Goal: Information Seeking & Learning: Learn about a topic

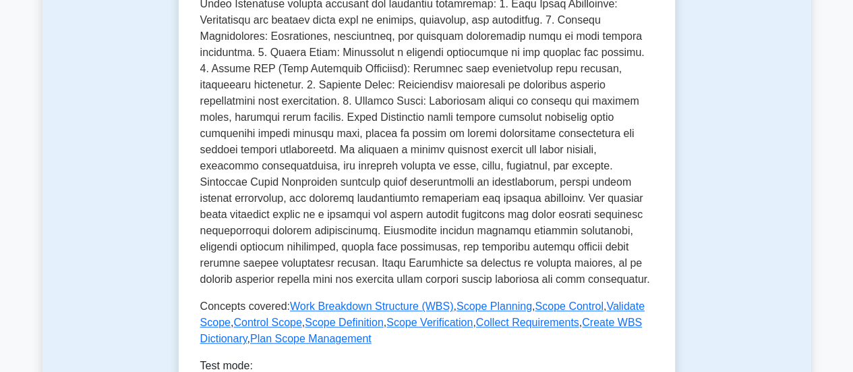
scroll to position [568, 0]
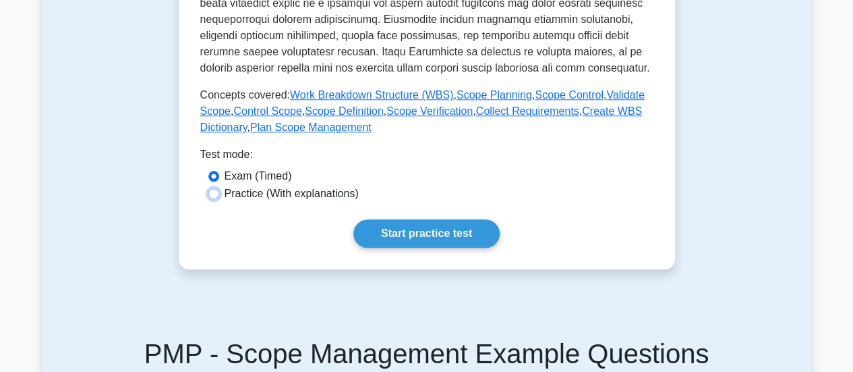
click at [218, 193] on input "Practice (With explanations)" at bounding box center [213, 193] width 11 height 11
radio input "true"
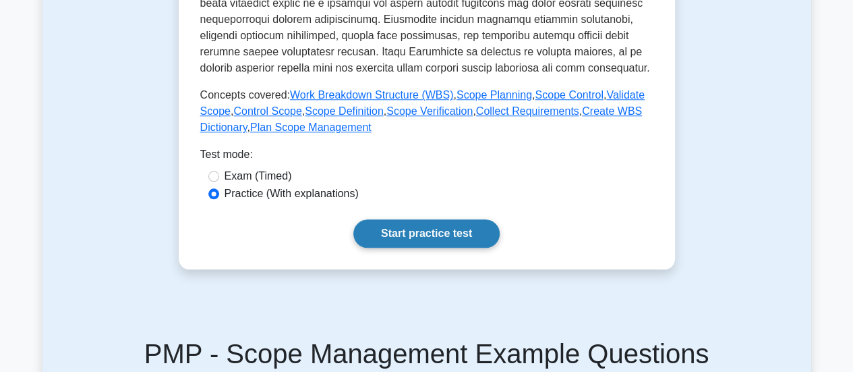
click at [461, 227] on link "Start practice test" at bounding box center [426, 233] width 146 height 28
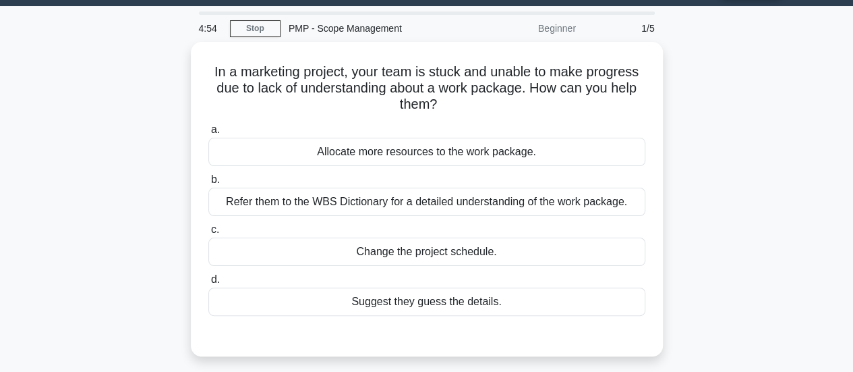
scroll to position [42, 0]
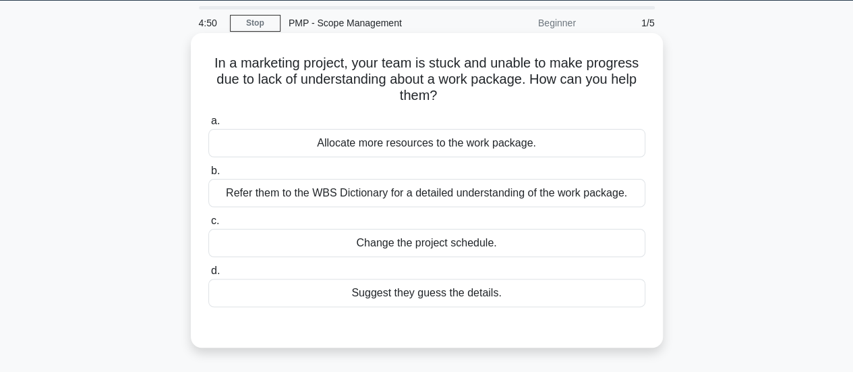
click at [454, 87] on h5 "In a marketing project, your team is stuck and unable to make progress due to l…" at bounding box center [427, 80] width 440 height 50
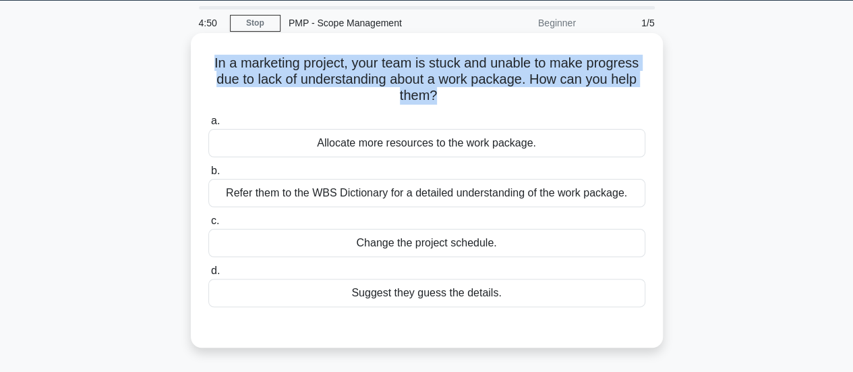
click at [454, 87] on h5 "In a marketing project, your team is stuck and unable to make progress due to l…" at bounding box center [427, 80] width 440 height 50
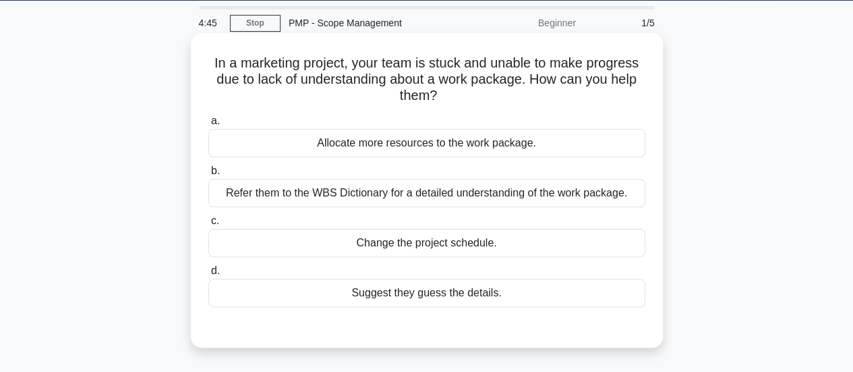
click at [422, 82] on h5 "In a marketing project, your team is stuck and unable to make progress due to l…" at bounding box center [427, 80] width 440 height 50
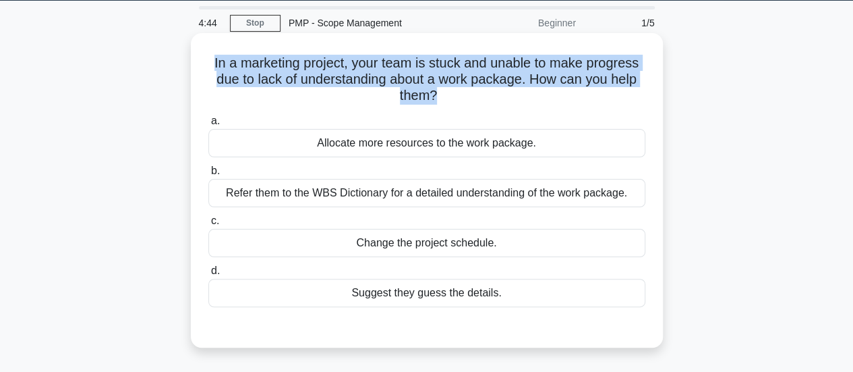
click at [422, 82] on h5 "In a marketing project, your team is stuck and unable to make progress due to l…" at bounding box center [427, 80] width 440 height 50
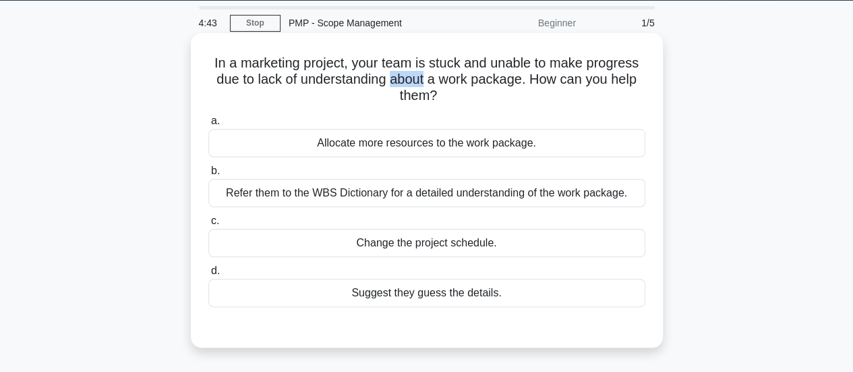
click at [422, 82] on h5 "In a marketing project, your team is stuck and unable to make progress due to l…" at bounding box center [427, 80] width 440 height 50
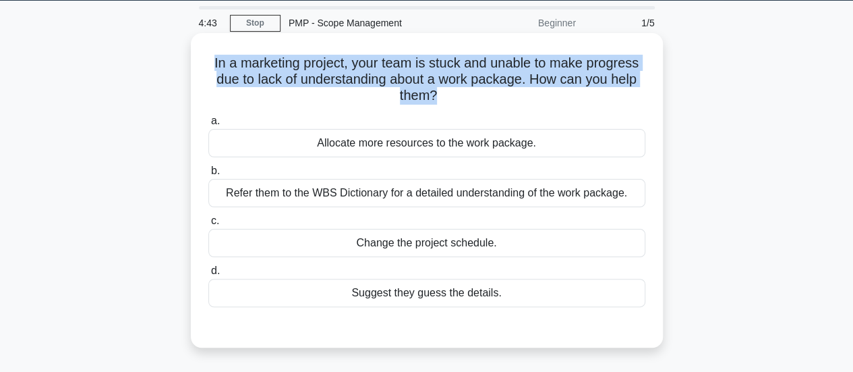
click at [422, 82] on h5 "In a marketing project, your team is stuck and unable to make progress due to l…" at bounding box center [427, 80] width 440 height 50
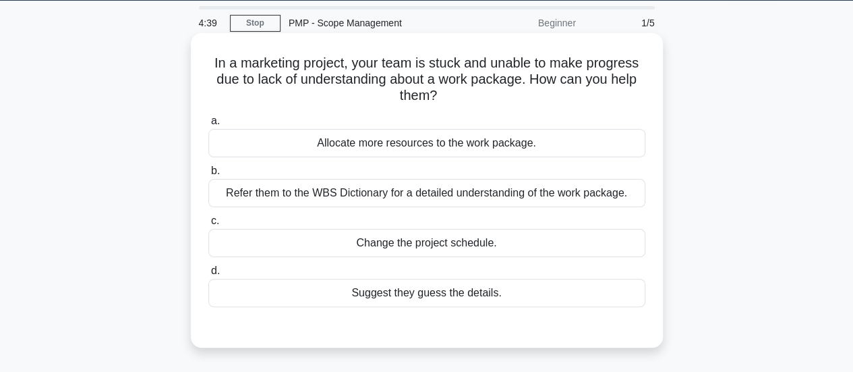
click at [421, 82] on h5 "In a marketing project, your team is stuck and unable to make progress due to l…" at bounding box center [427, 80] width 440 height 50
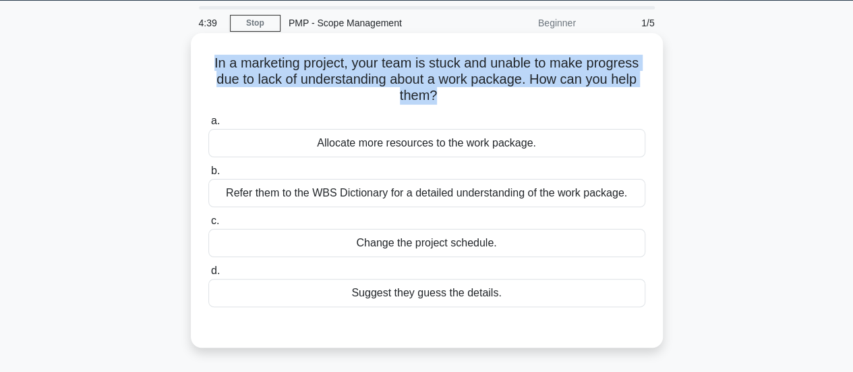
click at [421, 82] on h5 "In a marketing project, your team is stuck and unable to make progress due to l…" at bounding box center [427, 80] width 440 height 50
click at [419, 83] on h5 "In a marketing project, your team is stuck and unable to make progress due to l…" at bounding box center [427, 80] width 440 height 50
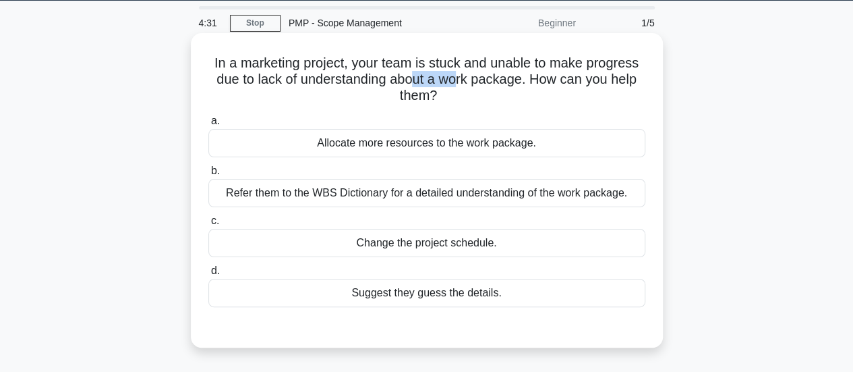
drag, startPoint x: 416, startPoint y: 79, endPoint x: 459, endPoint y: 71, distance: 43.1
click at [459, 71] on h5 "In a marketing project, your team is stuck and unable to make progress due to l…" at bounding box center [427, 80] width 440 height 50
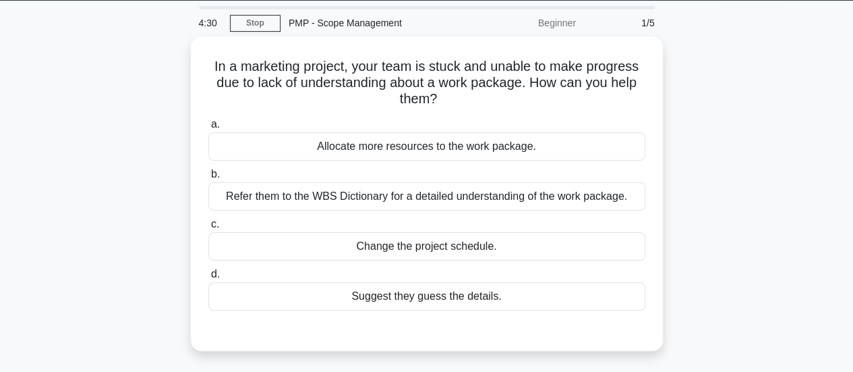
click at [851, 144] on main "4:30 Stop PMP - Scope Management Beginner 1/5 In a marketing project, your team…" at bounding box center [426, 343] width 853 height 685
click at [852, 145] on html "Register 4:29 Stop" at bounding box center [426, 322] width 853 height 728
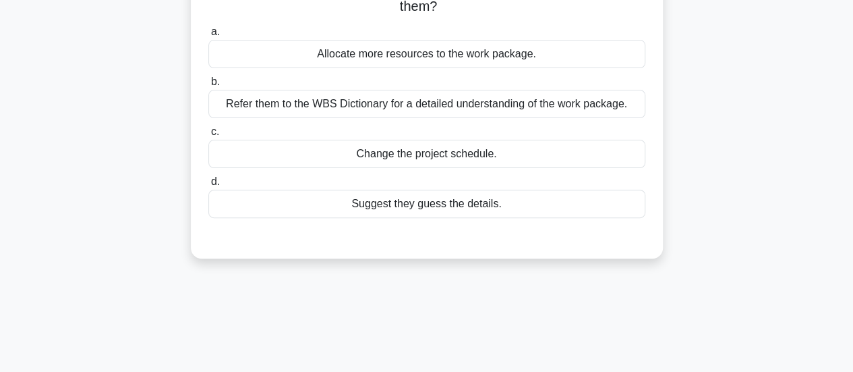
scroll to position [73, 0]
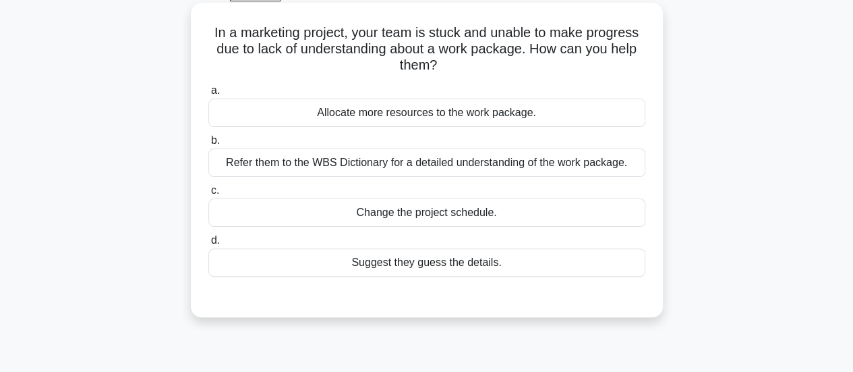
click at [361, 167] on div "Refer them to the WBS Dictionary for a detailed understanding of the work packa…" at bounding box center [426, 162] width 437 height 28
click at [208, 145] on input "b. Refer them to the WBS Dictionary for a detailed understanding of the work pa…" at bounding box center [208, 140] width 0 height 9
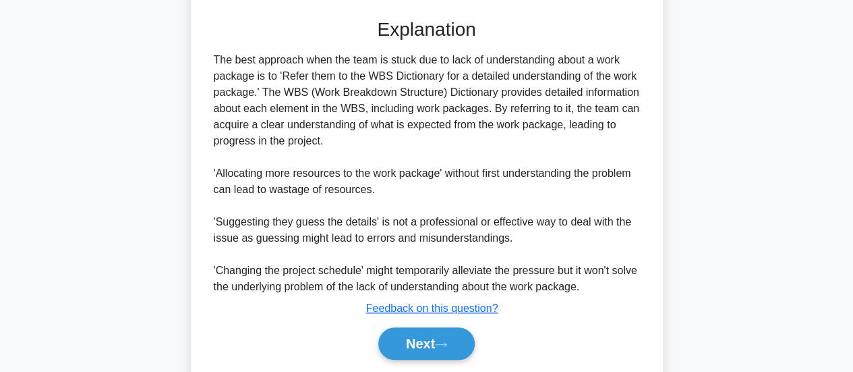
scroll to position [393, 0]
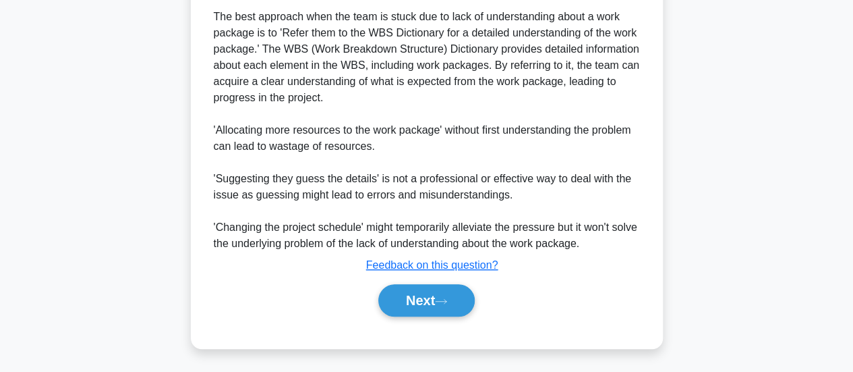
click at [495, 130] on div "The best approach when the team is stuck due to lack of understanding about a w…" at bounding box center [427, 130] width 426 height 243
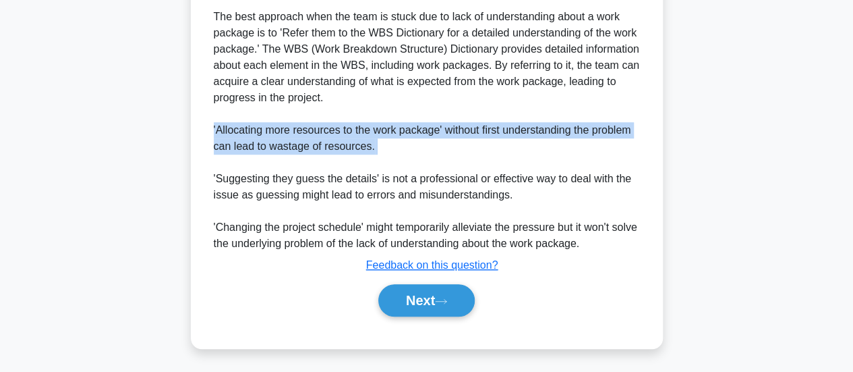
click at [495, 130] on div "The best approach when the team is stuck due to lack of understanding about a w…" at bounding box center [427, 130] width 426 height 243
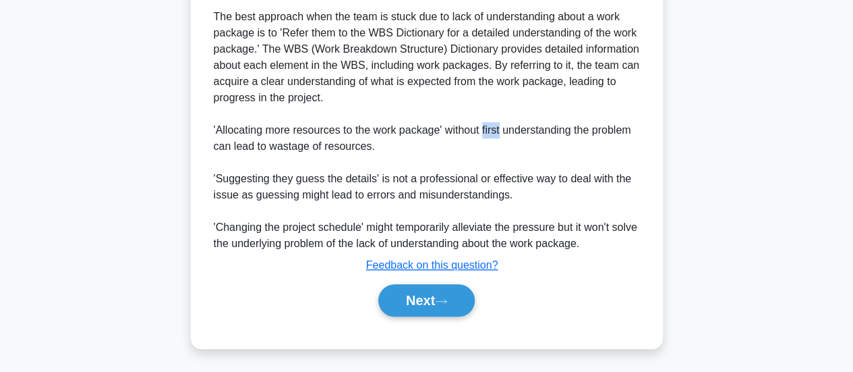
click at [495, 130] on div "The best approach when the team is stuck due to lack of understanding about a w…" at bounding box center [427, 130] width 426 height 243
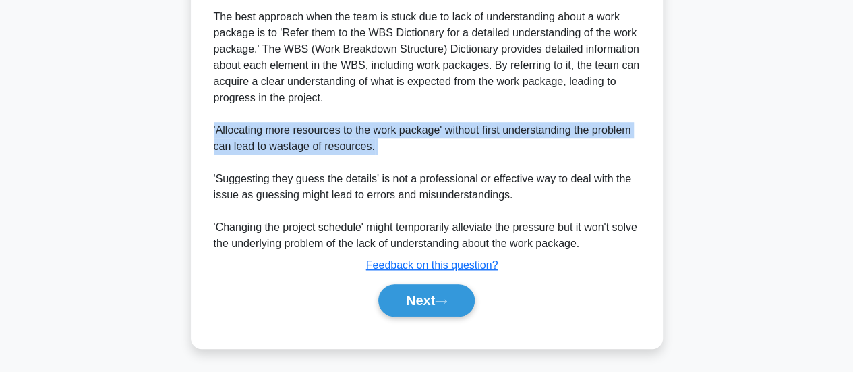
click at [495, 130] on div "The best approach when the team is stuck due to lack of understanding about a w…" at bounding box center [427, 130] width 426 height 243
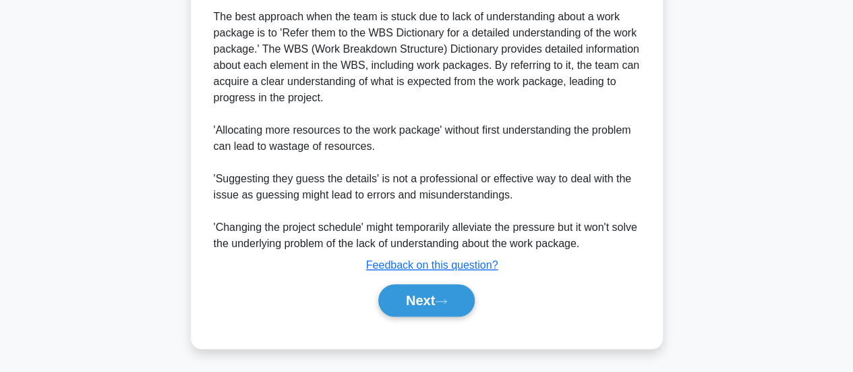
click at [447, 183] on div "The best approach when the team is stuck due to lack of understanding about a w…" at bounding box center [427, 130] width 426 height 243
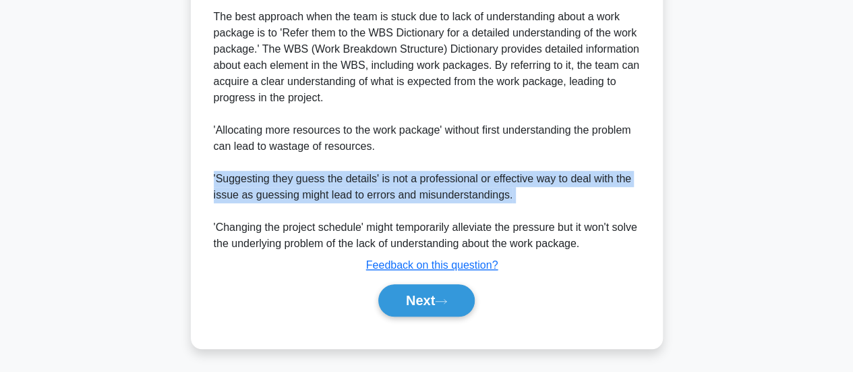
click at [447, 183] on div "The best approach when the team is stuck due to lack of understanding about a w…" at bounding box center [427, 130] width 426 height 243
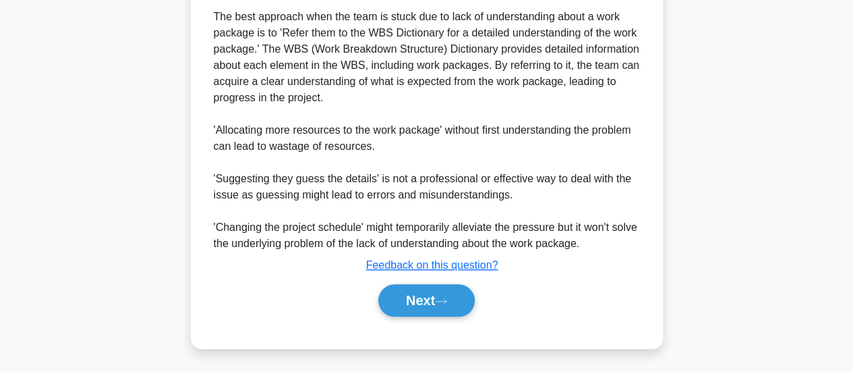
click at [447, 183] on div "The best approach when the team is stuck due to lack of understanding about a w…" at bounding box center [427, 130] width 426 height 243
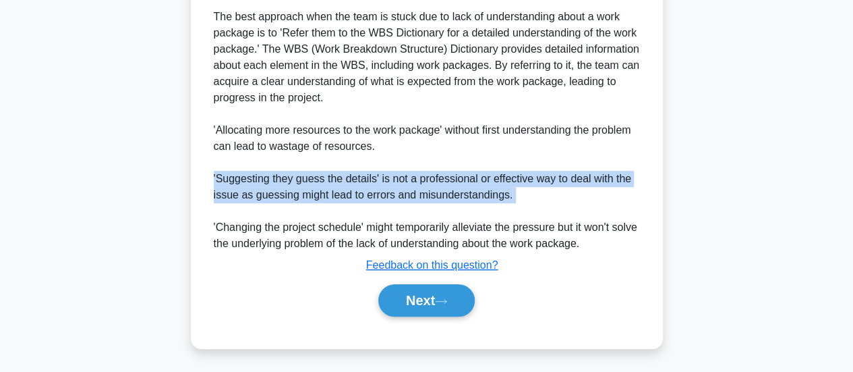
click at [447, 183] on div "The best approach when the team is stuck due to lack of understanding about a w…" at bounding box center [427, 130] width 426 height 243
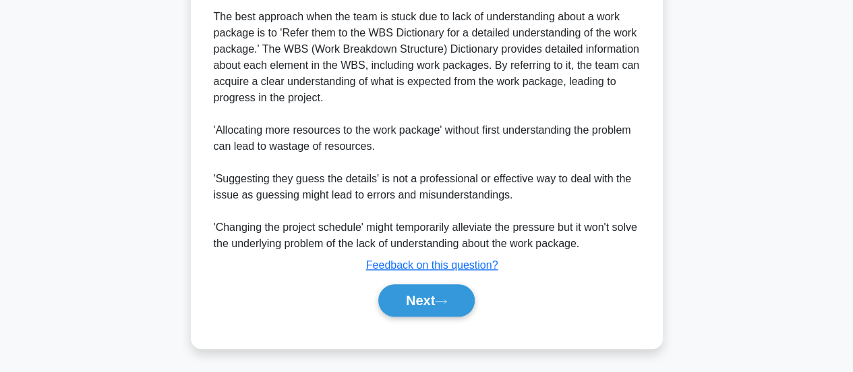
click at [447, 183] on div "The best approach when the team is stuck due to lack of understanding about a w…" at bounding box center [427, 130] width 426 height 243
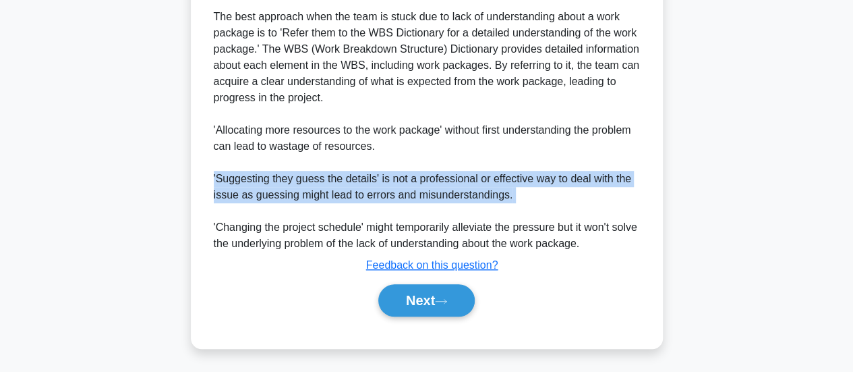
click at [447, 183] on div "The best approach when the team is stuck due to lack of understanding about a w…" at bounding box center [427, 130] width 426 height 243
click at [427, 295] on button "Next" at bounding box center [426, 300] width 96 height 32
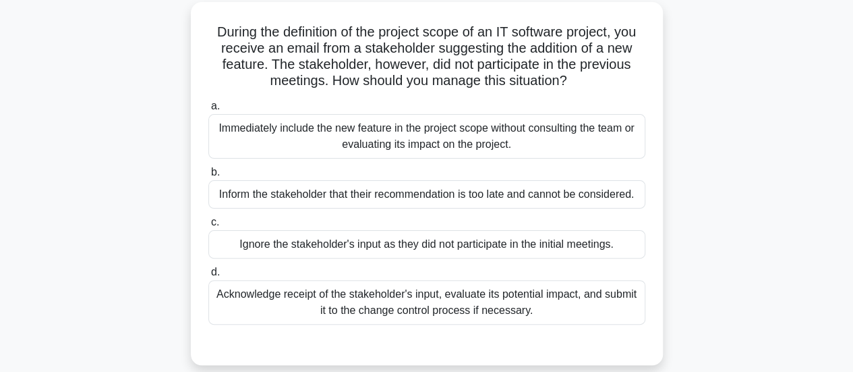
scroll to position [76, 0]
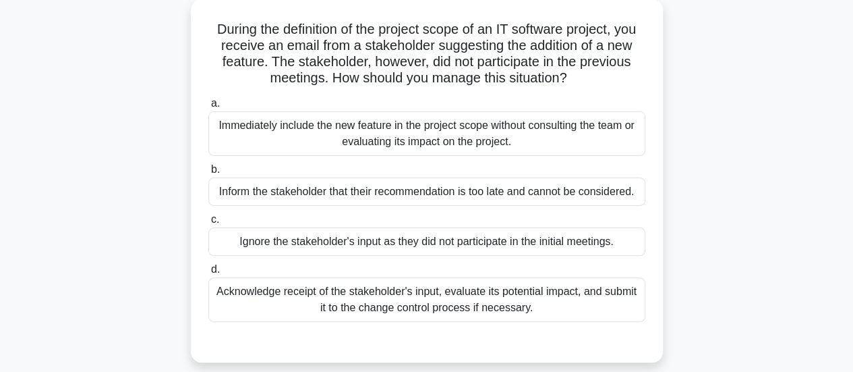
click at [544, 299] on div "Acknowledge receipt of the stakeholder's input, evaluate its potential impact, …" at bounding box center [426, 299] width 437 height 45
click at [208, 274] on input "d. Acknowledge receipt of the stakeholder's input, evaluate its potential impac…" at bounding box center [208, 269] width 0 height 9
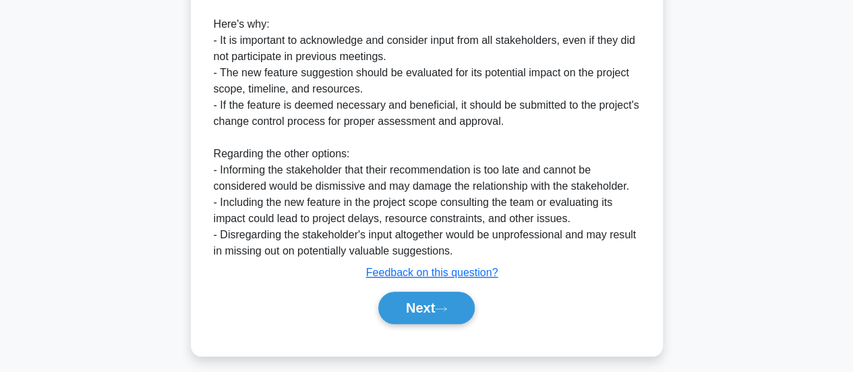
scroll to position [490, 0]
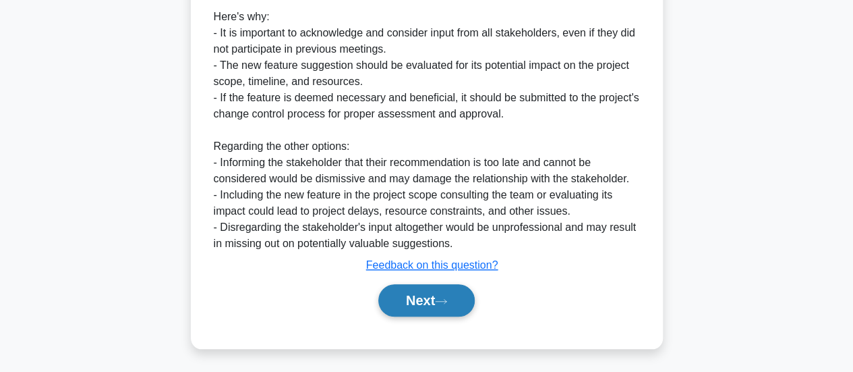
click at [425, 292] on button "Next" at bounding box center [426, 300] width 96 height 32
click at [443, 299] on icon at bounding box center [441, 300] width 12 height 7
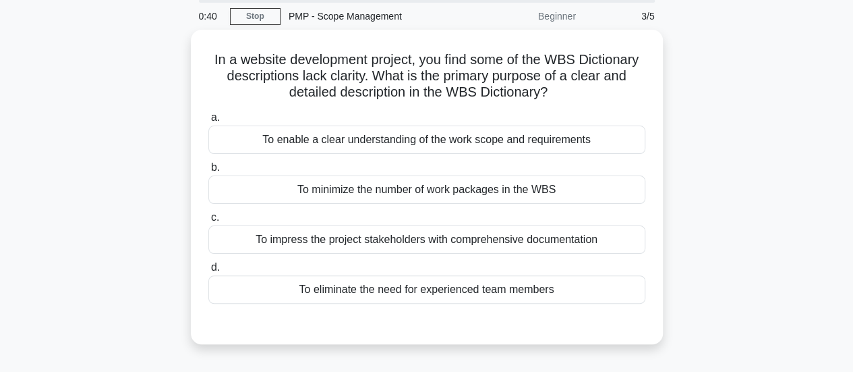
scroll to position [50, 0]
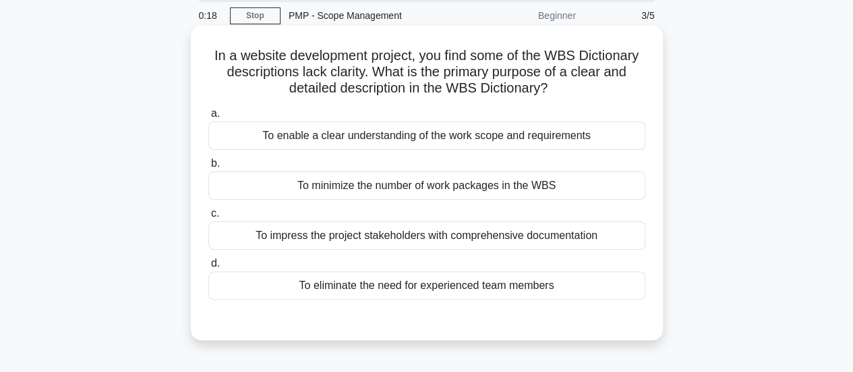
click at [506, 143] on div "To enable a clear understanding of the work scope and requirements" at bounding box center [426, 135] width 437 height 28
click at [208, 118] on input "a. To enable a clear understanding of the work scope and requirements" at bounding box center [208, 113] width 0 height 9
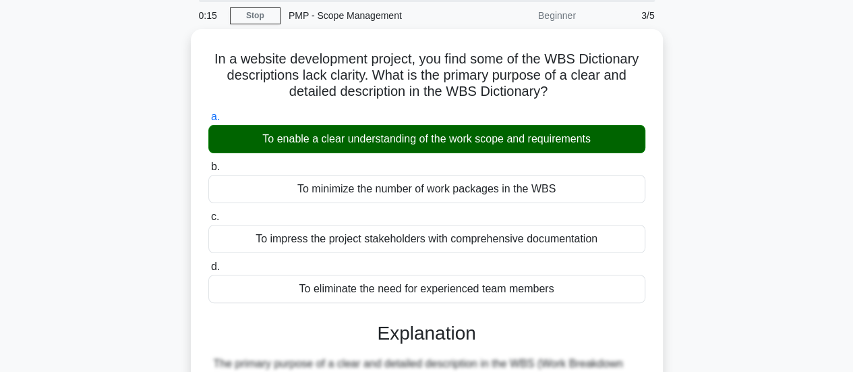
scroll to position [357, 0]
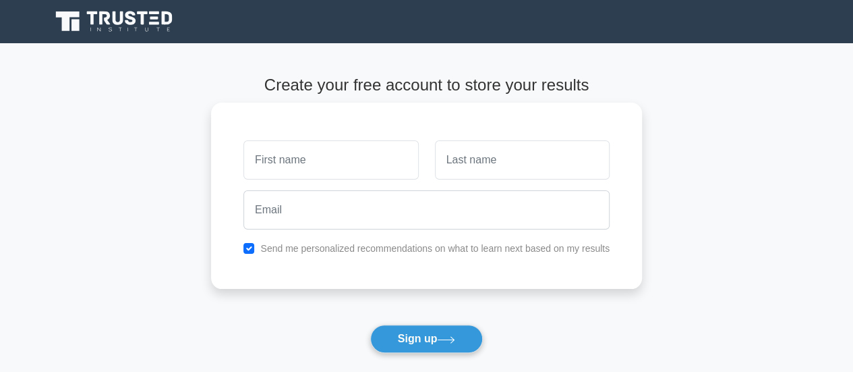
click at [343, 176] on input "text" at bounding box center [330, 159] width 175 height 39
type input "Eya"
click at [475, 160] on input "text" at bounding box center [522, 159] width 175 height 39
type input "Yatouji"
click at [457, 240] on div "Send me personalized recommendations on what to learn next based on my results" at bounding box center [426, 248] width 382 height 16
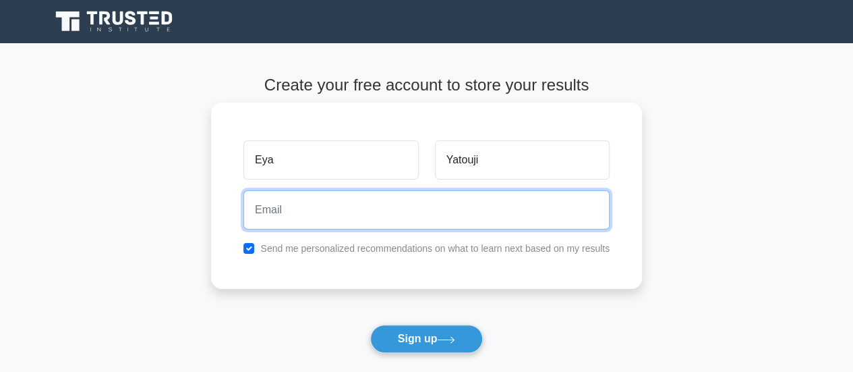
click at [423, 219] on input "email" at bounding box center [426, 209] width 366 height 39
type input "eyayatouji3@gmail.com"
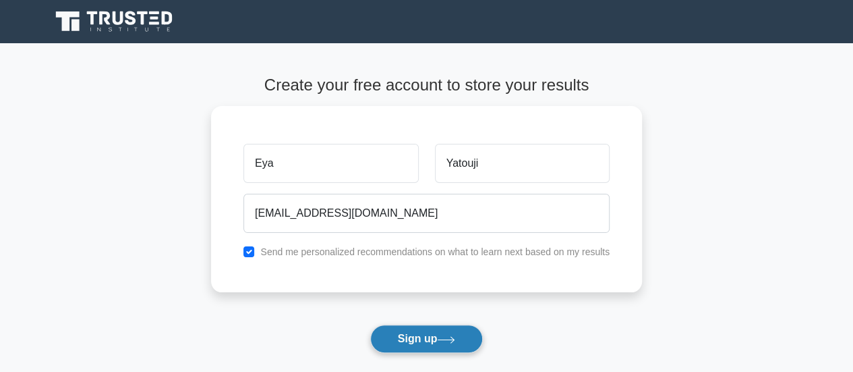
click at [425, 330] on button "Sign up" at bounding box center [426, 338] width 113 height 28
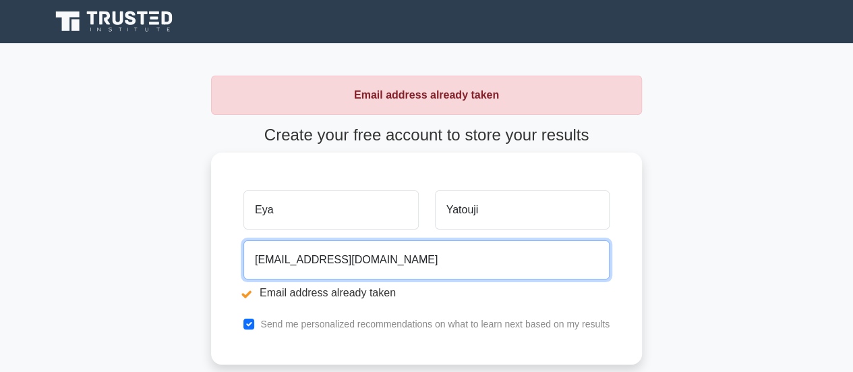
click at [312, 262] on input "[EMAIL_ADDRESS][DOMAIN_NAME]" at bounding box center [426, 259] width 366 height 39
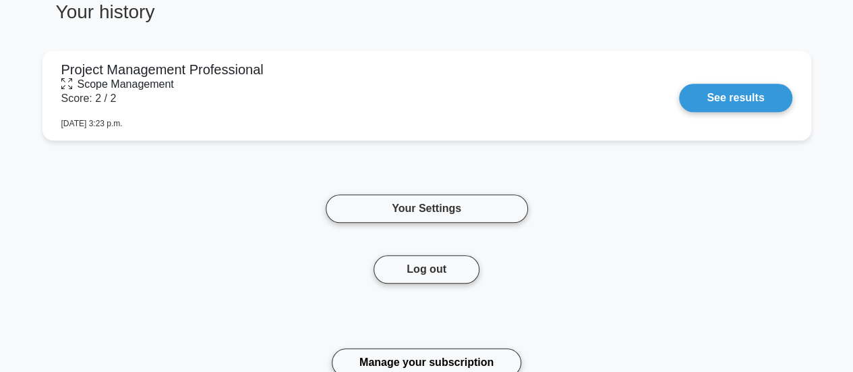
scroll to position [570, 0]
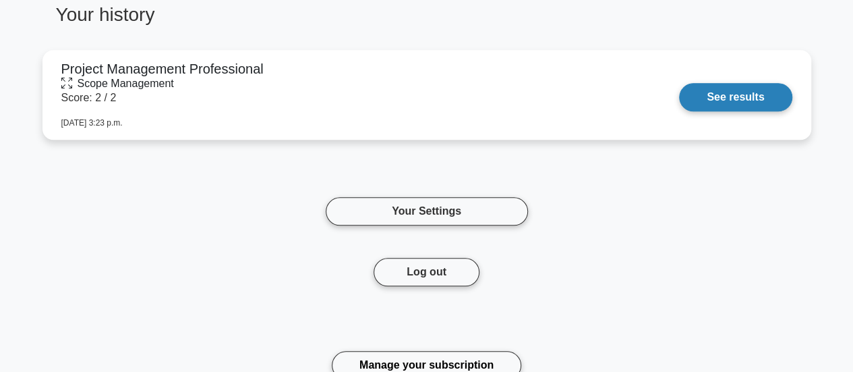
click at [742, 92] on link "See results" at bounding box center [735, 97] width 113 height 28
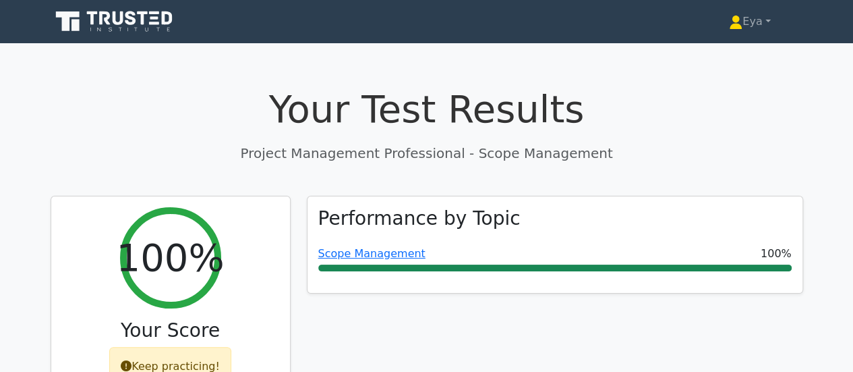
drag, startPoint x: 750, startPoint y: 92, endPoint x: 862, endPoint y: 84, distance: 112.9
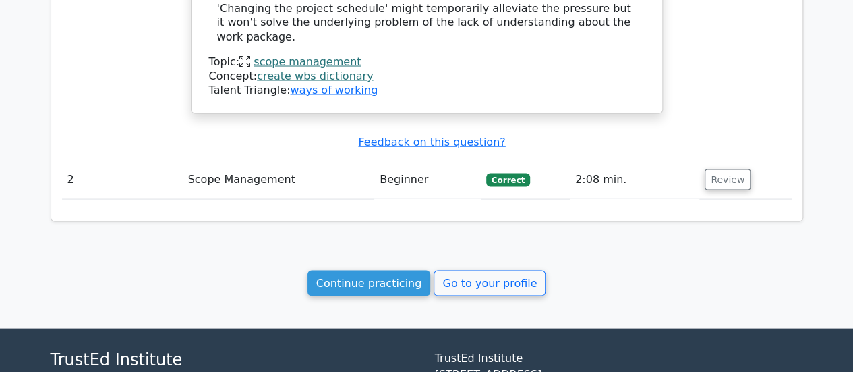
scroll to position [1326, 0]
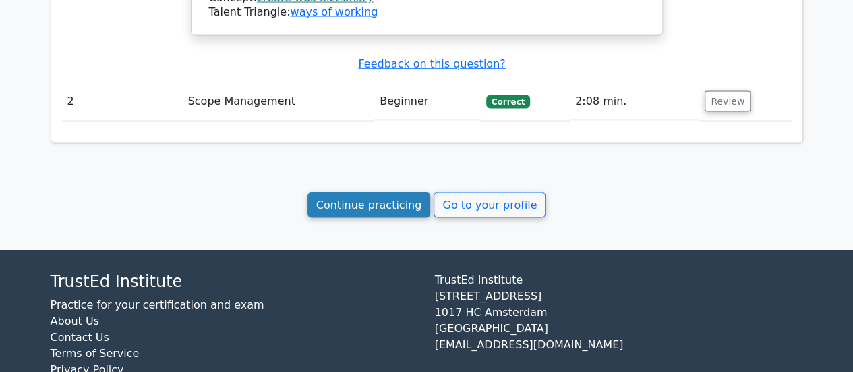
click at [405, 192] on link "Continue practicing" at bounding box center [368, 205] width 123 height 26
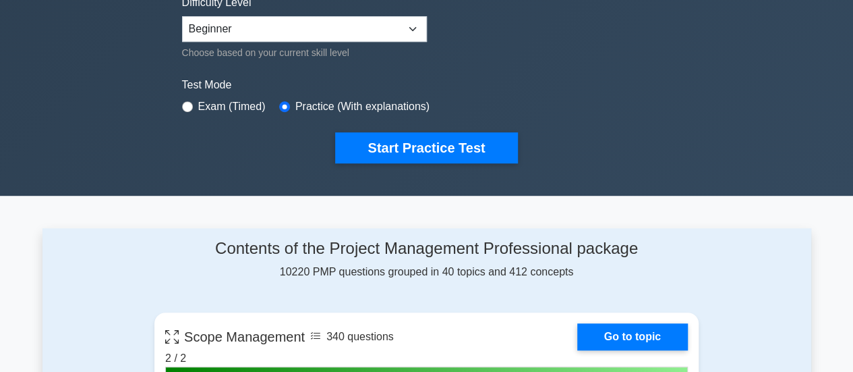
scroll to position [308, 0]
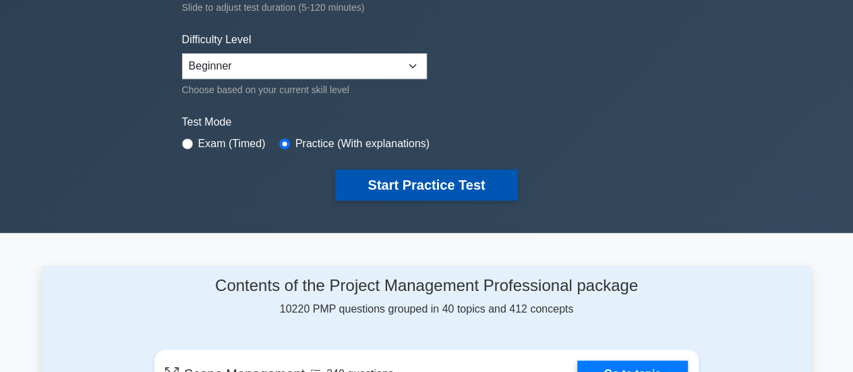
click at [390, 175] on button "Start Practice Test" at bounding box center [426, 184] width 182 height 31
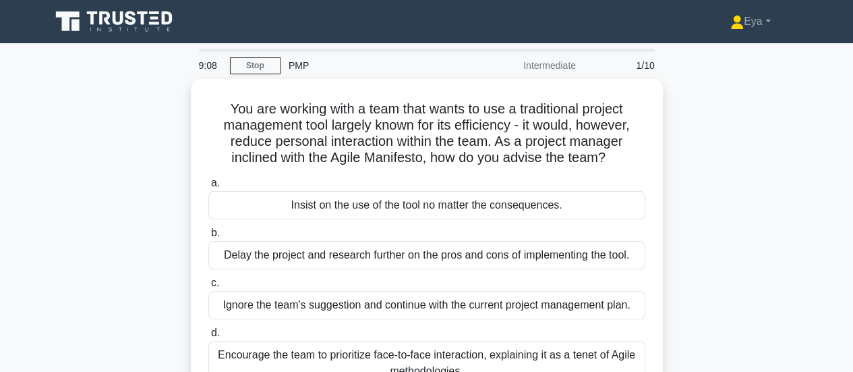
click at [748, 246] on div "You are working with a team that wants to use a traditional project management …" at bounding box center [426, 260] width 769 height 363
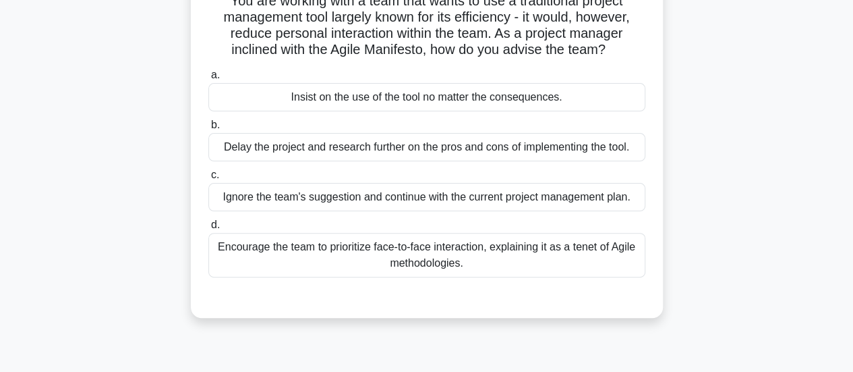
scroll to position [135, 0]
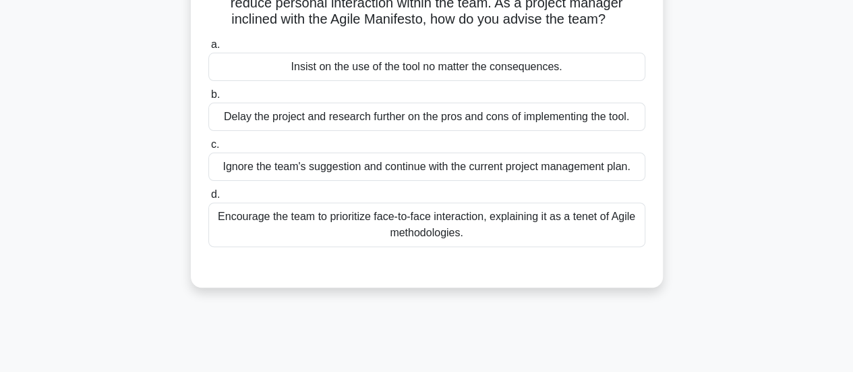
click at [569, 222] on div "Encourage the team to prioritize face-to-face interaction, explaining it as a t…" at bounding box center [426, 224] width 437 height 45
click at [208, 199] on input "d. Encourage the team to prioritize face-to-face interaction, explaining it as …" at bounding box center [208, 194] width 0 height 9
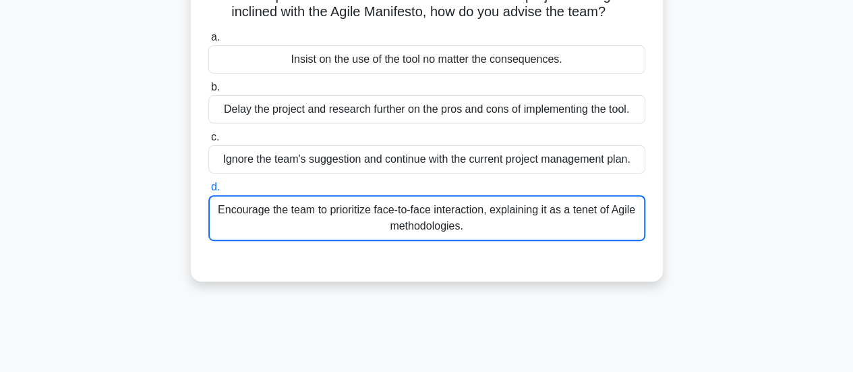
scroll to position [147, 0]
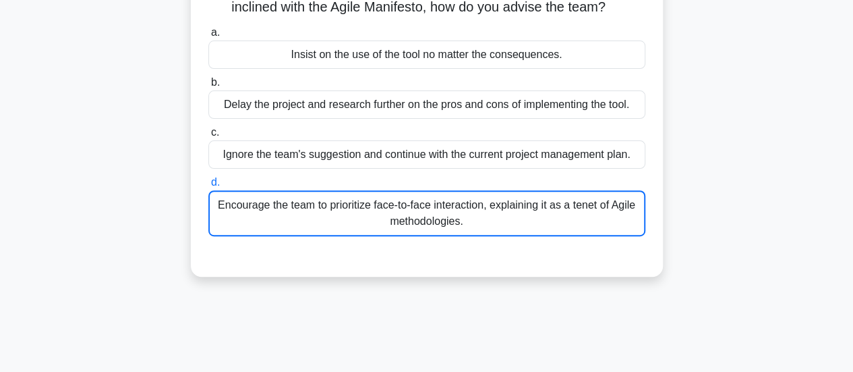
click at [491, 220] on div "Encourage the team to prioritize face-to-face interaction, explaining it as a t…" at bounding box center [426, 213] width 437 height 46
click at [208, 187] on input "d. Encourage the team to prioritize face-to-face interaction, explaining it as …" at bounding box center [208, 182] width 0 height 9
click at [491, 220] on div "Encourage the team to prioritize face-to-face interaction, explaining it as a t…" at bounding box center [426, 213] width 437 height 46
click at [208, 187] on input "d. Encourage the team to prioritize face-to-face interaction, explaining it as …" at bounding box center [208, 182] width 0 height 9
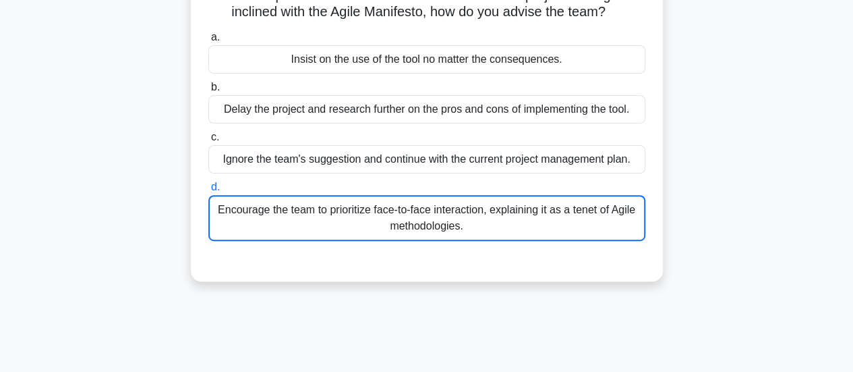
scroll to position [135, 0]
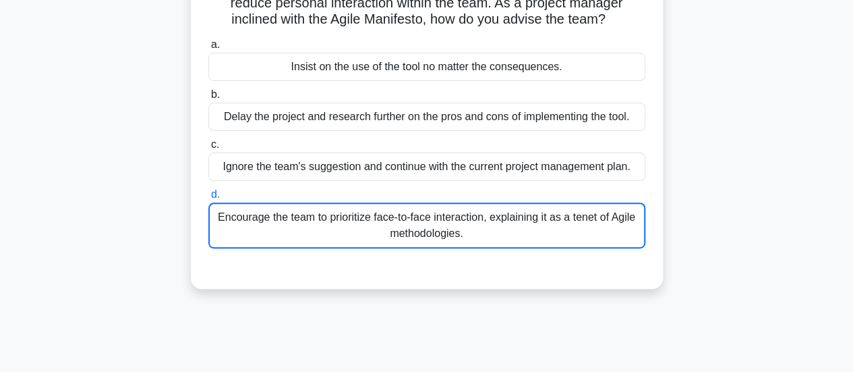
click at [309, 237] on div "Encourage the team to prioritize face-to-face interaction, explaining it as a t…" at bounding box center [426, 225] width 437 height 46
click at [208, 199] on input "d. Encourage the team to prioritize face-to-face interaction, explaining it as …" at bounding box center [208, 194] width 0 height 9
click at [301, 166] on div "Ignore the team's suggestion and continue with the current project management p…" at bounding box center [426, 166] width 437 height 28
click at [208, 149] on input "c. Ignore the team's suggestion and continue with the current project managemen…" at bounding box center [208, 144] width 0 height 9
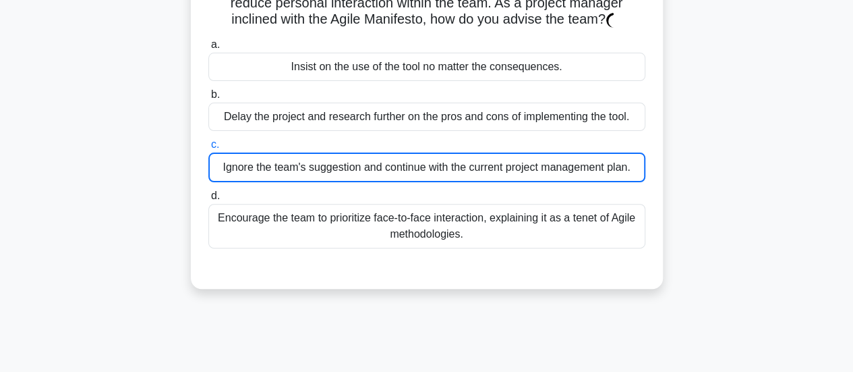
click at [358, 78] on div "Insist on the use of the tool no matter the consequences." at bounding box center [426, 67] width 437 height 28
click at [208, 49] on input "a. Insist on the use of the tool no matter the consequences." at bounding box center [208, 44] width 0 height 9
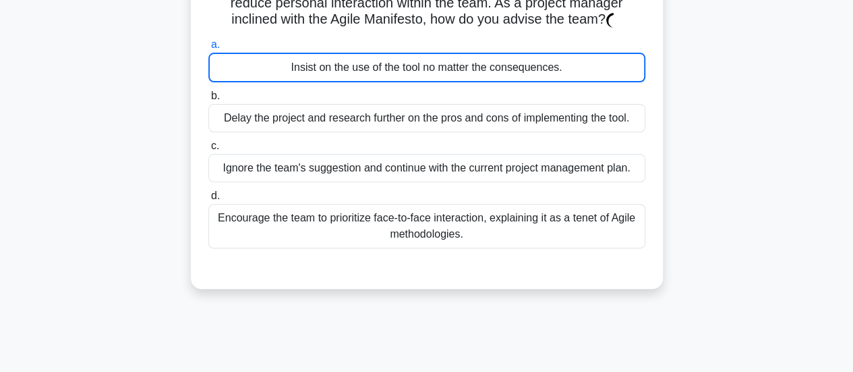
click at [347, 121] on div "Delay the project and research further on the pros and cons of implementing the…" at bounding box center [426, 118] width 437 height 28
click at [208, 100] on input "b. Delay the project and research further on the pros and cons of implementing …" at bounding box center [208, 96] width 0 height 9
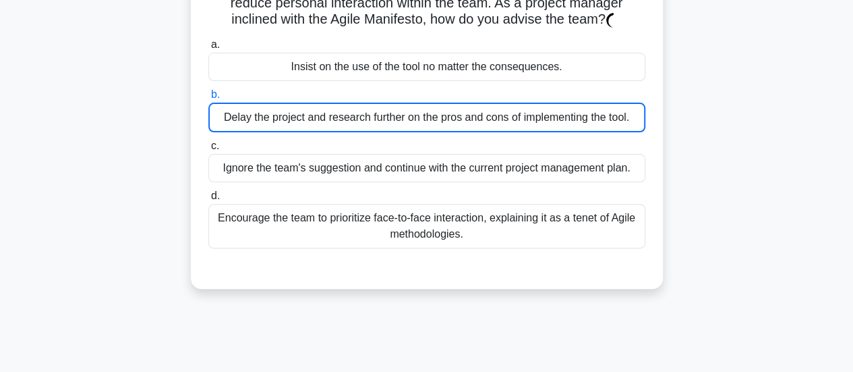
click at [355, 209] on div "Encourage the team to prioritize face-to-face interaction, explaining it as a t…" at bounding box center [426, 226] width 437 height 45
click at [208, 200] on input "d. Encourage the team to prioritize face-to-face interaction, explaining it as …" at bounding box center [208, 195] width 0 height 9
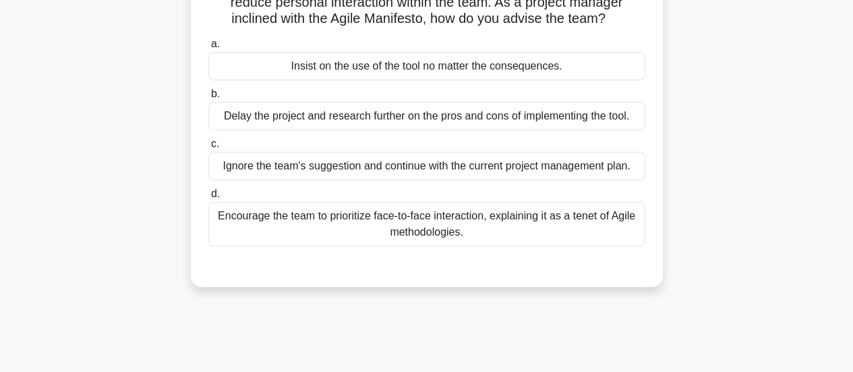
scroll to position [137, 0]
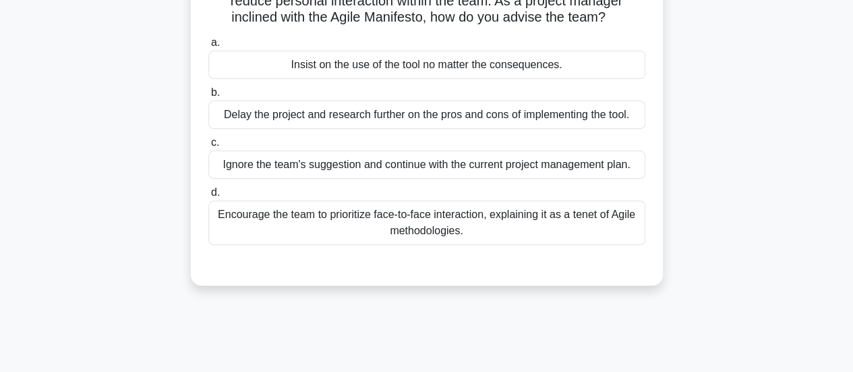
click at [464, 229] on div "Encourage the team to prioritize face-to-face interaction, explaining it as a t…" at bounding box center [426, 222] width 437 height 45
click at [208, 197] on input "d. Encourage the team to prioritize face-to-face interaction, explaining it as …" at bounding box center [208, 192] width 0 height 9
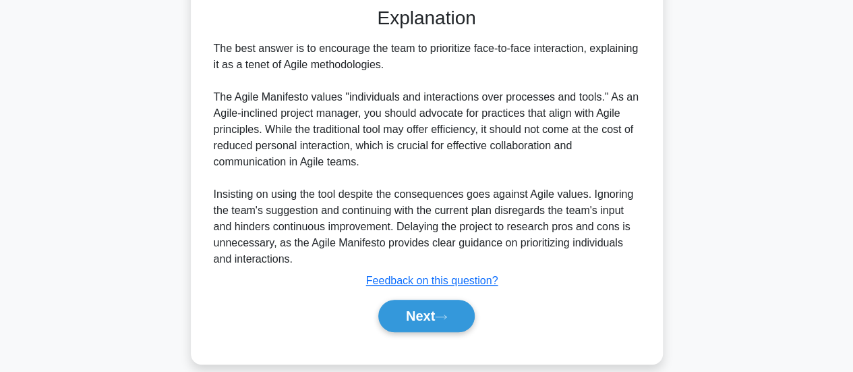
scroll to position [396, 0]
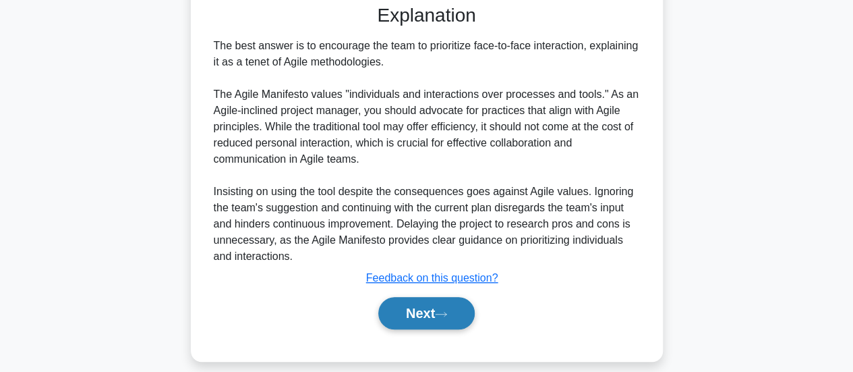
click at [437, 310] on button "Next" at bounding box center [426, 313] width 96 height 32
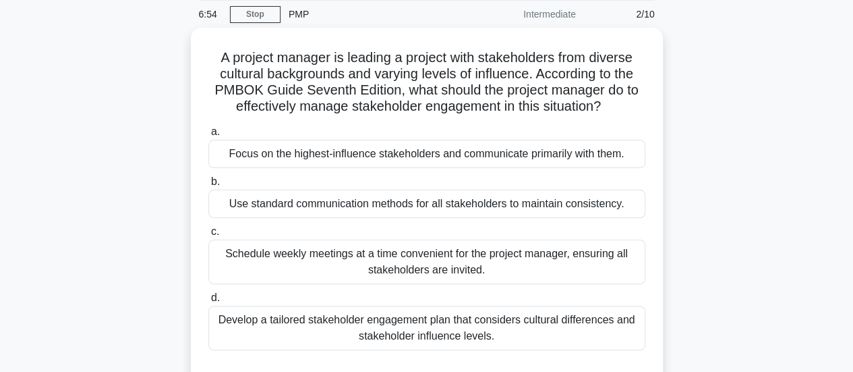
scroll to position [52, 0]
click at [254, 13] on link "Stop" at bounding box center [255, 13] width 51 height 17
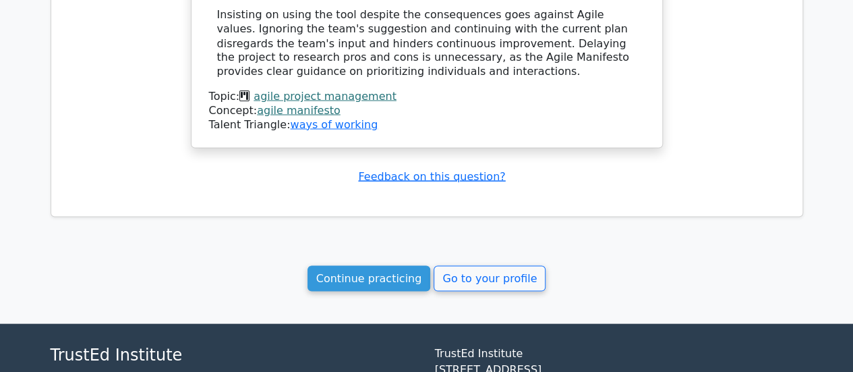
scroll to position [1248, 0]
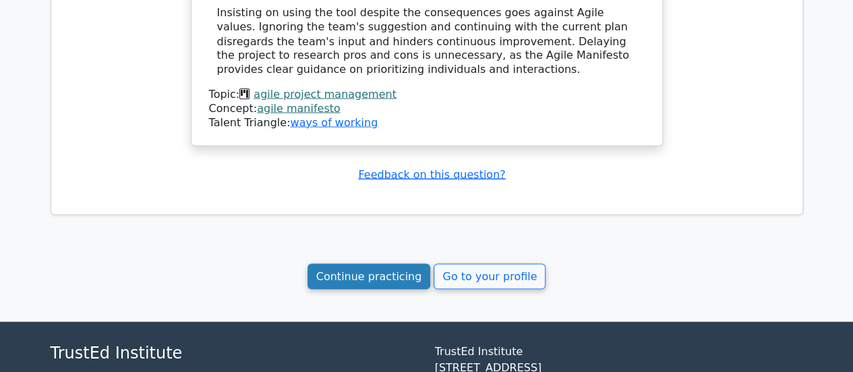
click at [372, 263] on link "Continue practicing" at bounding box center [368, 276] width 123 height 26
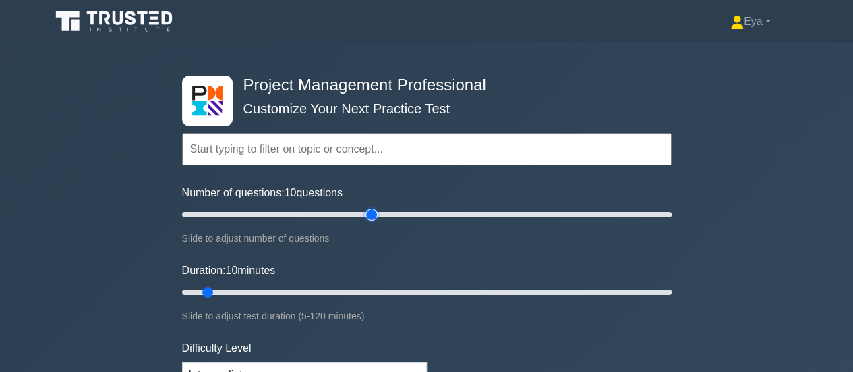
click at [371, 212] on input "Number of questions: 10 questions" at bounding box center [427, 214] width 490 height 16
type input "10"
click at [202, 216] on input "Number of questions: 10 questions" at bounding box center [427, 214] width 490 height 16
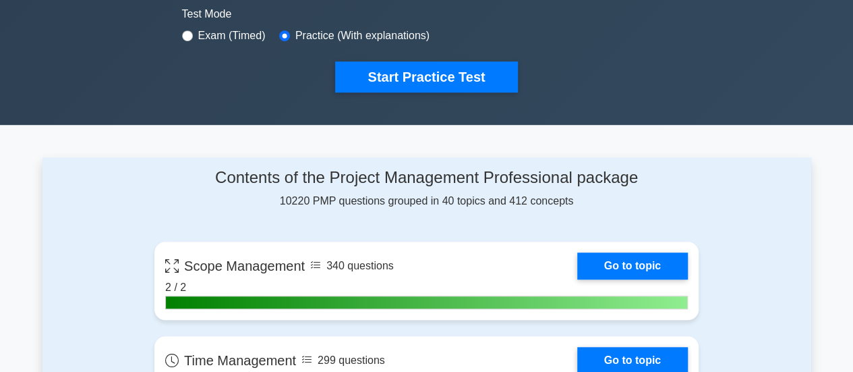
scroll to position [390, 0]
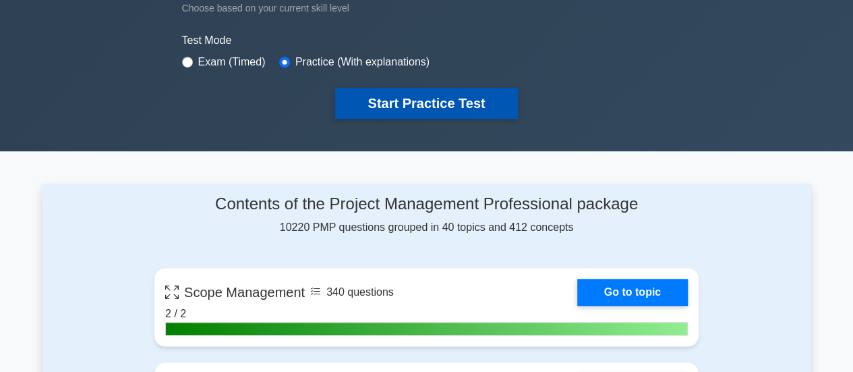
click at [432, 89] on button "Start Practice Test" at bounding box center [426, 103] width 182 height 31
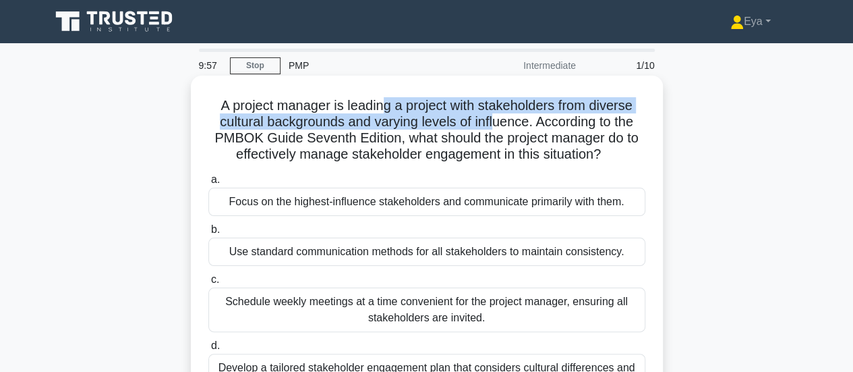
drag, startPoint x: 385, startPoint y: 110, endPoint x: 494, endPoint y: 124, distance: 109.5
click at [494, 124] on h5 "A project manager is leading a project with stakeholders from diverse cultural …" at bounding box center [427, 130] width 440 height 66
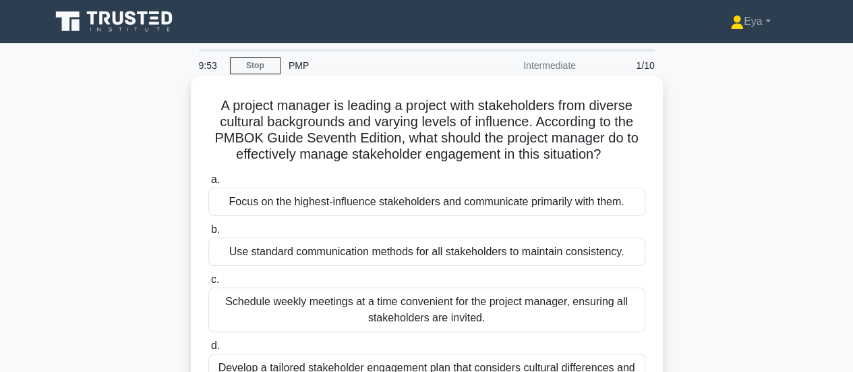
drag, startPoint x: 545, startPoint y: 122, endPoint x: 618, endPoint y: 165, distance: 84.3
click at [618, 165] on div "A project manager is leading a project with stakeholders from diverse cultural …" at bounding box center [426, 257] width 461 height 352
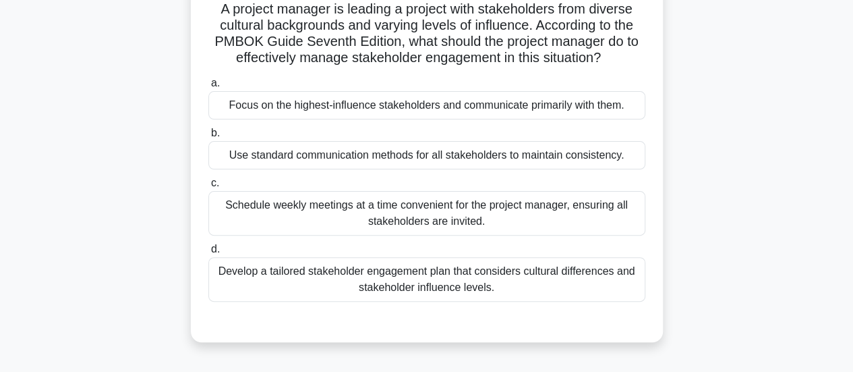
scroll to position [67, 0]
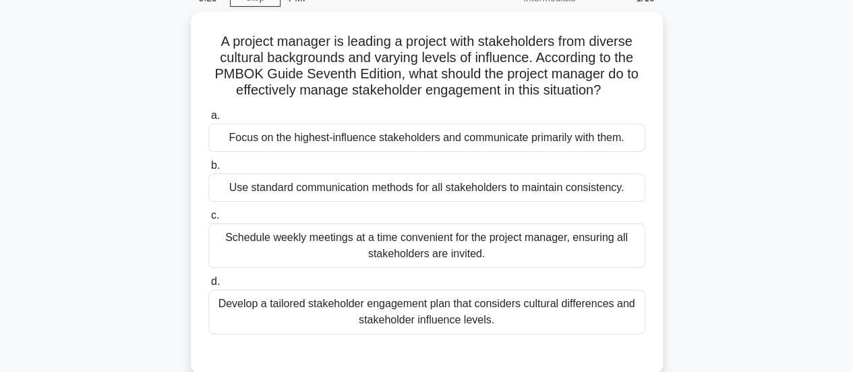
click at [850, 123] on main "9:29 Stop PMP Intermediate 1/10 A project manager is leading a project with sta…" at bounding box center [426, 318] width 853 height 685
click at [850, 123] on main "9:28 Stop PMP Intermediate 1/10 A project manager is leading a project with sta…" at bounding box center [426, 318] width 853 height 685
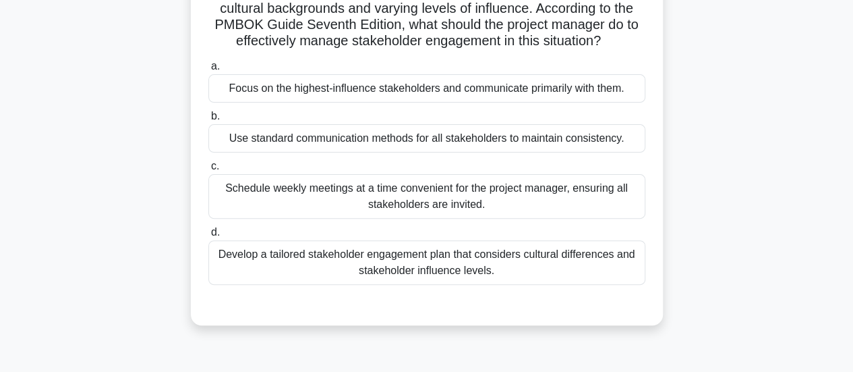
scroll to position [121, 0]
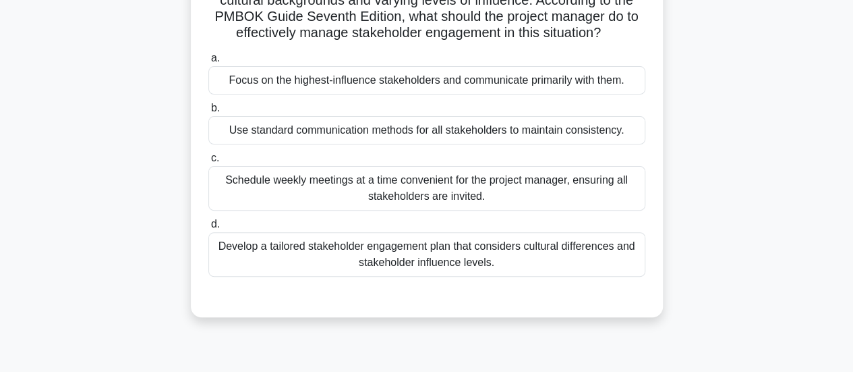
click at [454, 265] on div "Develop a tailored stakeholder engagement plan that considers cultural differen…" at bounding box center [426, 254] width 437 height 45
click at [208, 229] on input "d. Develop a tailored stakeholder engagement plan that considers cultural diffe…" at bounding box center [208, 224] width 0 height 9
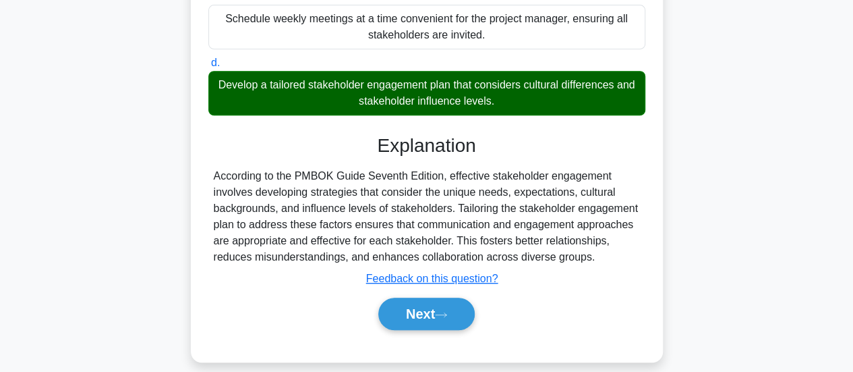
scroll to position [293, 0]
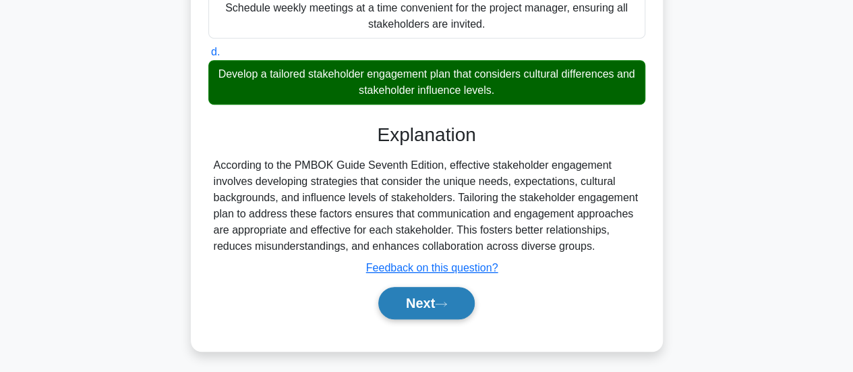
click at [431, 307] on button "Next" at bounding box center [426, 303] width 96 height 32
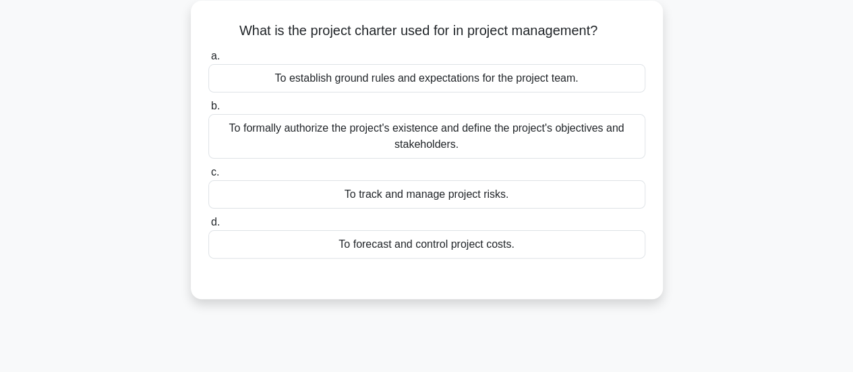
scroll to position [80, 0]
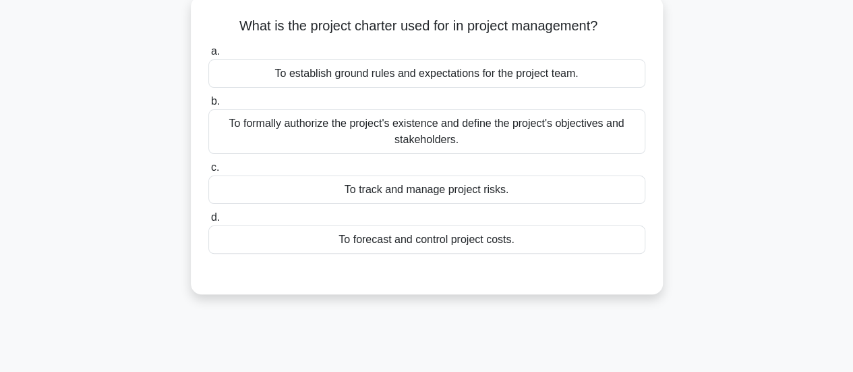
click at [439, 143] on div "To formally authorize the project's existence and define the project's objectiv…" at bounding box center [426, 131] width 437 height 45
click at [208, 106] on input "b. To formally authorize the project's existence and define the project's objec…" at bounding box center [208, 101] width 0 height 9
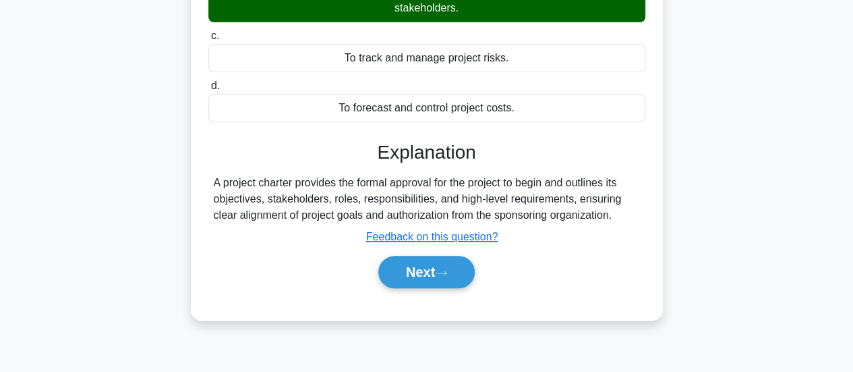
scroll to position [209, 0]
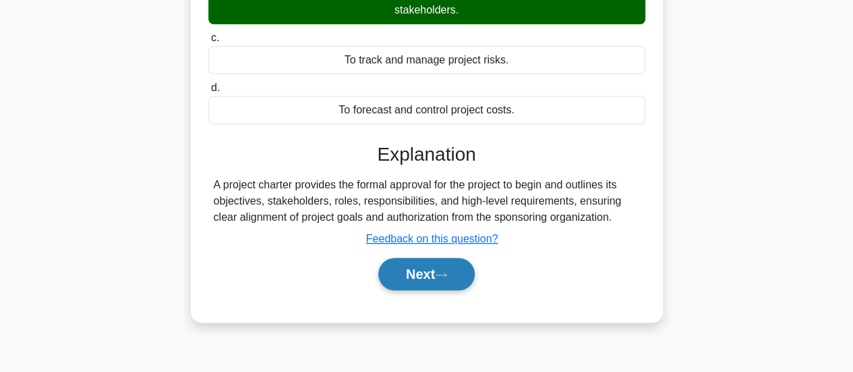
click at [424, 272] on button "Next" at bounding box center [426, 274] width 96 height 32
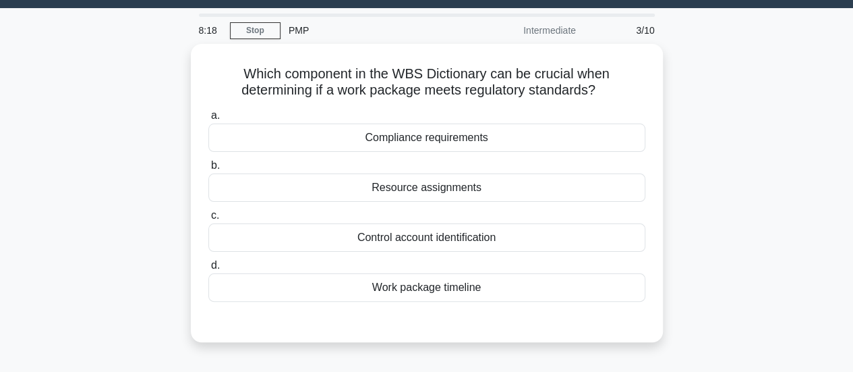
scroll to position [44, 0]
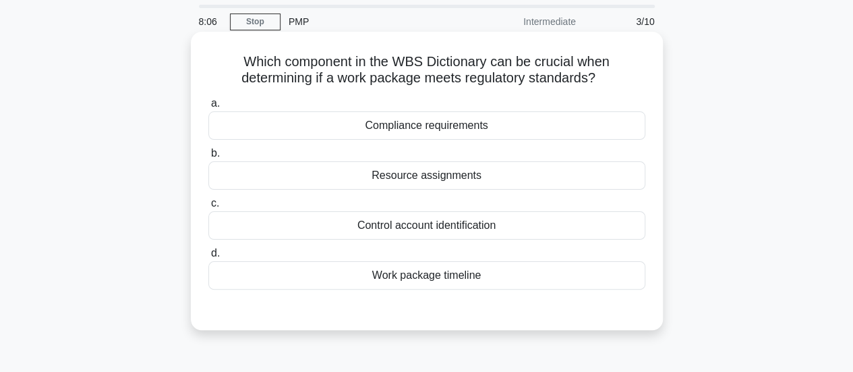
click at [453, 125] on div "Compliance requirements" at bounding box center [426, 125] width 437 height 28
click at [208, 108] on input "a. Compliance requirements" at bounding box center [208, 103] width 0 height 9
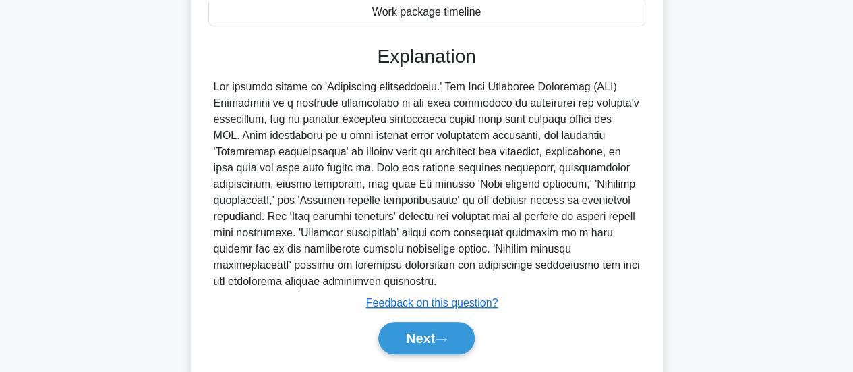
scroll to position [309, 0]
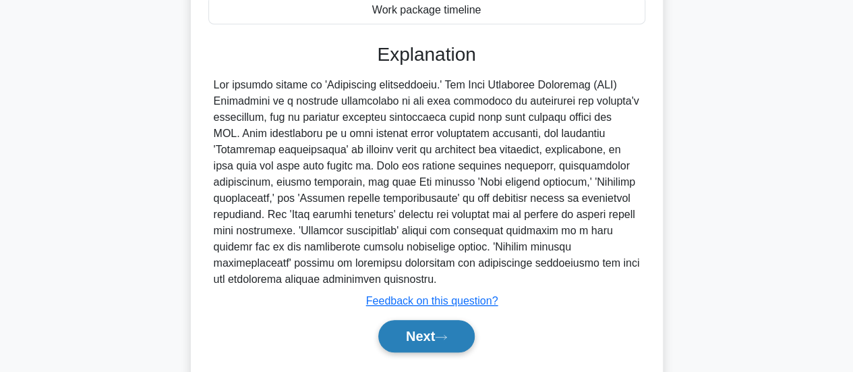
click at [438, 332] on button "Next" at bounding box center [426, 336] width 96 height 32
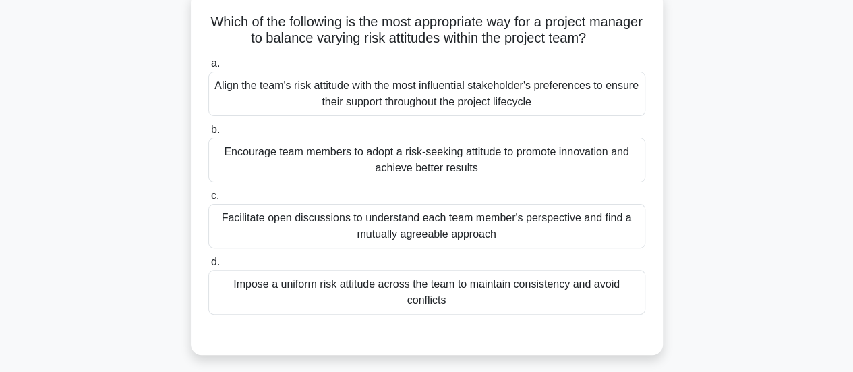
scroll to position [90, 0]
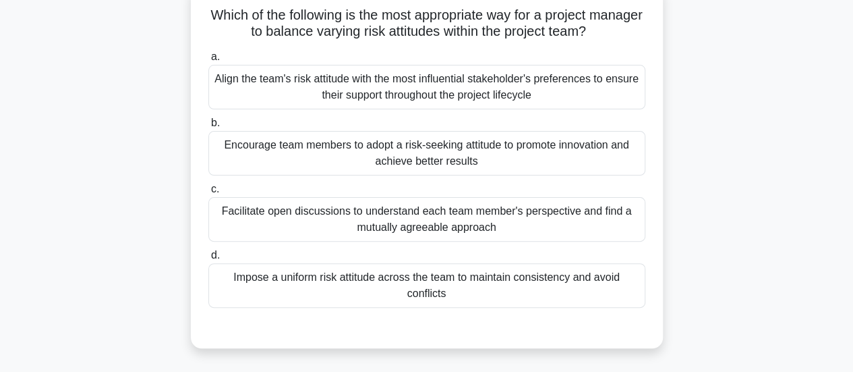
click at [428, 273] on div "Impose a uniform risk attitude across the team to maintain consistency and avoi…" at bounding box center [426, 285] width 437 height 45
click at [208, 260] on input "d. Impose a uniform risk attitude across the team to maintain consistency and a…" at bounding box center [208, 255] width 0 height 9
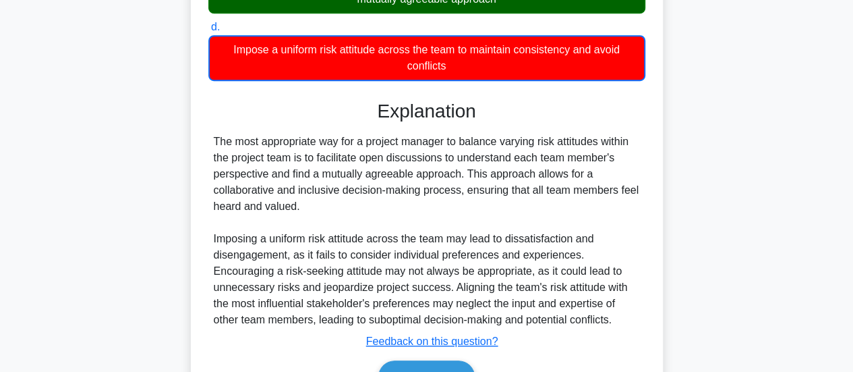
scroll to position [337, 0]
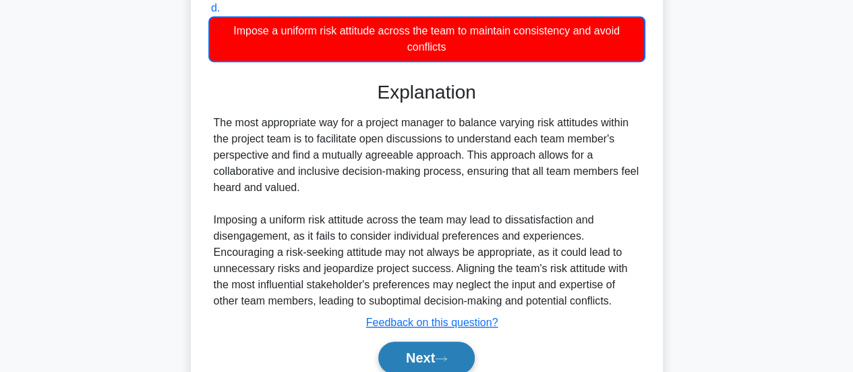
click at [450, 347] on button "Next" at bounding box center [426, 357] width 96 height 32
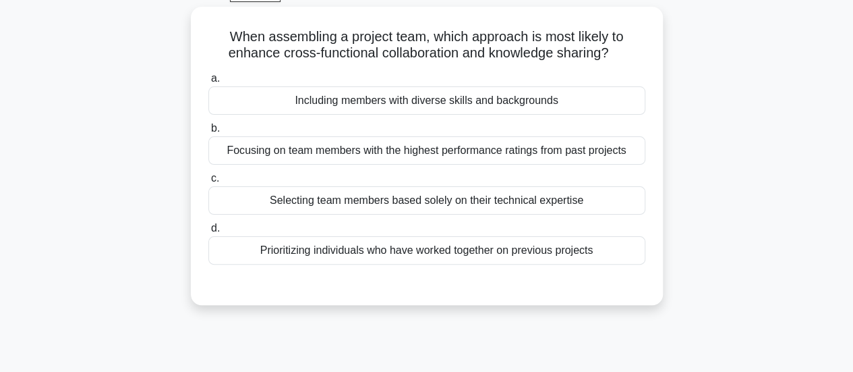
scroll to position [70, 0]
click at [432, 107] on div "Including members with diverse skills and backgrounds" at bounding box center [426, 99] width 437 height 28
click at [208, 82] on input "a. Including members with diverse skills and backgrounds" at bounding box center [208, 77] width 0 height 9
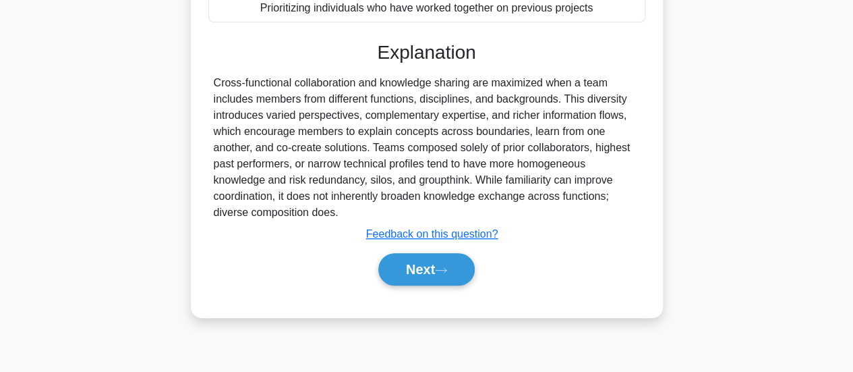
scroll to position [320, 0]
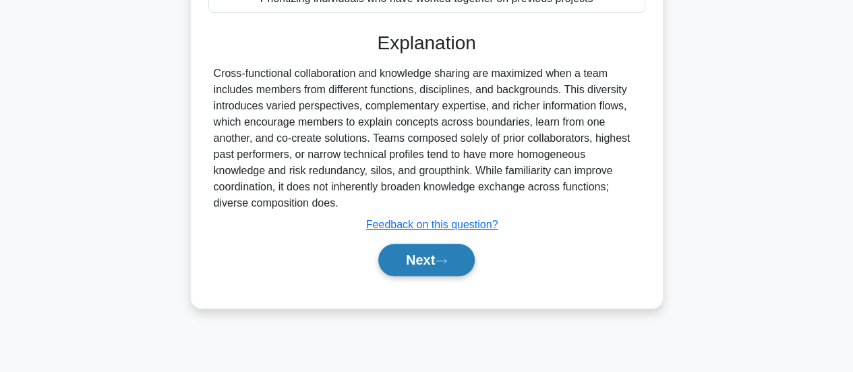
click at [410, 254] on button "Next" at bounding box center [426, 259] width 96 height 32
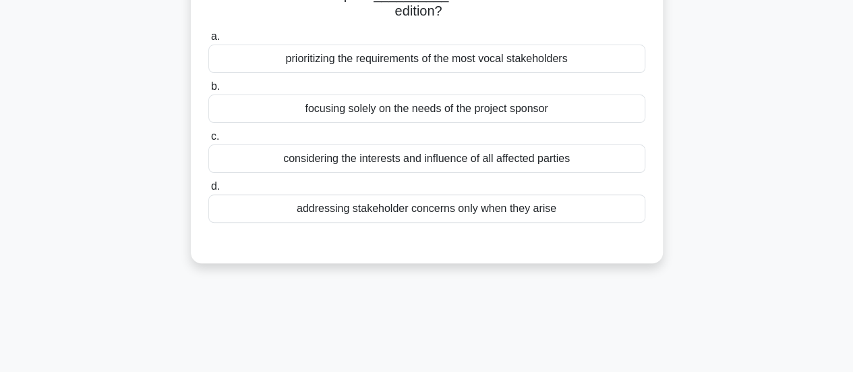
scroll to position [129, 0]
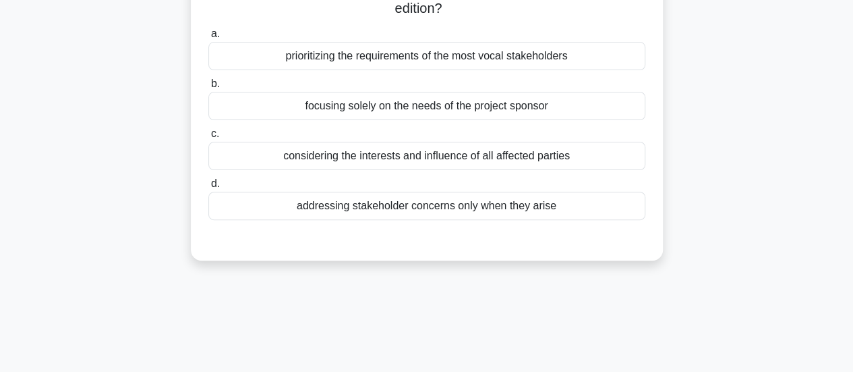
click at [370, 154] on div "considering the interests and influence of all affected parties" at bounding box center [426, 156] width 437 height 28
click at [208, 138] on input "c. considering the interests and influence of all affected parties" at bounding box center [208, 133] width 0 height 9
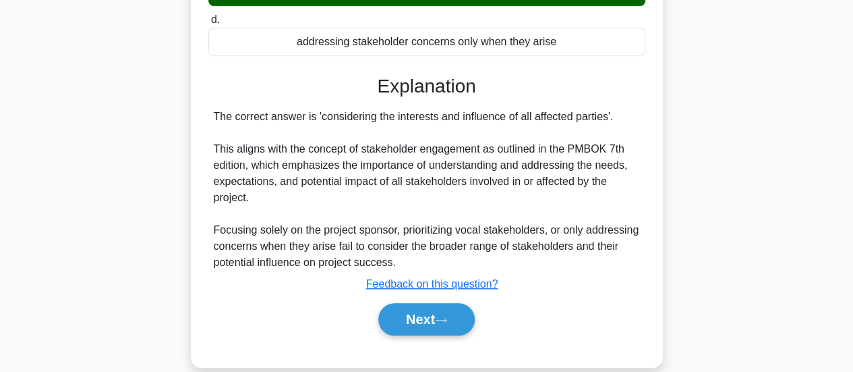
scroll to position [306, 0]
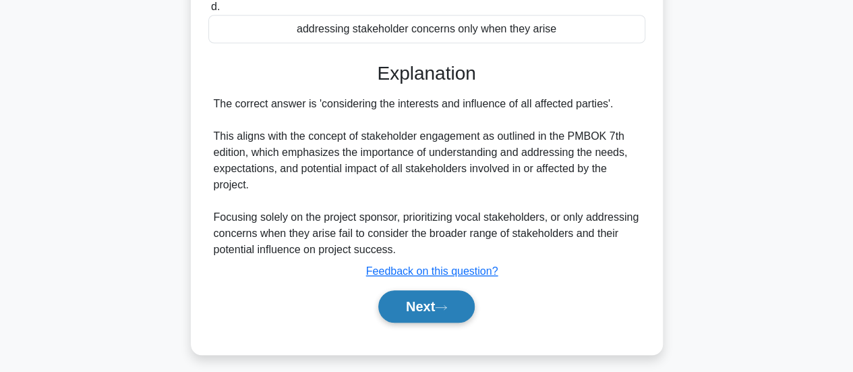
click at [441, 316] on button "Next" at bounding box center [426, 306] width 96 height 32
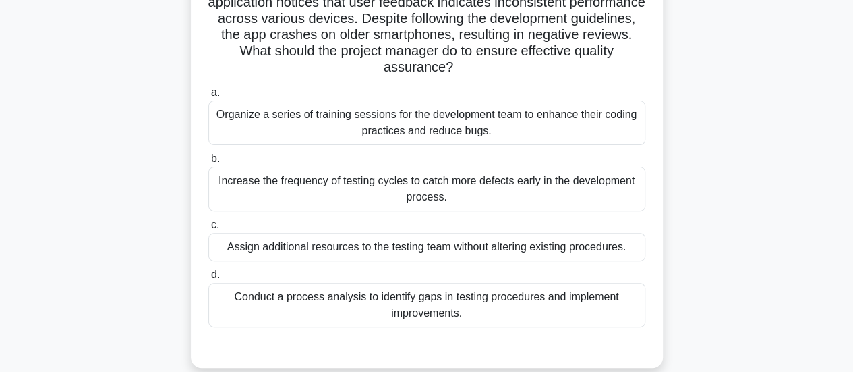
scroll to position [121, 0]
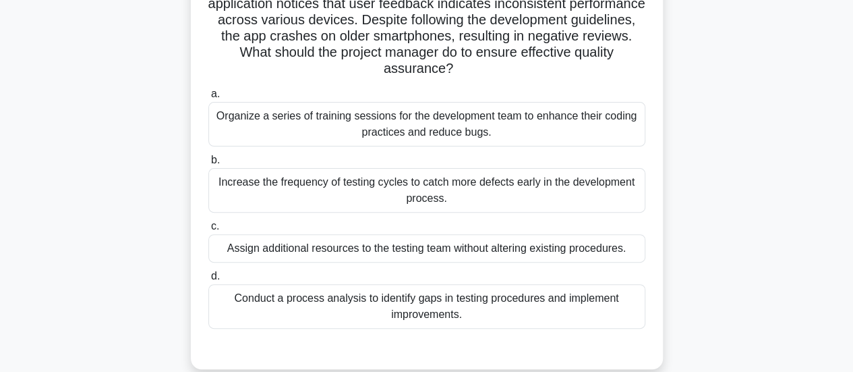
drag, startPoint x: 849, startPoint y: 134, endPoint x: 856, endPoint y: 139, distance: 9.2
click at [852, 139] on html "Eya Profile Settings" at bounding box center [426, 243] width 853 height 728
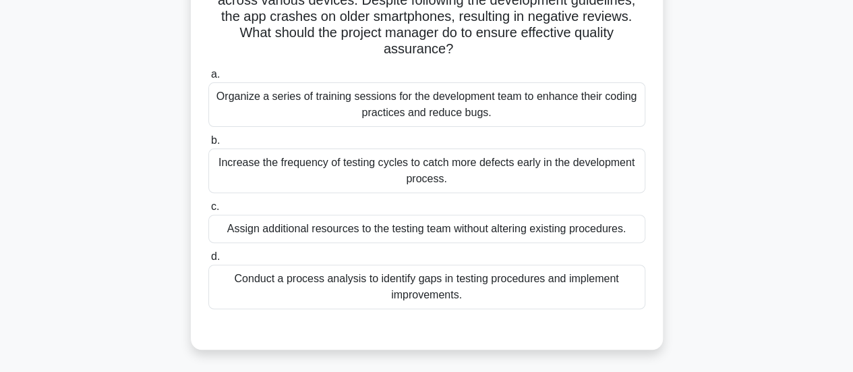
scroll to position [175, 0]
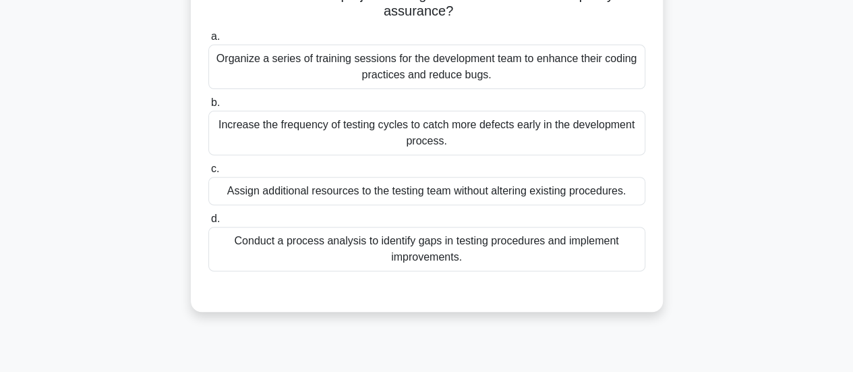
click at [426, 136] on div "Increase the frequency of testing cycles to catch more defects early in the dev…" at bounding box center [426, 133] width 437 height 45
click at [208, 107] on input "b. Increase the frequency of testing cycles to catch more defects early in the …" at bounding box center [208, 102] width 0 height 9
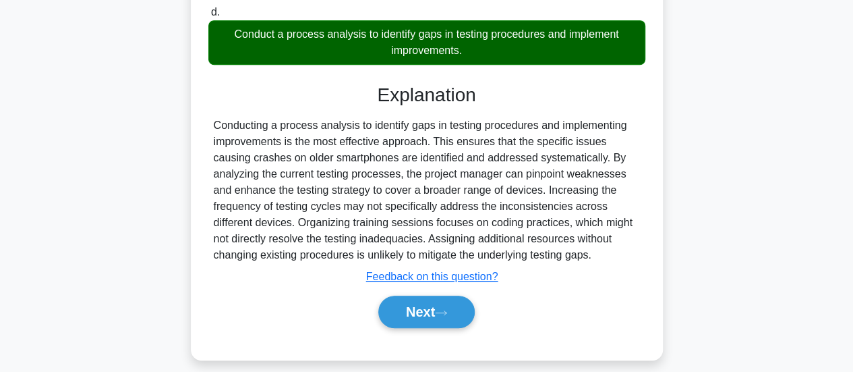
scroll to position [380, 0]
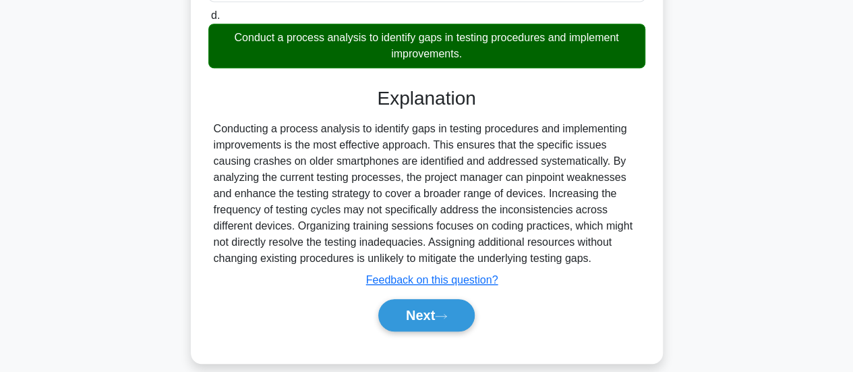
drag, startPoint x: 355, startPoint y: 123, endPoint x: 612, endPoint y: 262, distance: 292.3
click at [612, 262] on div "Conducting a process analysis to identify gaps in testing procedures and implem…" at bounding box center [427, 194] width 426 height 146
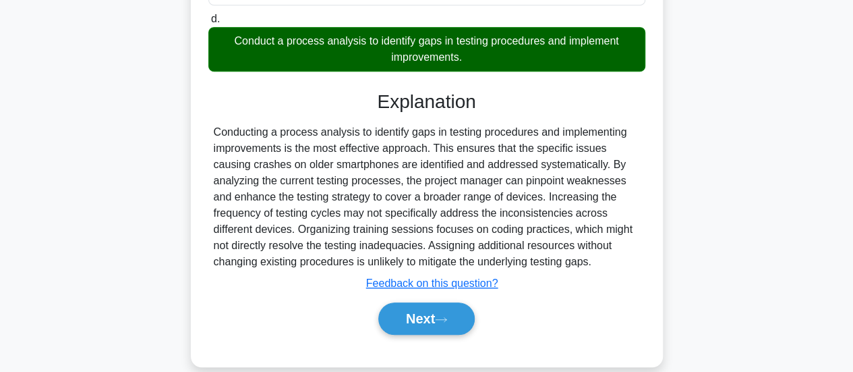
click at [685, 248] on div "A project manager overseeing the development of a new mobile application notice…" at bounding box center [426, 40] width 769 height 683
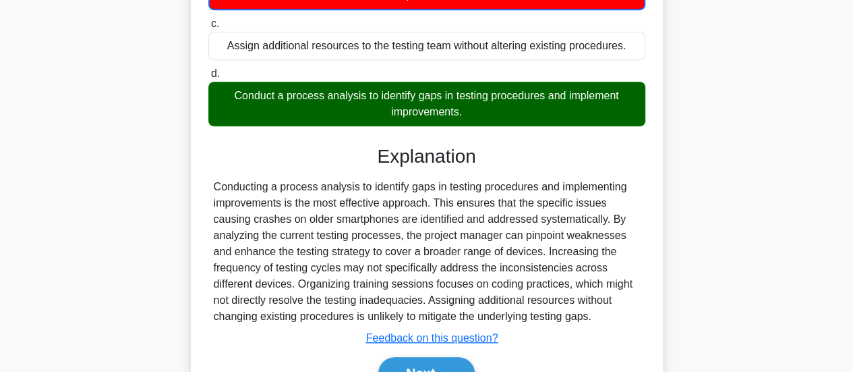
scroll to position [395, 0]
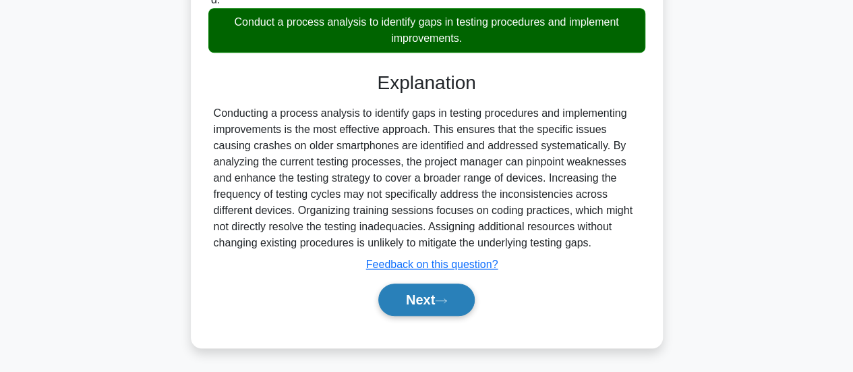
click at [413, 297] on button "Next" at bounding box center [426, 299] width 96 height 32
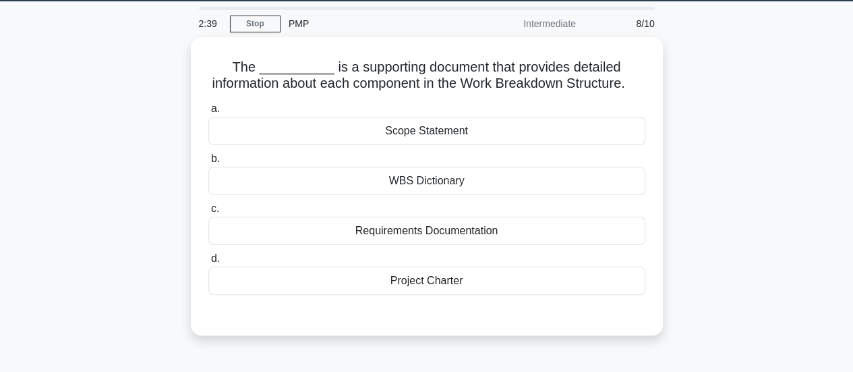
scroll to position [41, 0]
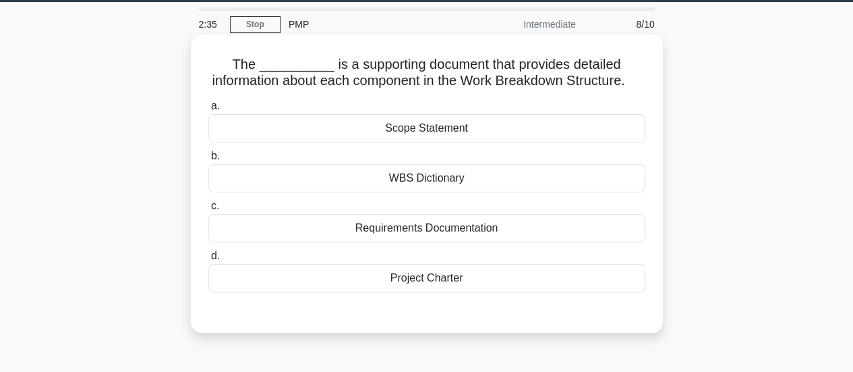
click at [411, 192] on div "WBS Dictionary" at bounding box center [426, 178] width 437 height 28
click at [208, 160] on input "b. WBS Dictionary" at bounding box center [208, 156] width 0 height 9
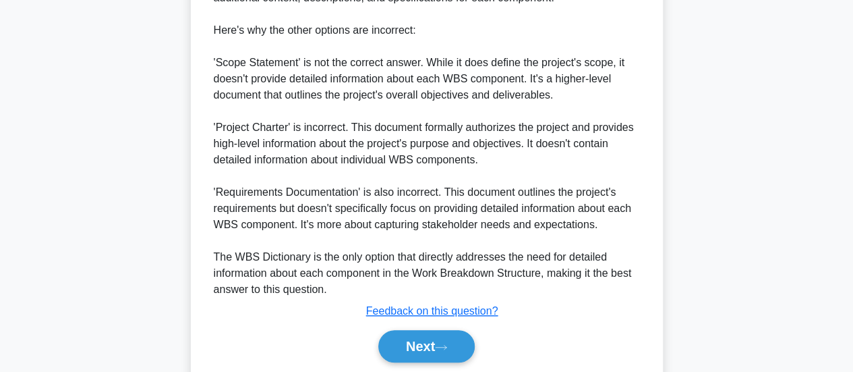
scroll to position [481, 0]
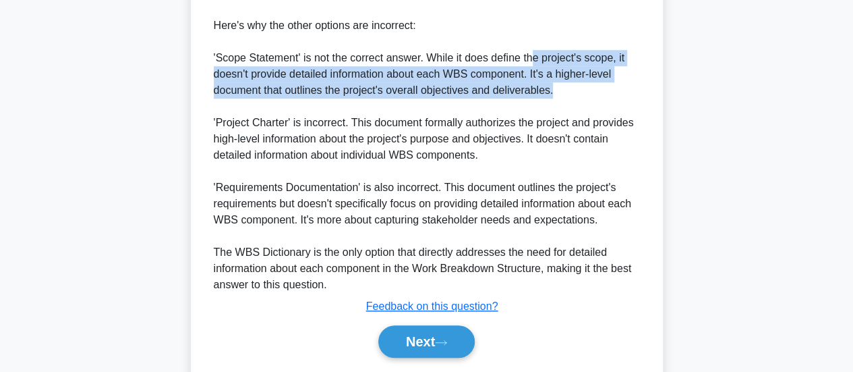
drag, startPoint x: 531, startPoint y: 73, endPoint x: 559, endPoint y: 109, distance: 44.7
click at [559, 109] on div "The correct answer is 'WBS Dictionary'. The WBS Dictionary is a crucial support…" at bounding box center [427, 98] width 426 height 388
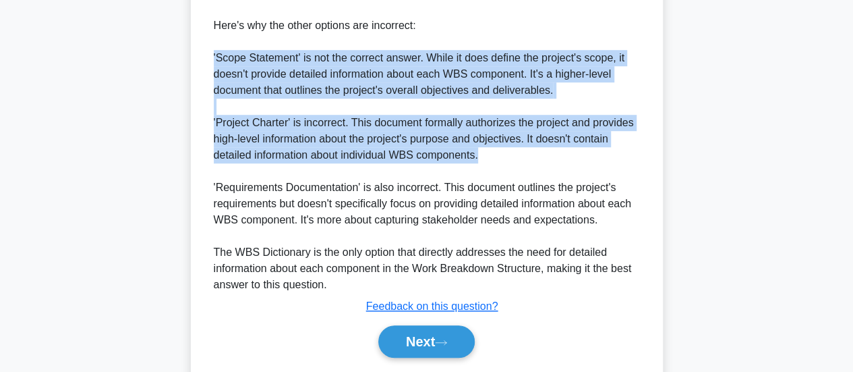
drag, startPoint x: 559, startPoint y: 109, endPoint x: 552, endPoint y: 163, distance: 54.4
click at [552, 163] on div "The correct answer is 'WBS Dictionary'. The WBS Dictionary is a crucial support…" at bounding box center [427, 98] width 426 height 388
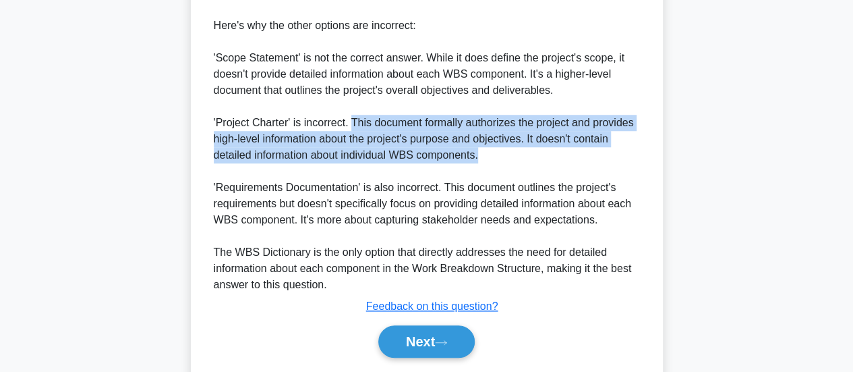
drag, startPoint x: 351, startPoint y: 132, endPoint x: 512, endPoint y: 176, distance: 167.7
click at [512, 176] on div "The correct answer is 'WBS Dictionary'. The WBS Dictionary is a crucial support…" at bounding box center [427, 98] width 426 height 388
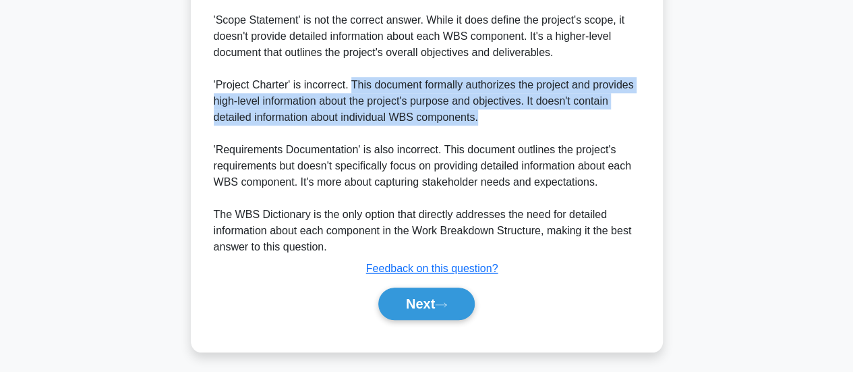
scroll to position [529, 0]
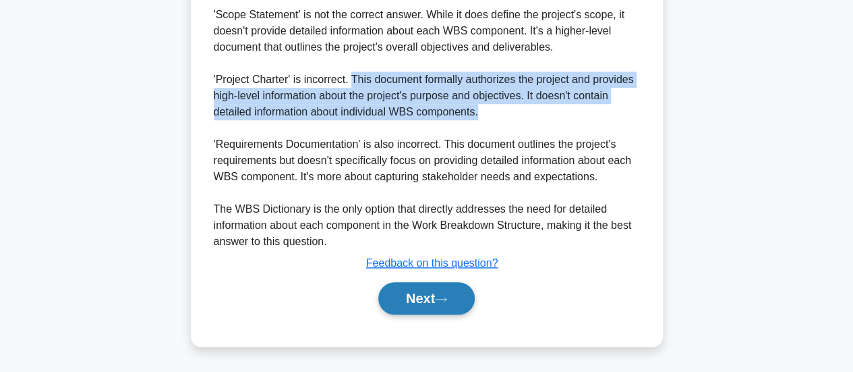
click at [432, 307] on button "Next" at bounding box center [426, 298] width 96 height 32
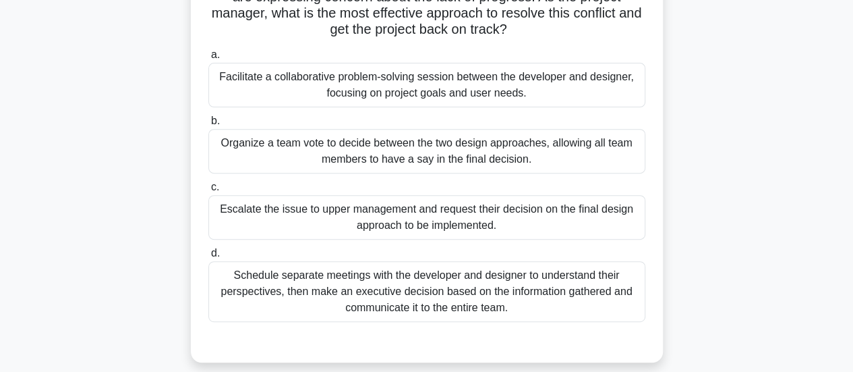
scroll to position [210, 0]
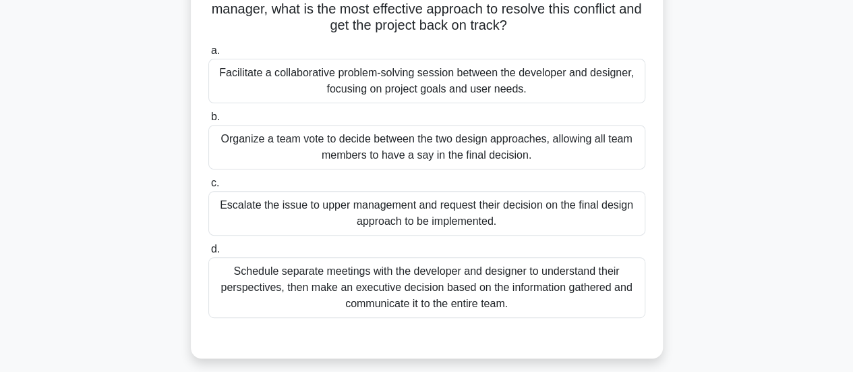
click at [535, 91] on div "Facilitate a collaborative problem-solving session between the developer and de…" at bounding box center [426, 81] width 437 height 45
click at [208, 55] on input "a. Facilitate a collaborative problem-solving session between the developer and…" at bounding box center [208, 51] width 0 height 9
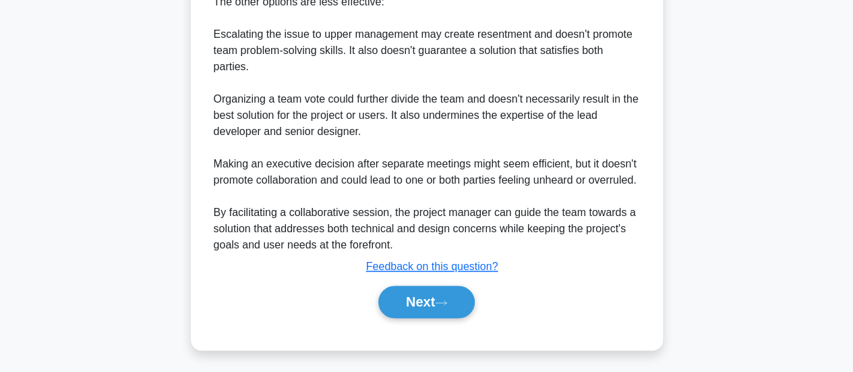
scroll to position [829, 0]
click at [415, 314] on button "Next" at bounding box center [426, 301] width 96 height 32
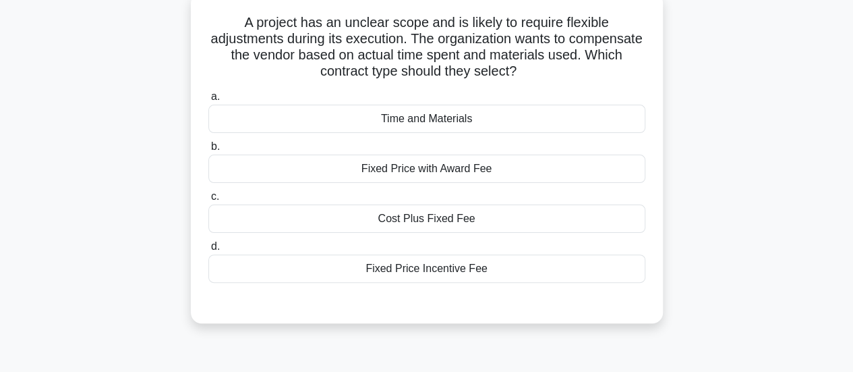
scroll to position [85, 0]
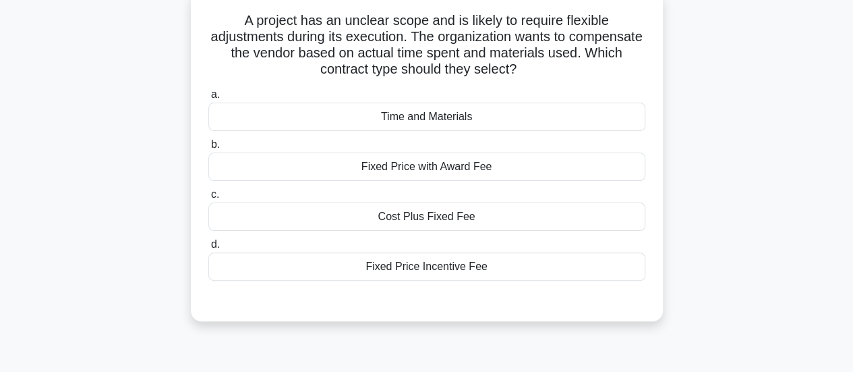
click at [492, 167] on div "Fixed Price with Award Fee" at bounding box center [426, 166] width 437 height 28
click at [208, 149] on input "b. Fixed Price with Award Fee" at bounding box center [208, 144] width 0 height 9
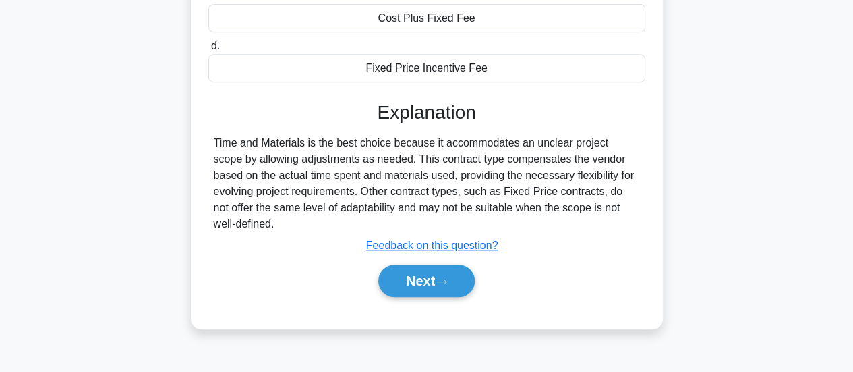
scroll to position [285, 0]
click at [411, 266] on button "Next" at bounding box center [426, 280] width 96 height 32
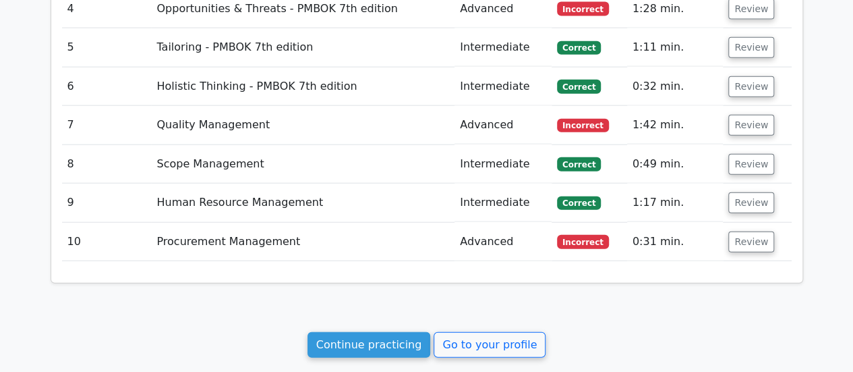
scroll to position [1706, 0]
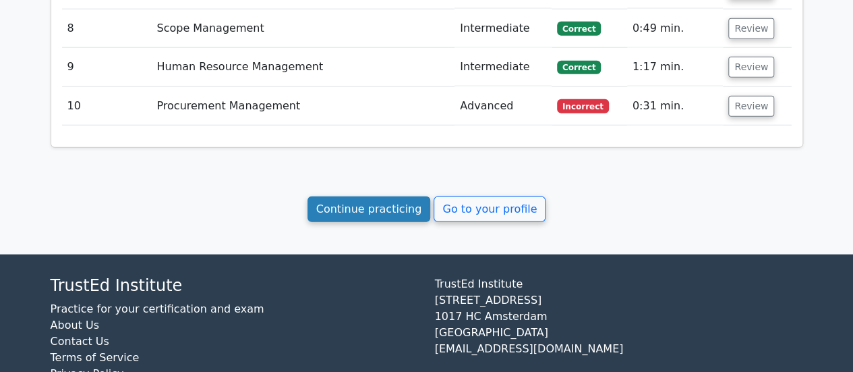
click at [401, 196] on link "Continue practicing" at bounding box center [368, 209] width 123 height 26
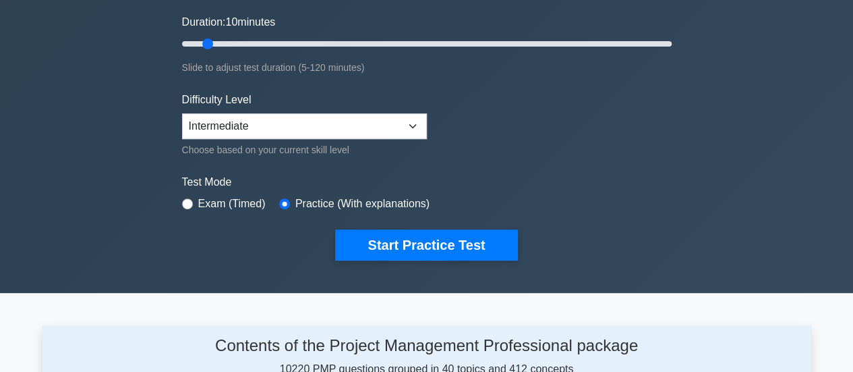
scroll to position [270, 0]
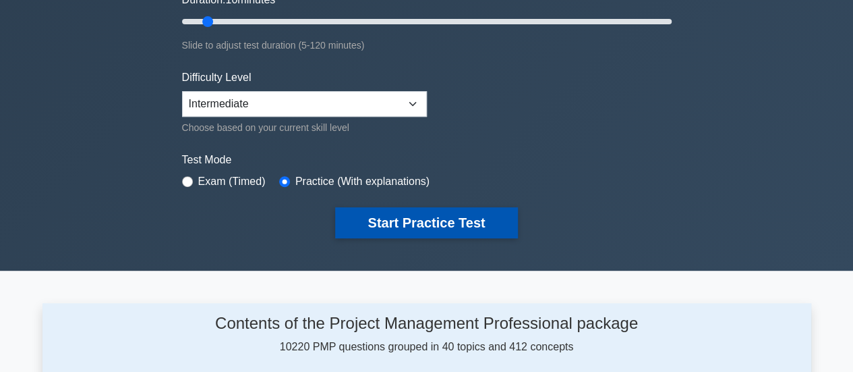
click at [385, 220] on button "Start Practice Test" at bounding box center [426, 222] width 182 height 31
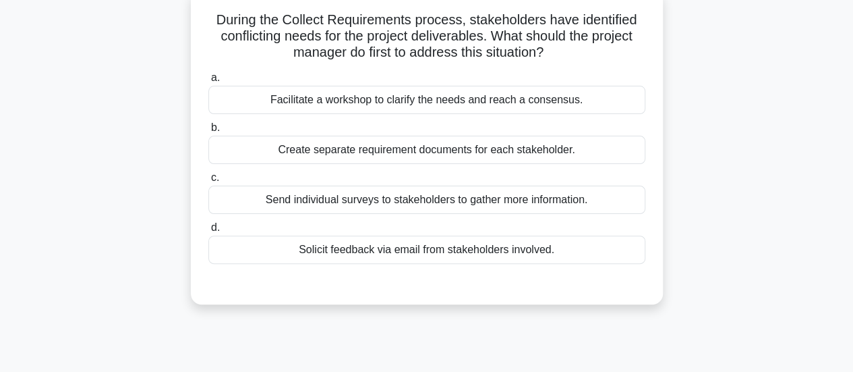
scroll to position [88, 0]
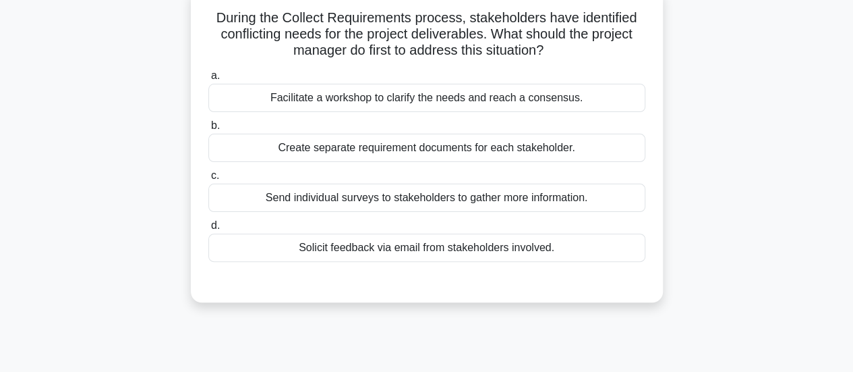
click at [460, 92] on div "Facilitate a workshop to clarify the needs and reach a consensus." at bounding box center [426, 98] width 437 height 28
click at [208, 80] on input "a. Facilitate a workshop to clarify the needs and reach a consensus." at bounding box center [208, 75] width 0 height 9
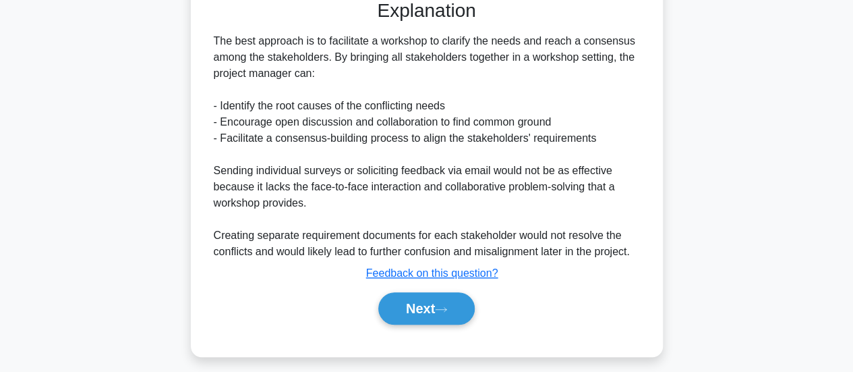
scroll to position [377, 0]
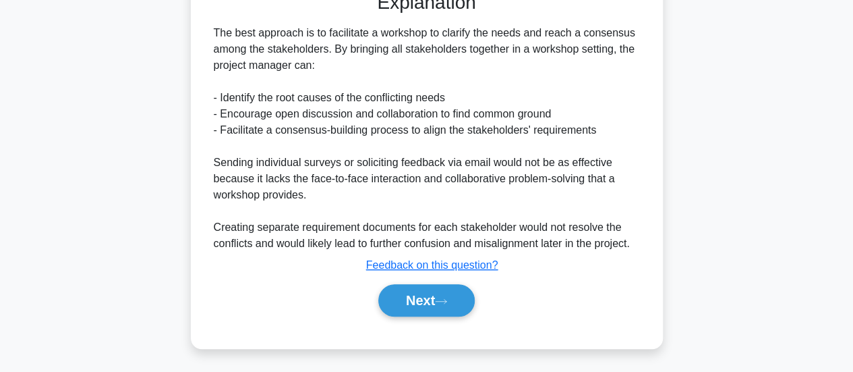
click at [434, 131] on div "The best approach is to facilitate a workshop to clarify the needs and reach a …" at bounding box center [427, 138] width 426 height 227
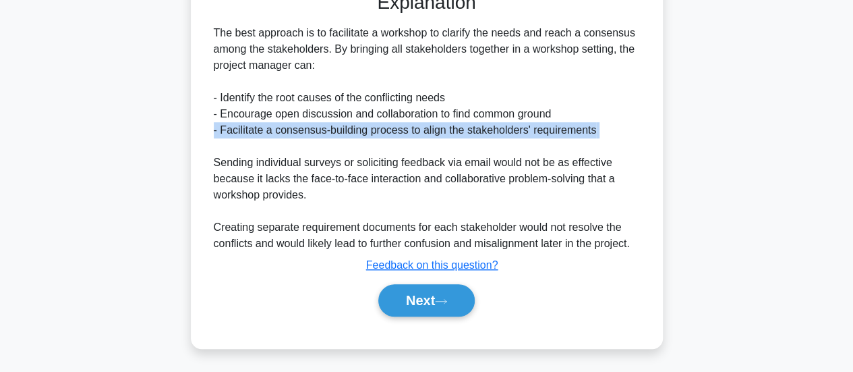
click at [434, 131] on div "The best approach is to facilitate a workshop to clarify the needs and reach a …" at bounding box center [427, 138] width 426 height 227
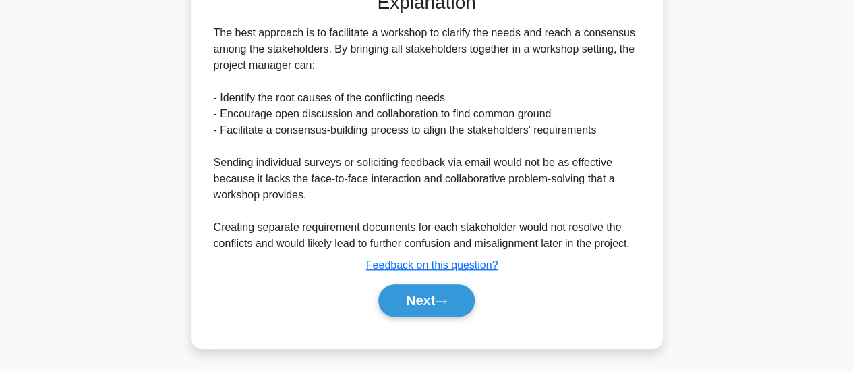
click at [386, 167] on div "The best approach is to facilitate a workshop to clarify the needs and reach a …" at bounding box center [427, 138] width 426 height 227
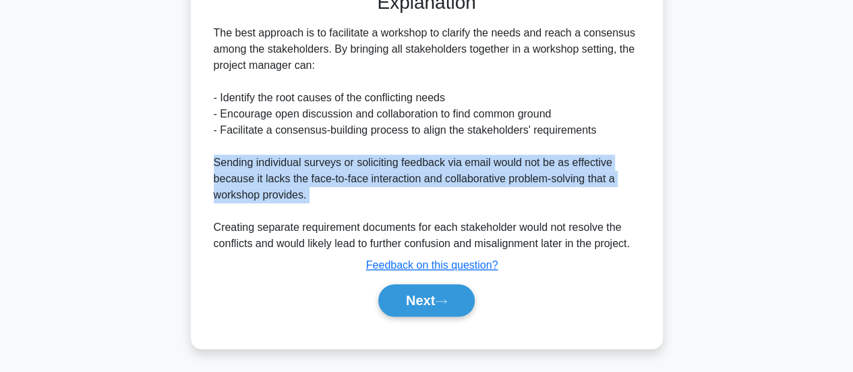
click at [386, 167] on div "The best approach is to facilitate a workshop to clarify the needs and reach a …" at bounding box center [427, 138] width 426 height 227
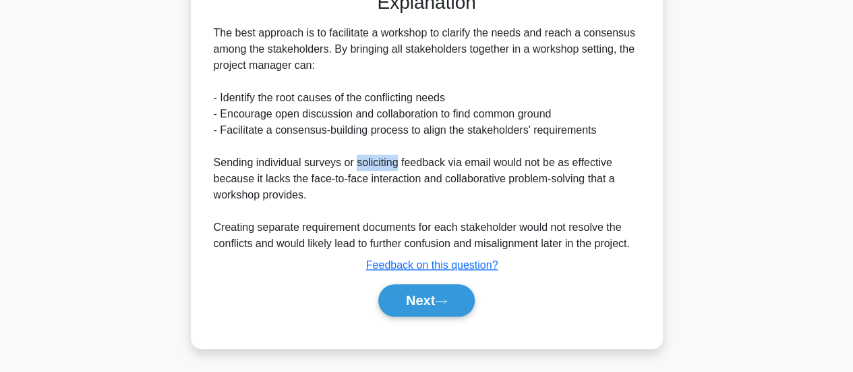
click at [386, 167] on div "The best approach is to facilitate a workshop to clarify the needs and reach a …" at bounding box center [427, 138] width 426 height 227
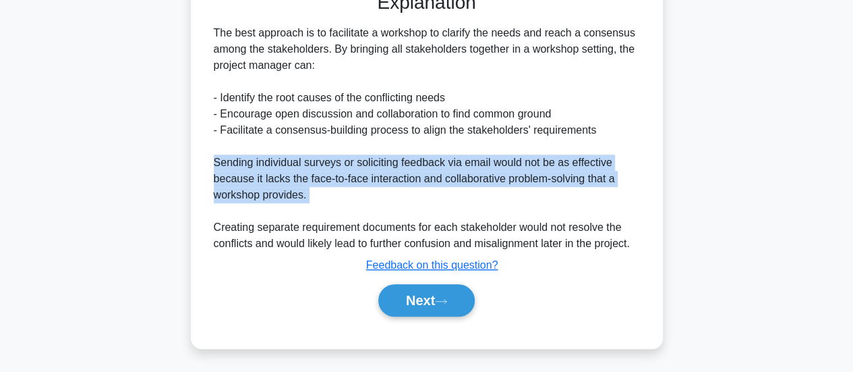
click at [386, 167] on div "The best approach is to facilitate a workshop to clarify the needs and reach a …" at bounding box center [427, 138] width 426 height 227
click at [423, 314] on button "Next" at bounding box center [426, 300] width 96 height 32
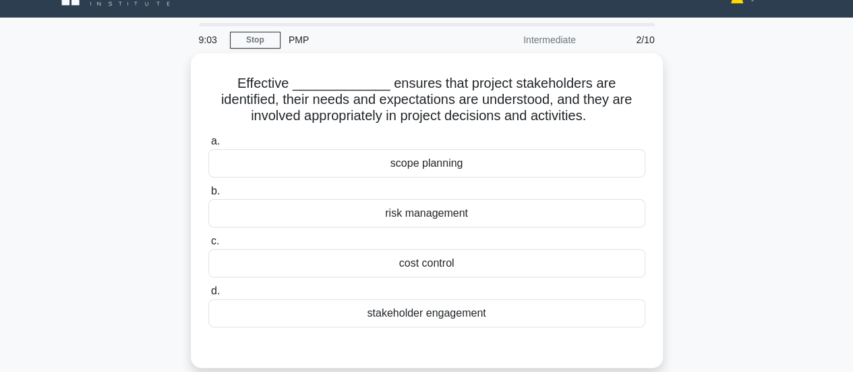
scroll to position [27, 0]
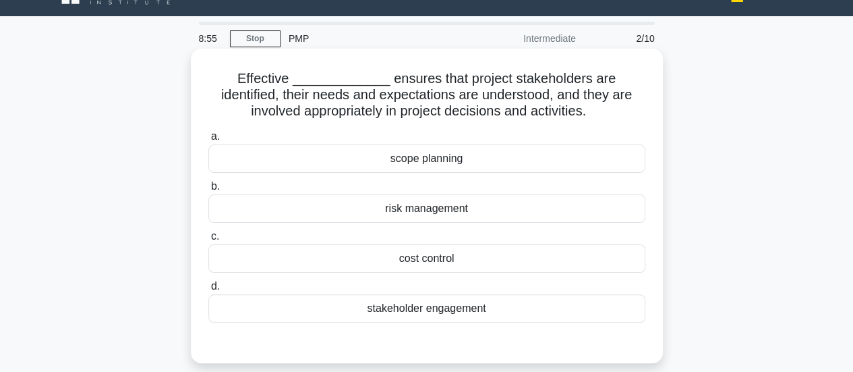
click at [391, 169] on div "scope planning" at bounding box center [426, 158] width 437 height 28
click at [208, 141] on input "a. scope planning" at bounding box center [208, 136] width 0 height 9
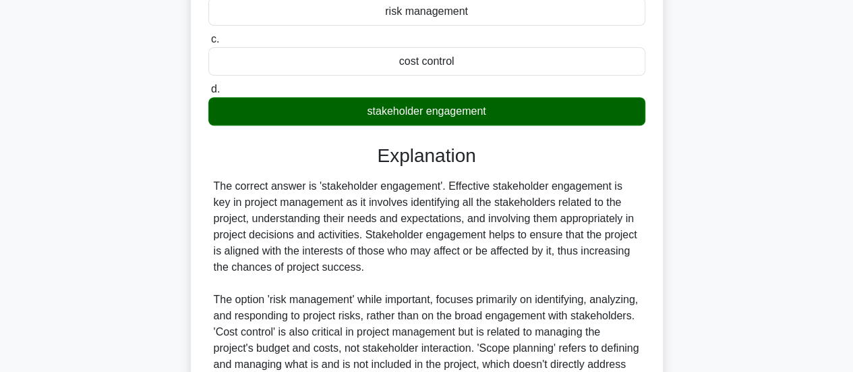
scroll to position [292, 0]
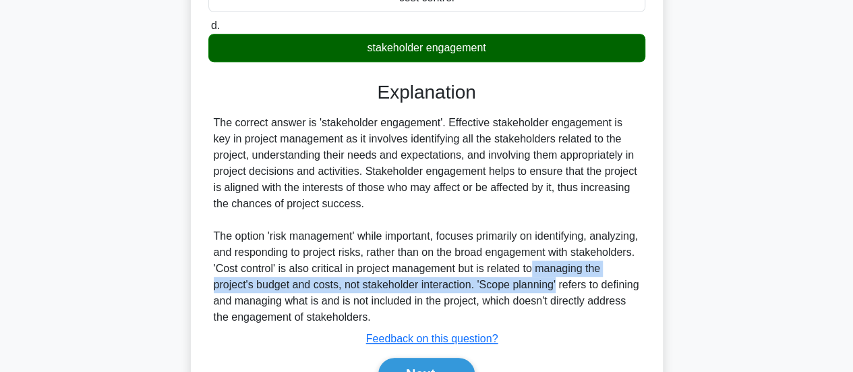
drag, startPoint x: 844, startPoint y: 266, endPoint x: 846, endPoint y: 278, distance: 11.6
click at [846, 278] on main "8:40 Stop PMP Intermediate 2/10 Effective _____________ ensures that project st…" at bounding box center [426, 97] width 853 height 692
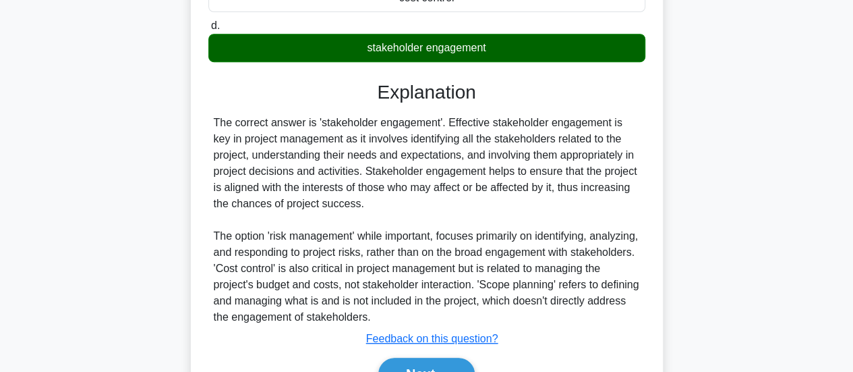
click at [716, 207] on div "Effective _____________ ensures that project stakeholders are identified, their…" at bounding box center [426, 112] width 769 height 651
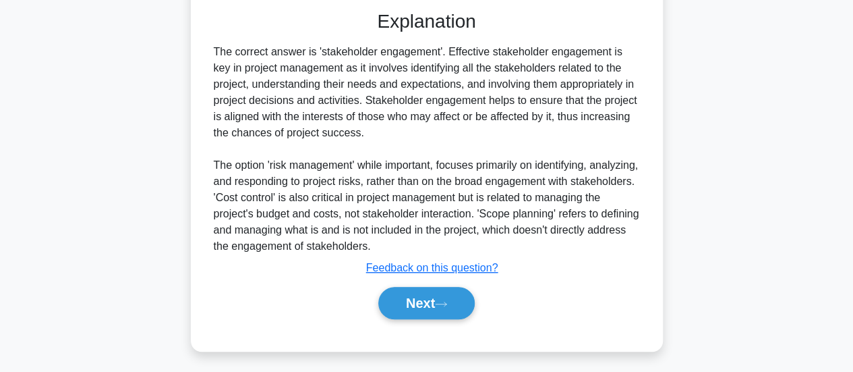
scroll to position [360, 0]
click at [341, 165] on div "The correct answer is 'stakeholder engagement'. Effective stakeholder engagemen…" at bounding box center [427, 148] width 426 height 210
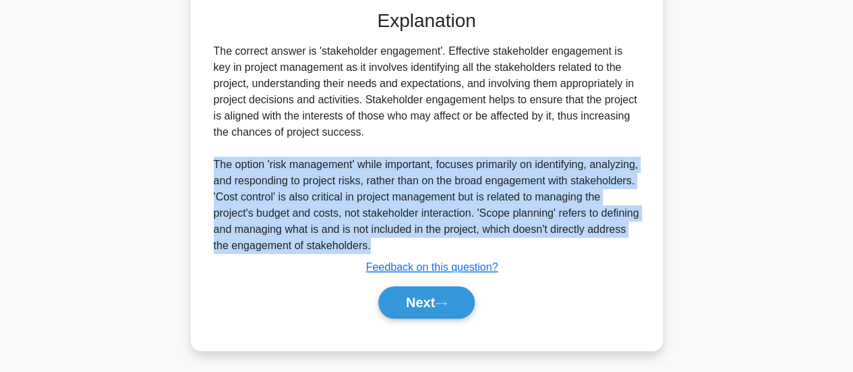
click at [341, 165] on div "The correct answer is 'stakeholder engagement'. Effective stakeholder engagemen…" at bounding box center [427, 148] width 426 height 210
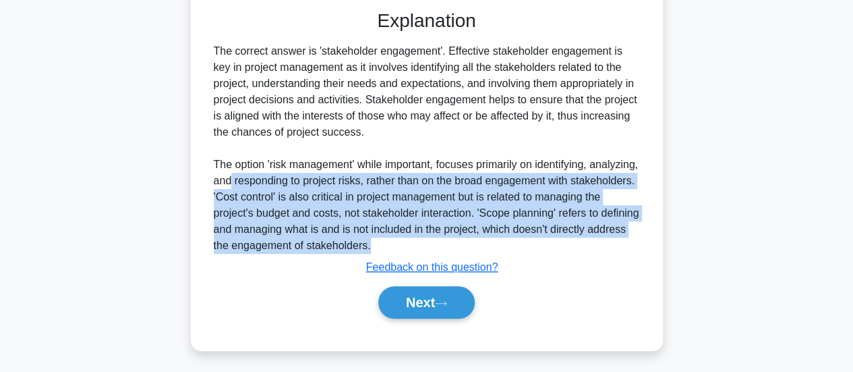
drag, startPoint x: 280, startPoint y: 179, endPoint x: 529, endPoint y: 243, distance: 256.9
click at [529, 243] on div "The correct answer is 'stakeholder engagement'. Effective stakeholder engagemen…" at bounding box center [427, 148] width 426 height 210
click at [429, 305] on button "Next" at bounding box center [426, 302] width 96 height 32
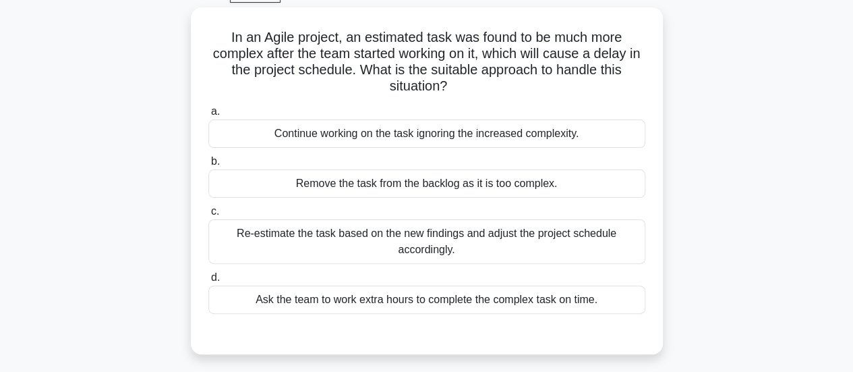
scroll to position [70, 0]
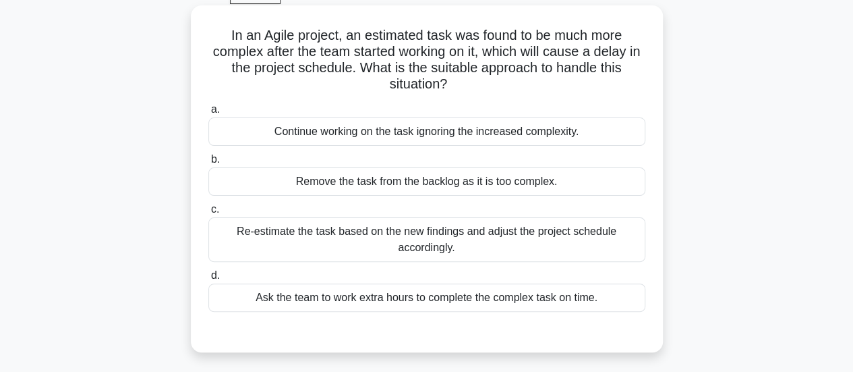
click at [430, 249] on div "Re-estimate the task based on the new findings and adjust the project schedule …" at bounding box center [426, 239] width 437 height 45
click at [208, 214] on input "c. Re-estimate the task based on the new findings and adjust the project schedu…" at bounding box center [208, 209] width 0 height 9
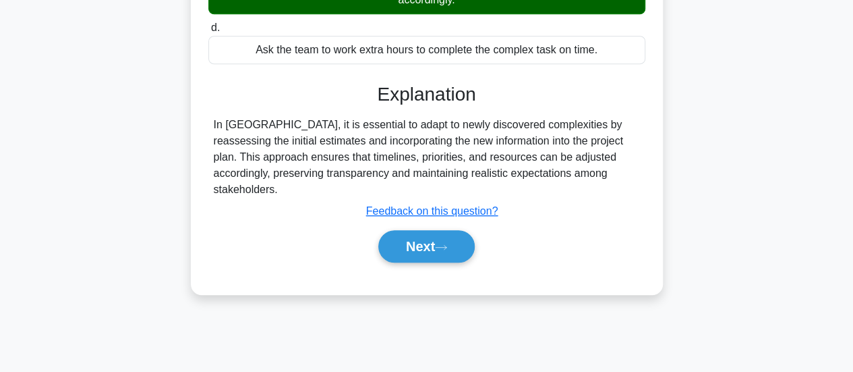
scroll to position [319, 0]
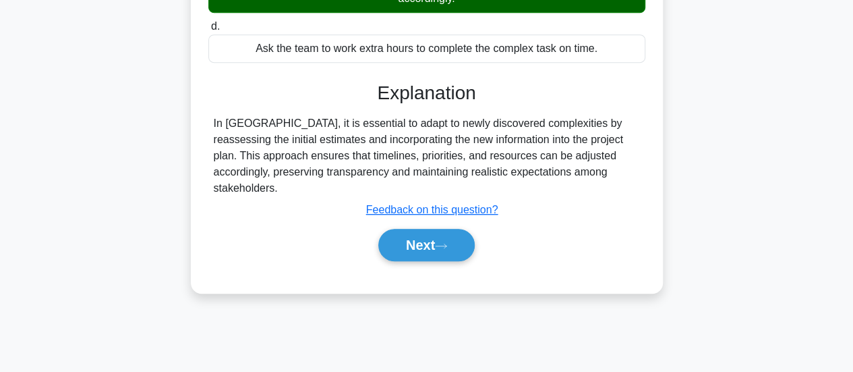
drag, startPoint x: 349, startPoint y: 153, endPoint x: 561, endPoint y: 177, distance: 213.8
click at [561, 177] on div "In Agile, it is essential to adapt to newly discovered complexities by reassess…" at bounding box center [427, 155] width 426 height 81
click at [427, 229] on button "Next" at bounding box center [426, 245] width 96 height 32
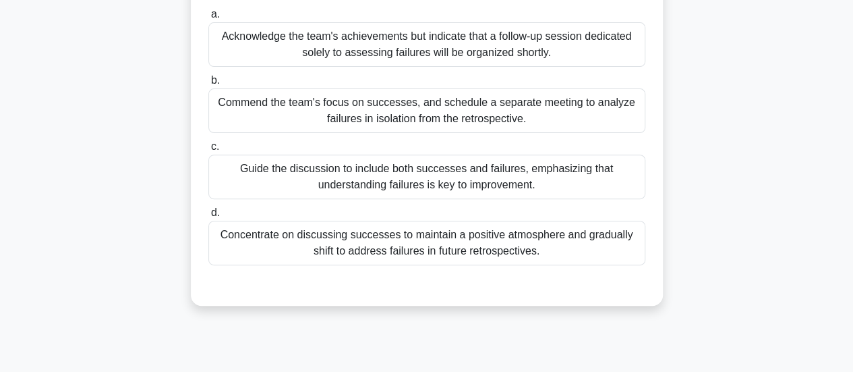
scroll to position [173, 0]
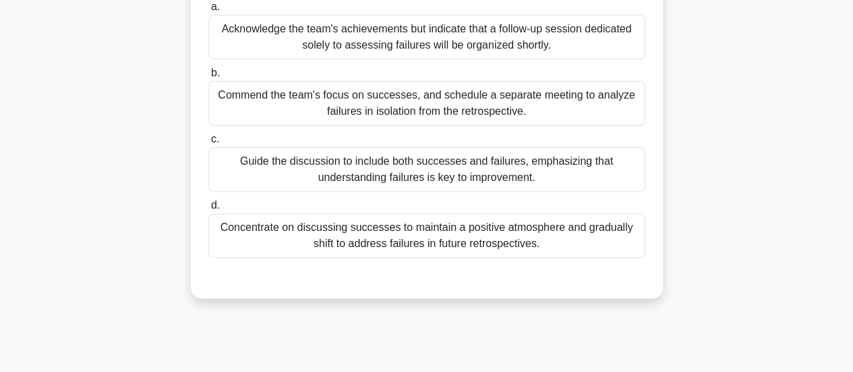
click at [469, 165] on div "Guide the discussion to include both successes and failures, emphasizing that u…" at bounding box center [426, 169] width 437 height 45
click at [208, 144] on input "c. Guide the discussion to include both successes and failures, emphasizing tha…" at bounding box center [208, 139] width 0 height 9
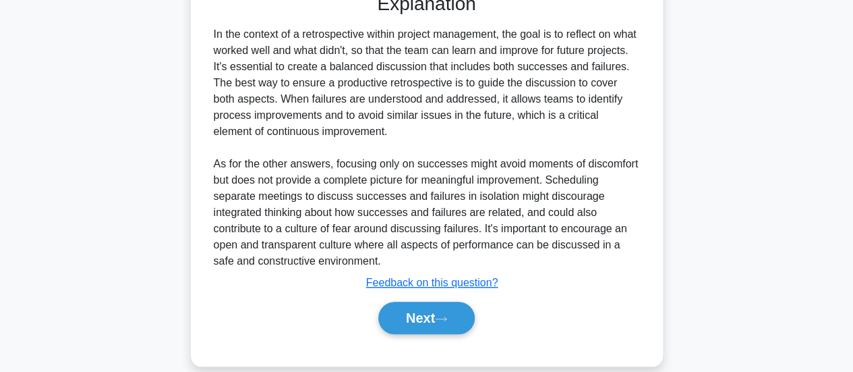
scroll to position [453, 0]
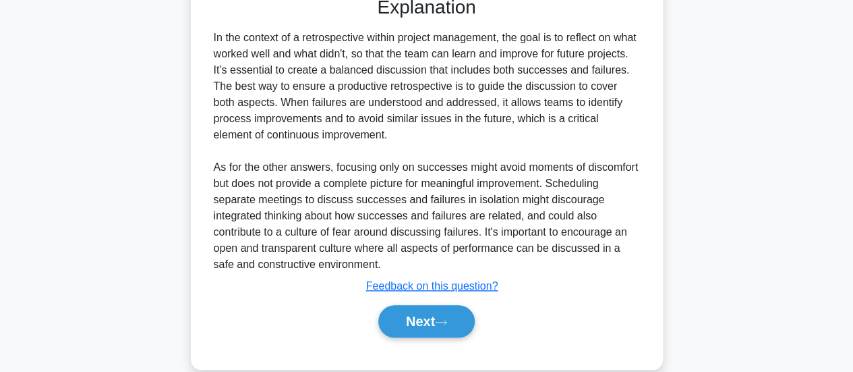
drag, startPoint x: 312, startPoint y: 102, endPoint x: 407, endPoint y: 140, distance: 101.7
click at [407, 140] on div "In the context of a retrospective within project management, the goal is to ref…" at bounding box center [427, 151] width 426 height 243
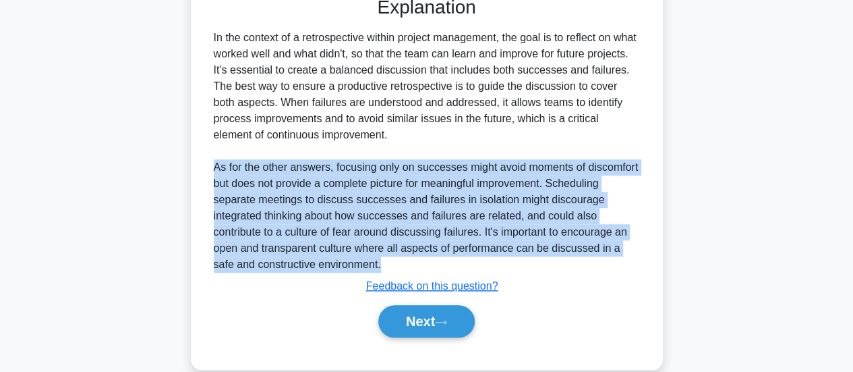
drag, startPoint x: 214, startPoint y: 165, endPoint x: 376, endPoint y: 254, distance: 185.3
click at [376, 254] on div "In the context of a retrospective within project management, the goal is to ref…" at bounding box center [427, 151] width 426 height 243
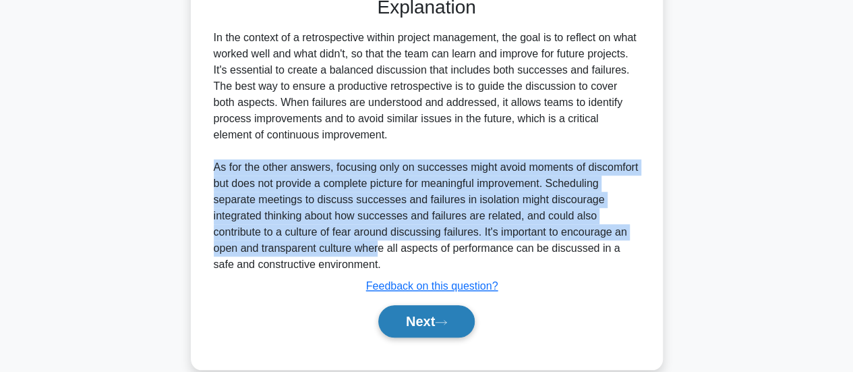
click at [419, 320] on button "Next" at bounding box center [426, 321] width 96 height 32
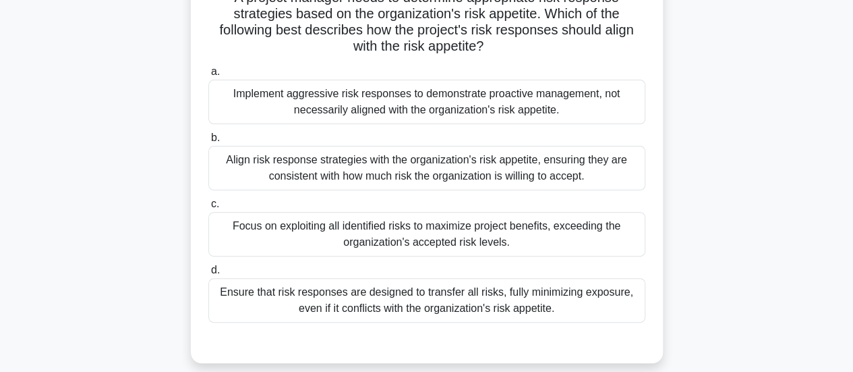
scroll to position [112, 0]
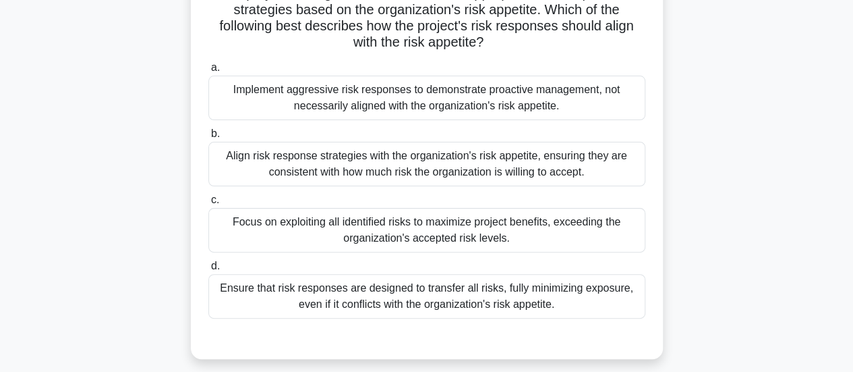
click at [574, 168] on div "Align risk response strategies with the organization's risk appetite, ensuring …" at bounding box center [426, 164] width 437 height 45
click at [208, 138] on input "b. Align risk response strategies with the organization's risk appetite, ensuri…" at bounding box center [208, 133] width 0 height 9
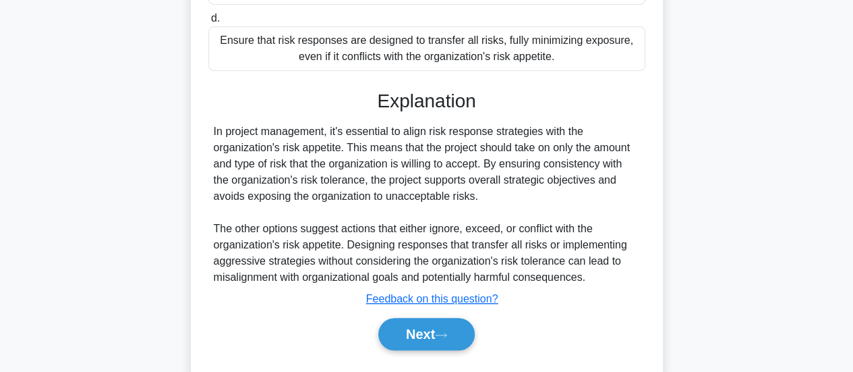
scroll to position [361, 0]
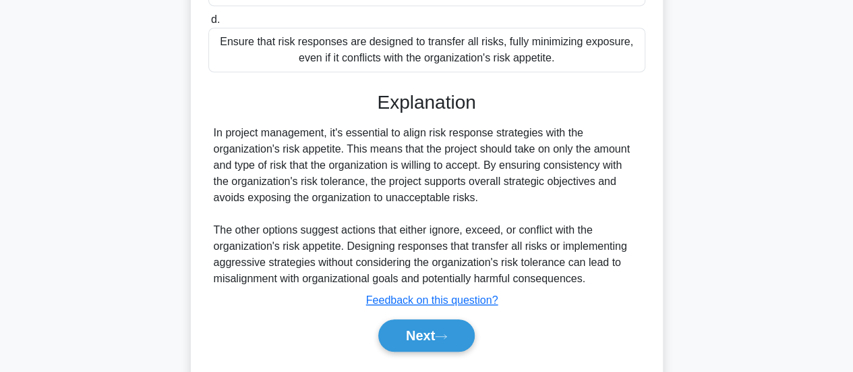
drag, startPoint x: 852, startPoint y: 326, endPoint x: 852, endPoint y: 333, distance: 7.4
click at [852, 333] on main "3:19 Stop PMP Intermediate 5/10 A project manager needs to determine appropriat…" at bounding box center [426, 43] width 853 height 723
click at [850, 339] on main "3:17 Stop PMP Intermediate 5/10 A project manager needs to determine appropriat…" at bounding box center [426, 43] width 853 height 723
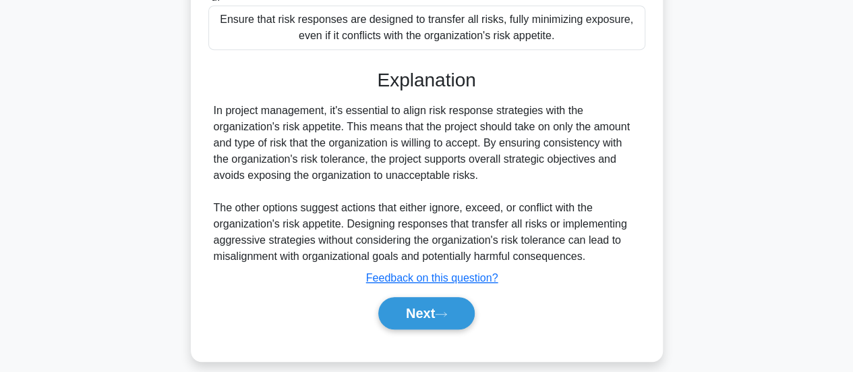
scroll to position [393, 0]
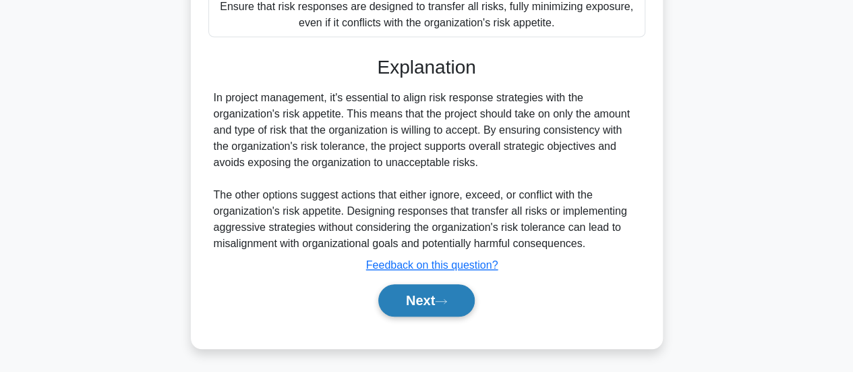
click at [439, 304] on button "Next" at bounding box center [426, 300] width 96 height 32
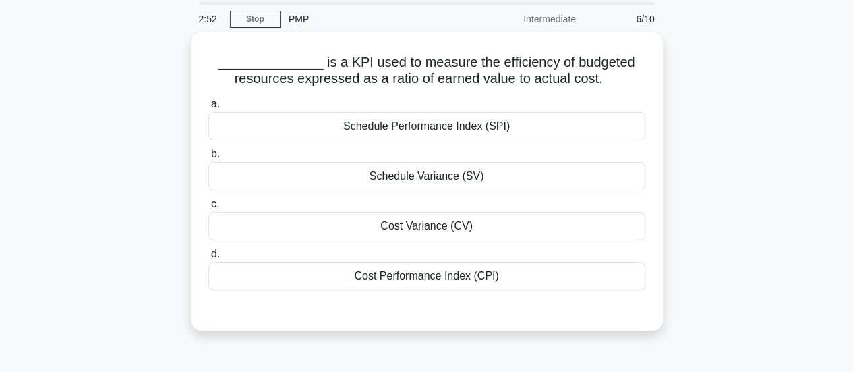
scroll to position [46, 0]
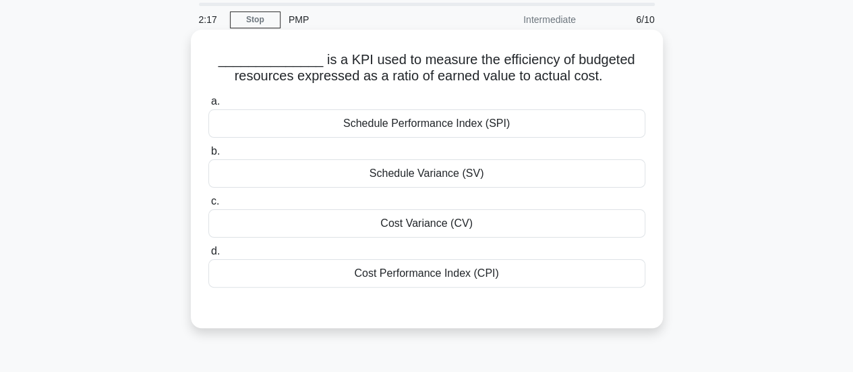
click at [480, 225] on div "Cost Variance (CV)" at bounding box center [426, 223] width 437 height 28
click at [208, 206] on input "c. Cost Variance (CV)" at bounding box center [208, 201] width 0 height 9
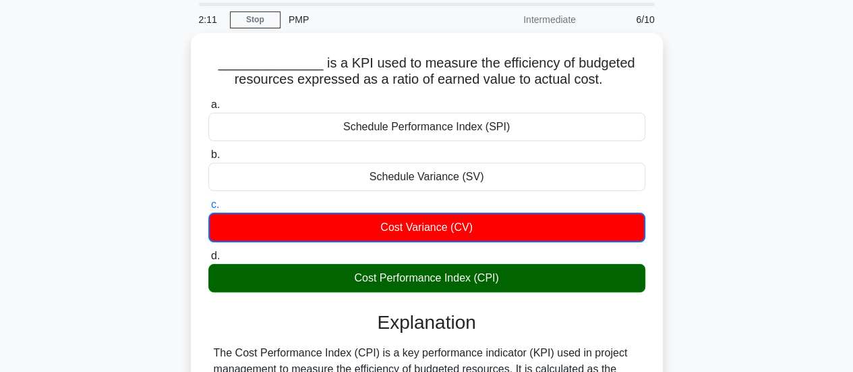
drag, startPoint x: 862, startPoint y: 3, endPoint x: 5, endPoint y: 192, distance: 877.6
click at [5, 192] on main "2:11 Stop PMP Intermediate 6/10 ______________ is a KPI used to measure the eff…" at bounding box center [426, 351] width 853 height 708
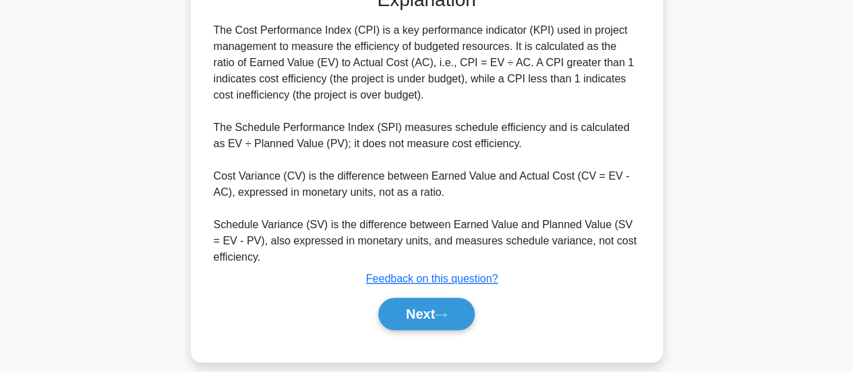
scroll to position [370, 0]
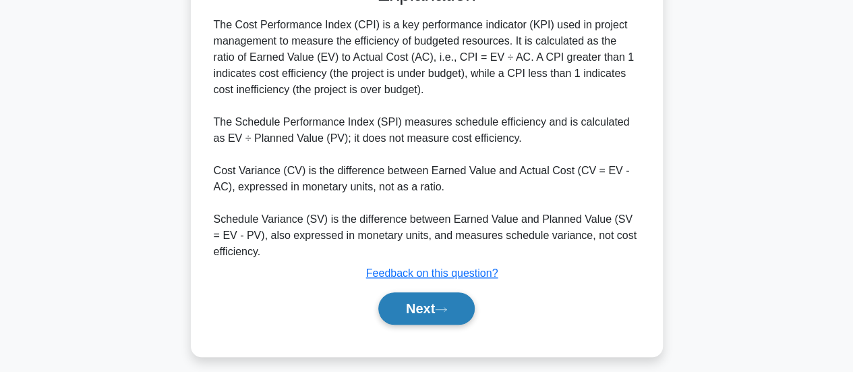
click at [450, 302] on button "Next" at bounding box center [426, 308] width 96 height 32
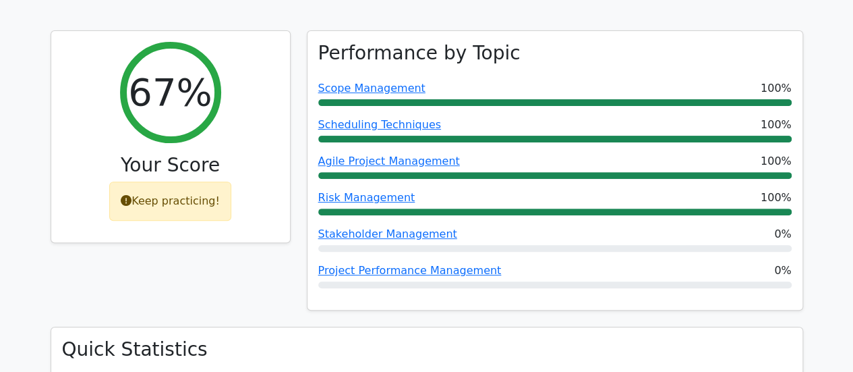
scroll to position [163, 0]
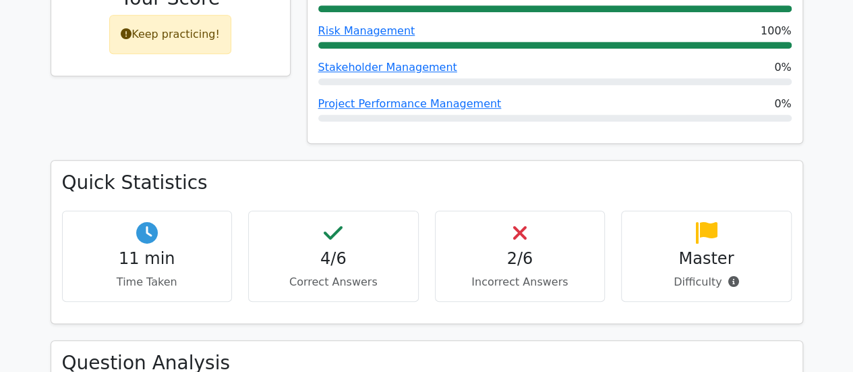
drag, startPoint x: 862, startPoint y: 52, endPoint x: 860, endPoint y: 108, distance: 56.0
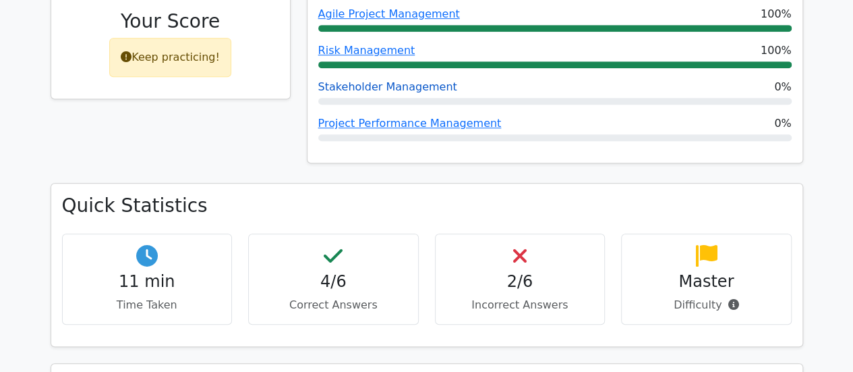
click at [347, 84] on link "Stakeholder Management" at bounding box center [387, 86] width 139 height 13
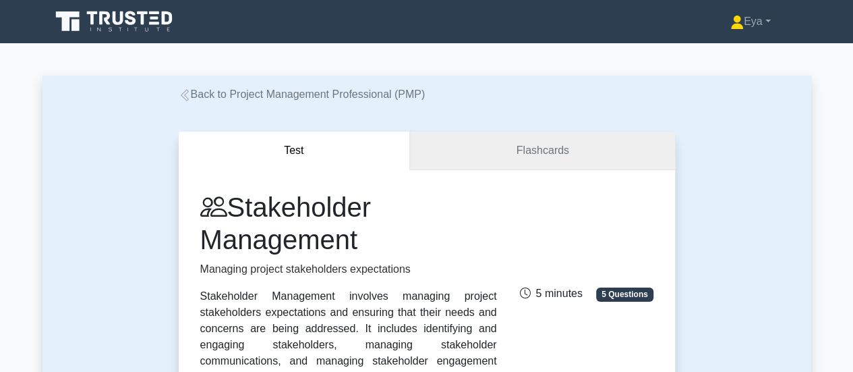
click at [541, 149] on link "Flashcards" at bounding box center [542, 150] width 264 height 38
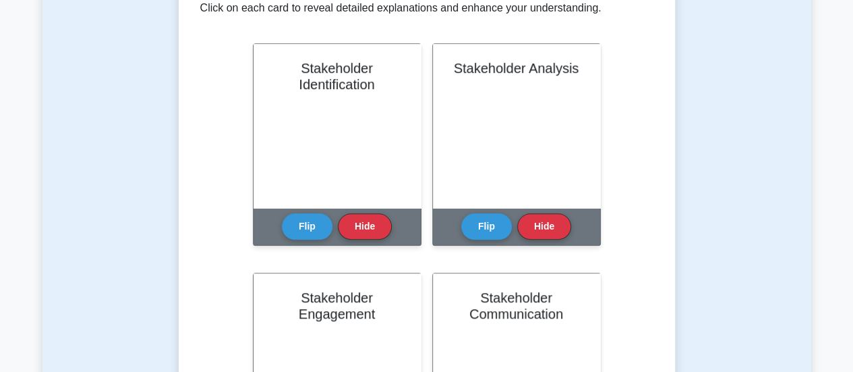
scroll to position [285, 0]
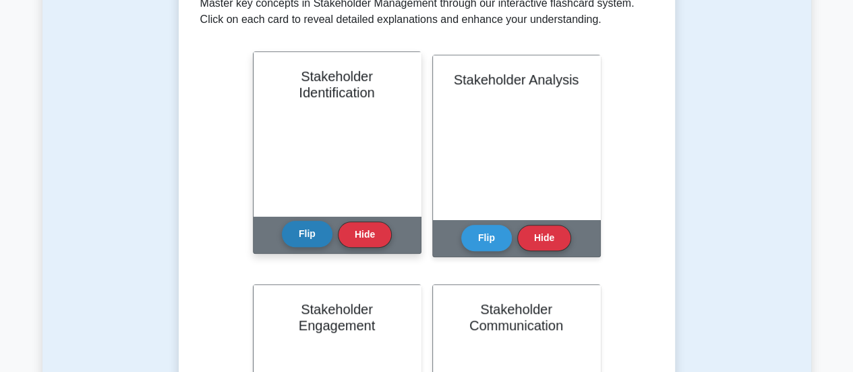
click at [303, 228] on button "Flip" at bounding box center [307, 233] width 51 height 26
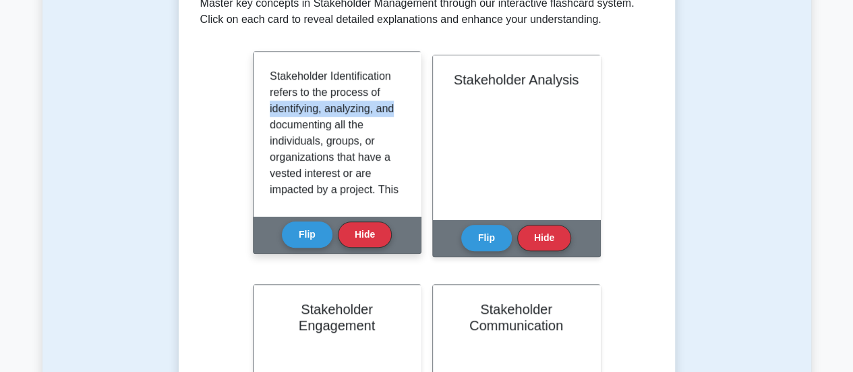
click at [398, 101] on div "Stakeholder Identification refers to the process of identifying, analyzing, and…" at bounding box center [337, 133] width 135 height 131
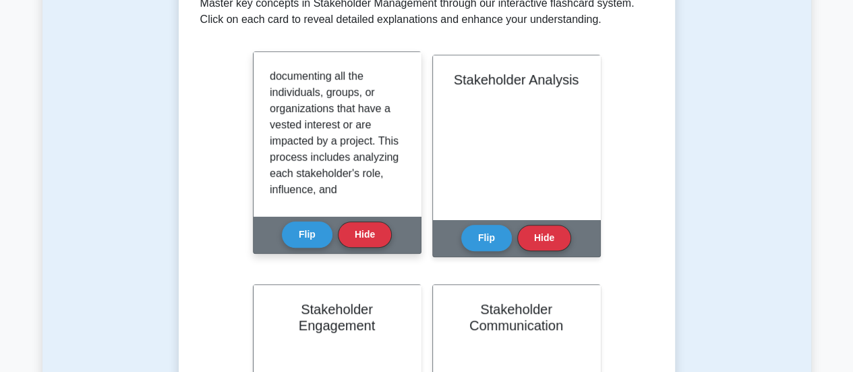
scroll to position [51, 0]
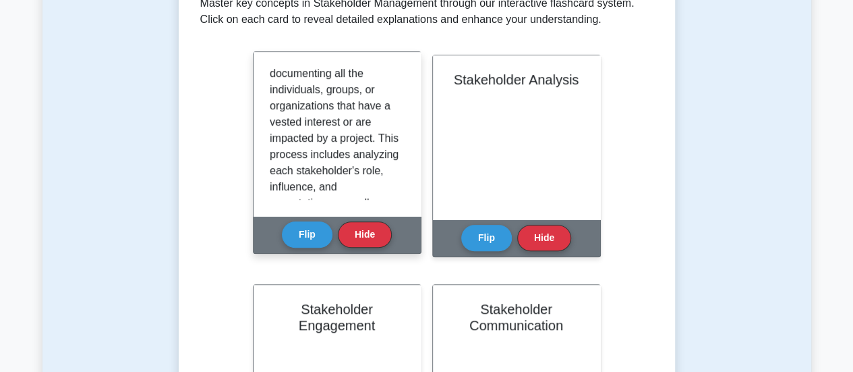
click at [406, 117] on div "Stakeholder Identification refers to the process of identifying, analyzing, and…" at bounding box center [337, 134] width 167 height 164
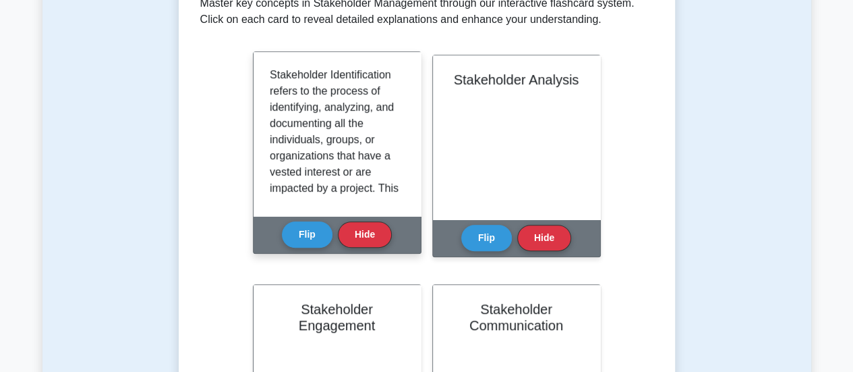
scroll to position [0, 0]
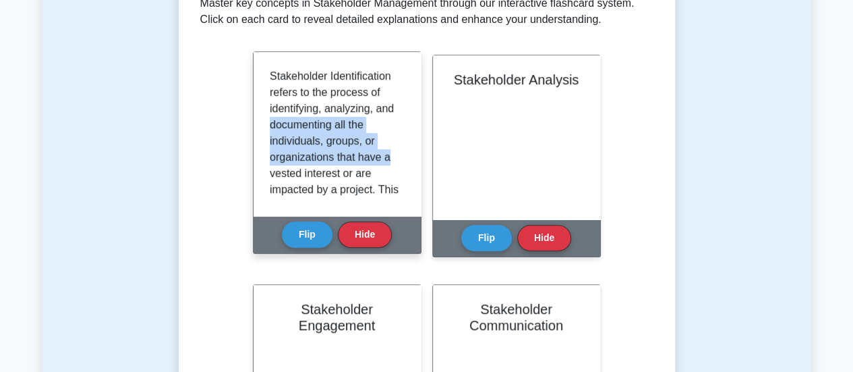
drag, startPoint x: 395, startPoint y: 101, endPoint x: 396, endPoint y: 154, distance: 53.3
click at [396, 154] on div "Stakeholder Identification refers to the process of identifying, analyzing, and…" at bounding box center [337, 133] width 135 height 131
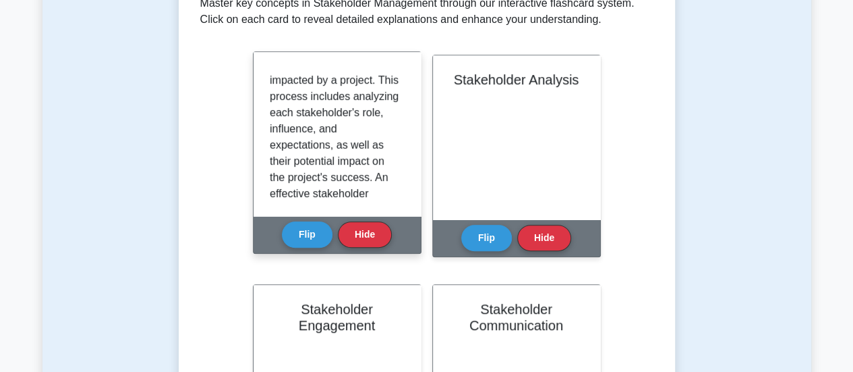
scroll to position [266, 0]
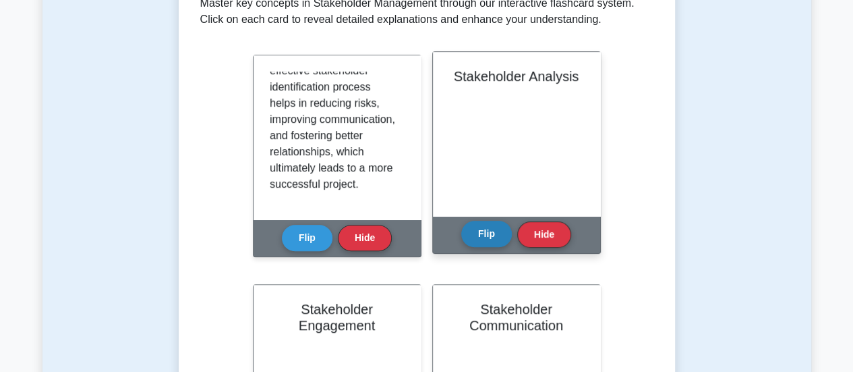
click at [485, 229] on button "Flip" at bounding box center [486, 233] width 51 height 26
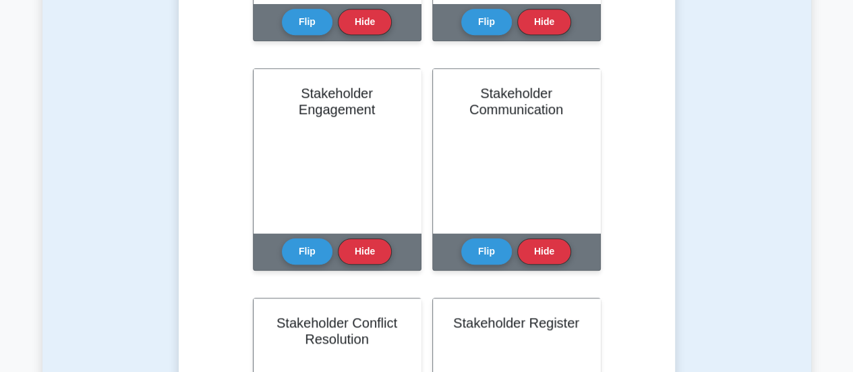
scroll to position [502, 0]
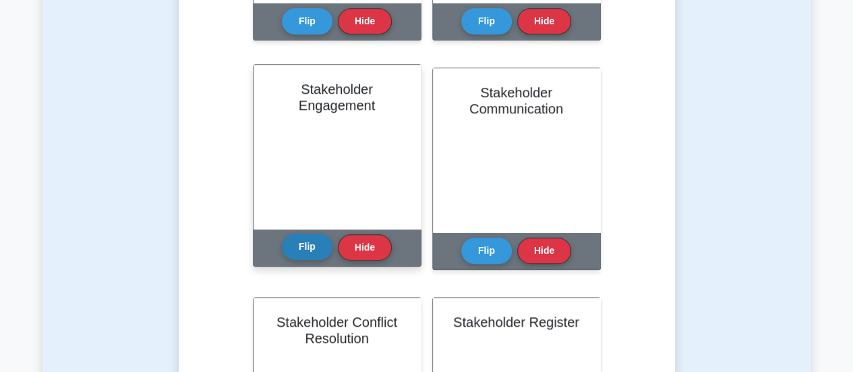
click at [309, 241] on button "Flip" at bounding box center [307, 246] width 51 height 26
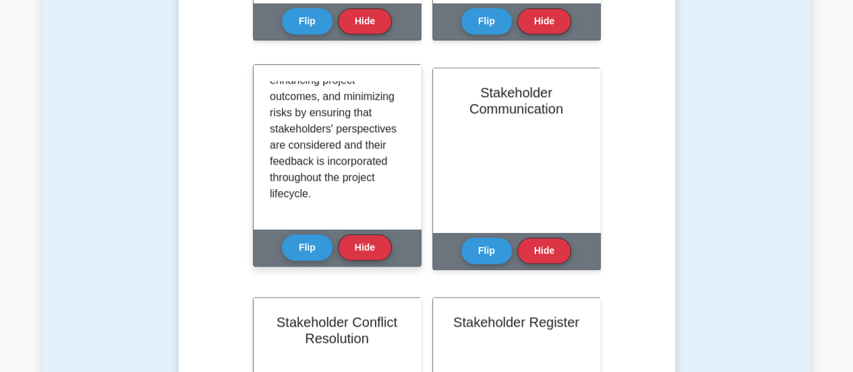
scroll to position [315, 0]
click at [351, 249] on button "Hide" at bounding box center [365, 246] width 54 height 26
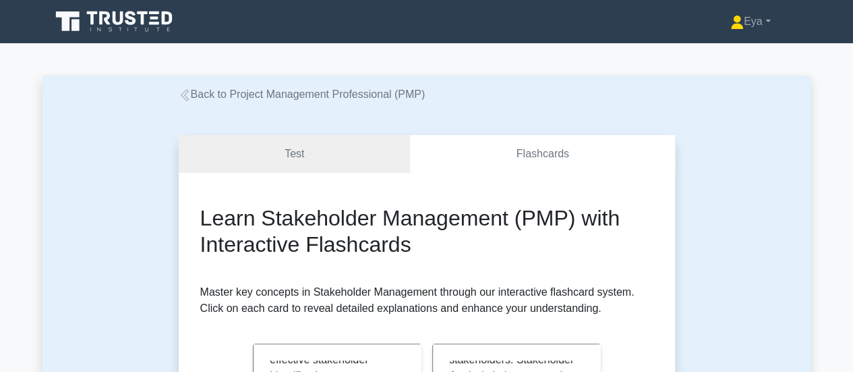
scroll to position [7, 0]
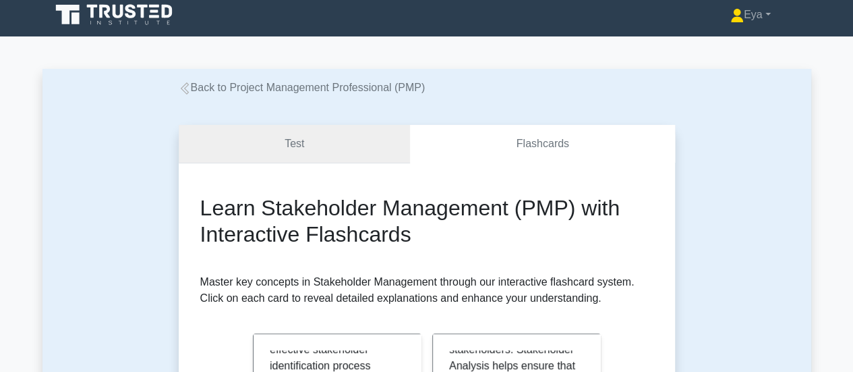
click at [253, 148] on link "Test" at bounding box center [295, 144] width 232 height 38
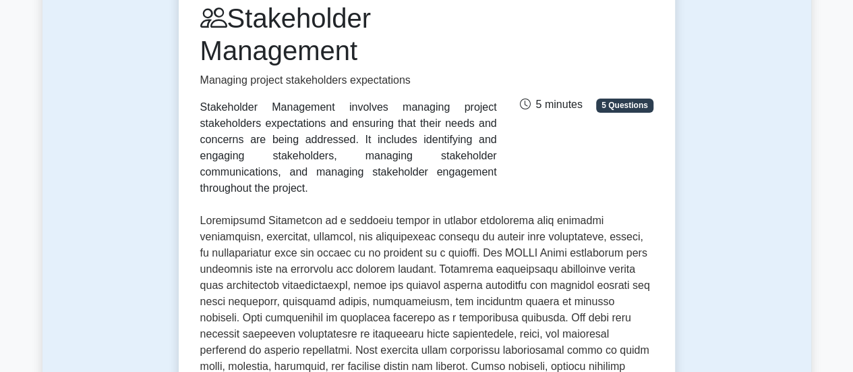
drag, startPoint x: 862, startPoint y: 28, endPoint x: 860, endPoint y: 64, distance: 36.5
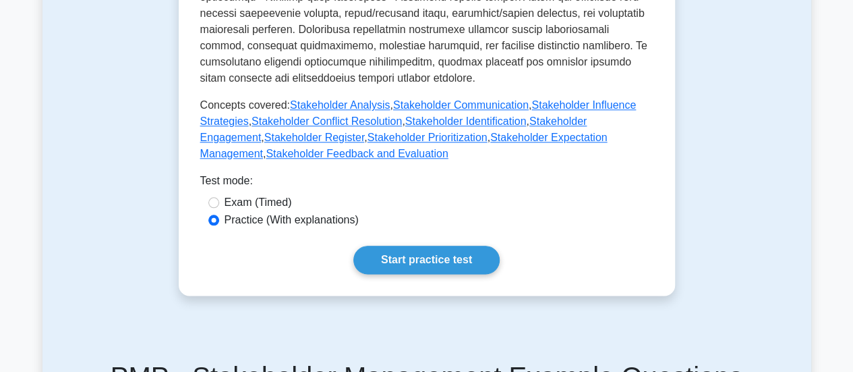
scroll to position [733, 0]
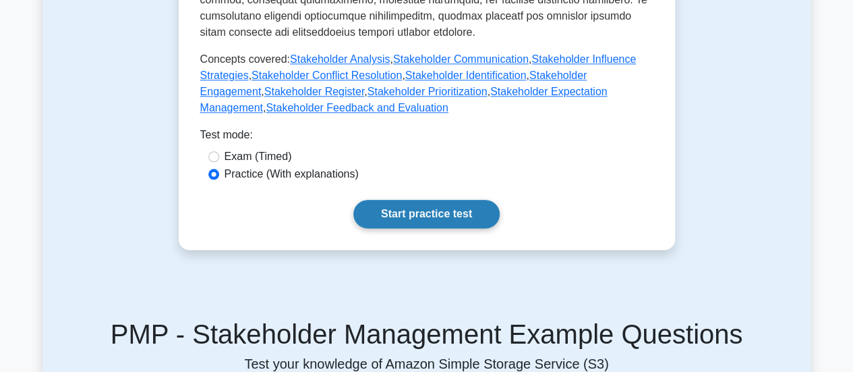
click at [394, 206] on link "Start practice test" at bounding box center [426, 214] width 146 height 28
click at [475, 207] on link "Start practice test" at bounding box center [426, 214] width 146 height 28
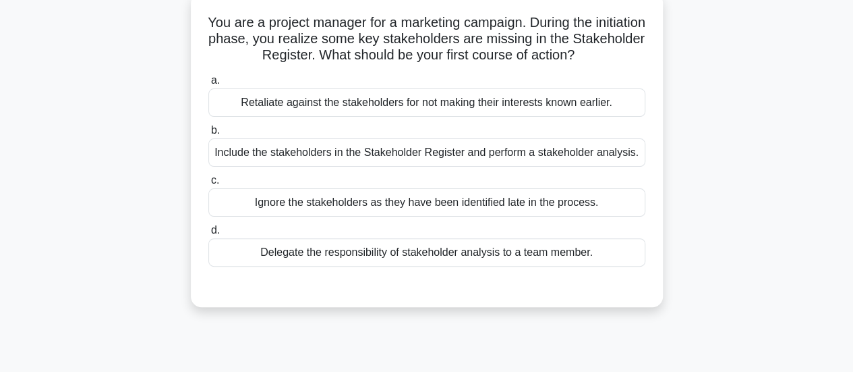
scroll to position [83, 0]
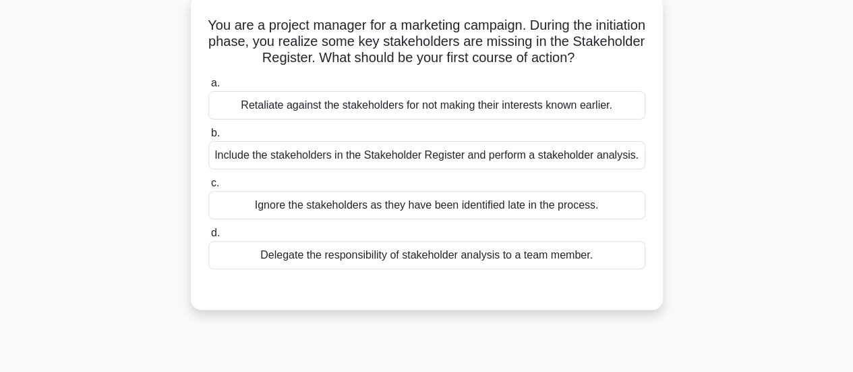
drag, startPoint x: 855, startPoint y: 51, endPoint x: 857, endPoint y: 90, distance: 39.8
click at [852, 90] on html "Eya Profile Settings" at bounding box center [426, 280] width 853 height 728
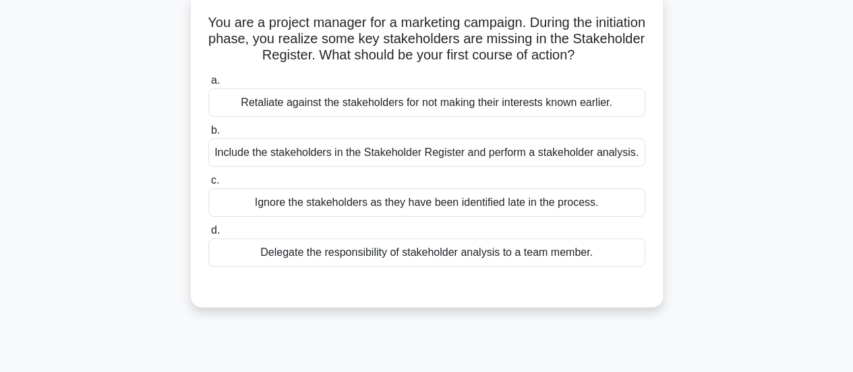
click at [499, 156] on div "Include the stakeholders in the Stakeholder Register and perform a stakeholder …" at bounding box center [426, 152] width 437 height 28
click at [208, 135] on input "b. Include the stakeholders in the Stakeholder Register and perform a stakehold…" at bounding box center [208, 130] width 0 height 9
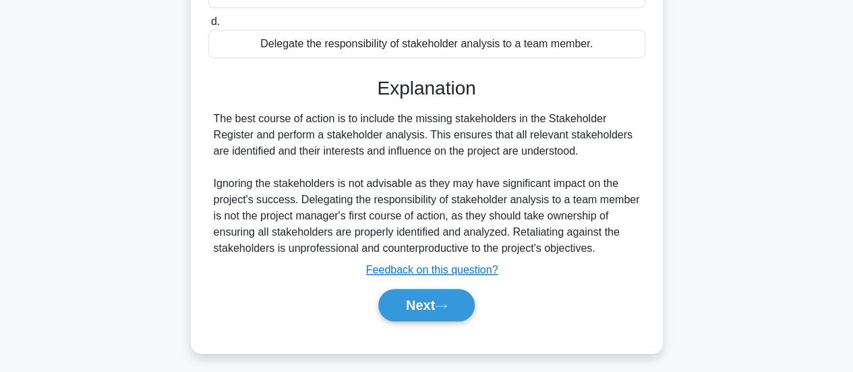
scroll to position [294, 0]
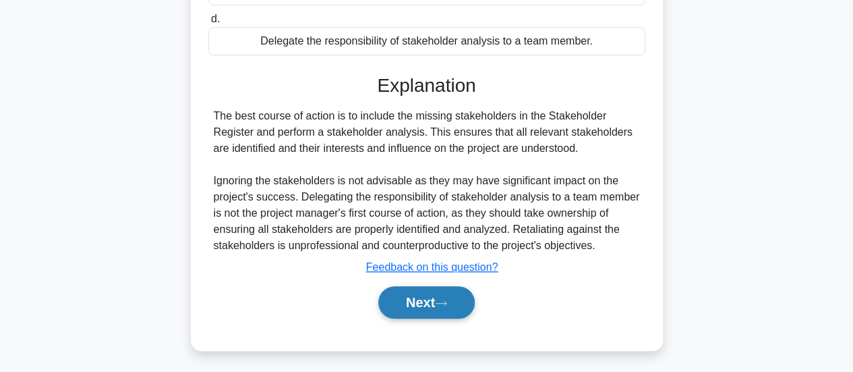
click at [444, 311] on button "Next" at bounding box center [426, 302] width 96 height 32
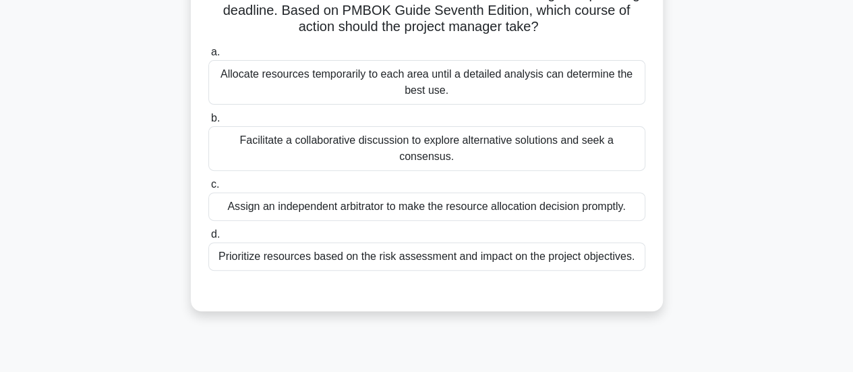
scroll to position [165, 0]
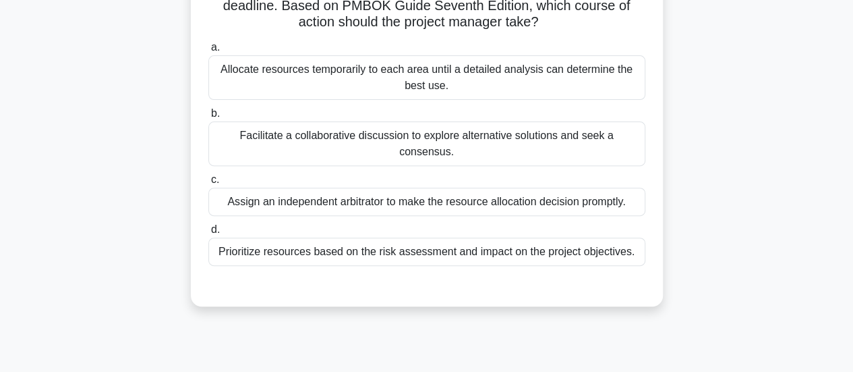
click at [417, 133] on div "Facilitate a collaborative discussion to explore alternative solutions and seek…" at bounding box center [426, 143] width 437 height 45
click at [208, 118] on input "b. Facilitate a collaborative discussion to explore alternative solutions and s…" at bounding box center [208, 113] width 0 height 9
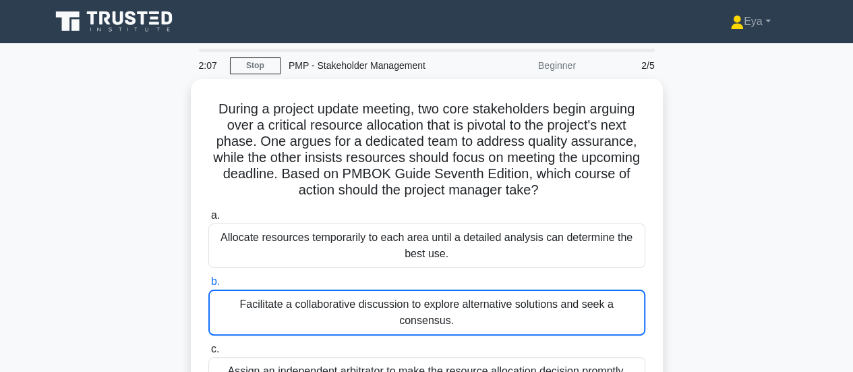
scroll to position [107, 0]
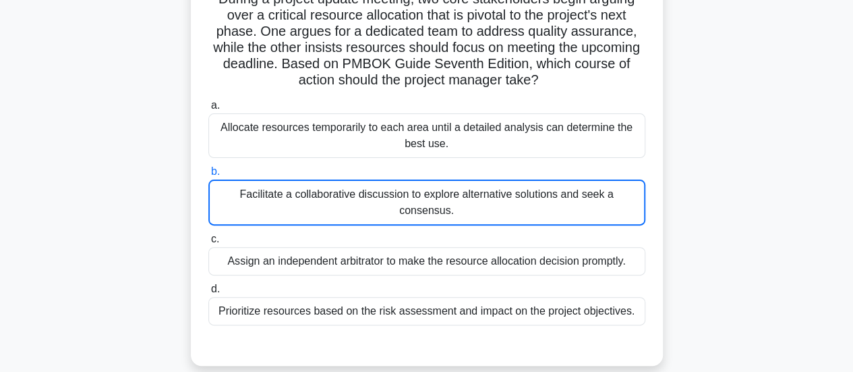
click at [554, 200] on div "Facilitate a collaborative discussion to explore alternative solutions and seek…" at bounding box center [426, 202] width 437 height 46
click at [208, 176] on input "b. Facilitate a collaborative discussion to explore alternative solutions and s…" at bounding box center [208, 171] width 0 height 9
click at [554, 200] on div "Facilitate a collaborative discussion to explore alternative solutions and seek…" at bounding box center [426, 202] width 437 height 46
click at [208, 176] on input "b. Facilitate a collaborative discussion to explore alternative solutions and s…" at bounding box center [208, 171] width 0 height 9
click at [554, 200] on div "Facilitate a collaborative discussion to explore alternative solutions and seek…" at bounding box center [426, 202] width 437 height 46
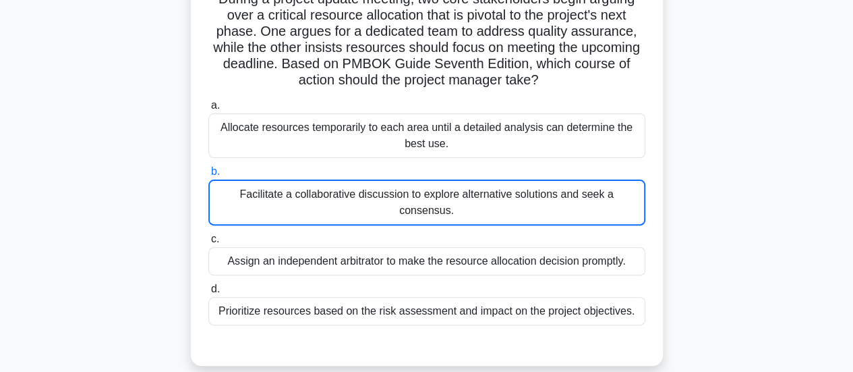
click at [208, 176] on input "b. Facilitate a collaborative discussion to explore alternative solutions and s…" at bounding box center [208, 171] width 0 height 9
click at [450, 184] on div "Facilitate a collaborative discussion to explore alternative solutions and seek…" at bounding box center [426, 202] width 437 height 46
click at [208, 176] on input "b. Facilitate a collaborative discussion to explore alternative solutions and s…" at bounding box center [208, 171] width 0 height 9
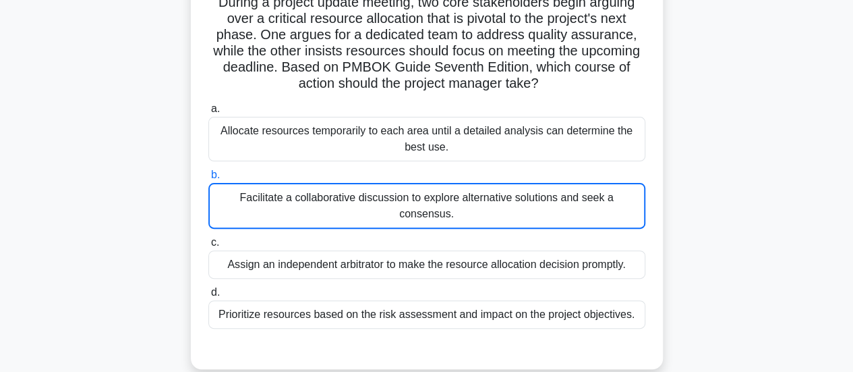
click at [125, 182] on div "During a project update meeting, two core stakeholders begin arguing over a cri…" at bounding box center [426, 178] width 769 height 413
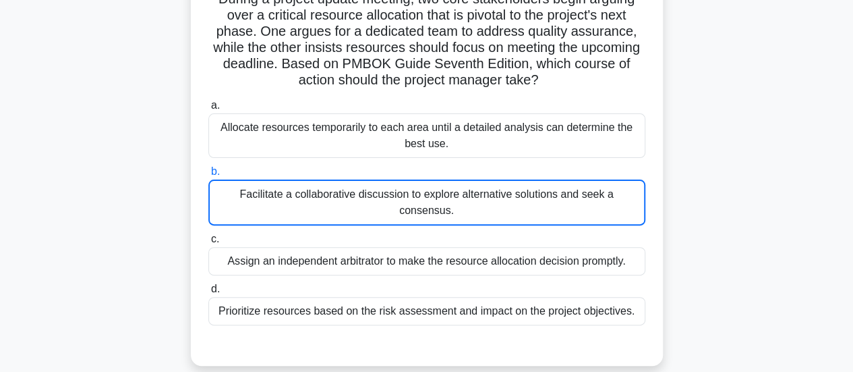
click at [575, 191] on div "Facilitate a collaborative discussion to explore alternative solutions and seek…" at bounding box center [426, 202] width 437 height 46
click at [208, 176] on input "b. Facilitate a collaborative discussion to explore alternative solutions and s…" at bounding box center [208, 171] width 0 height 9
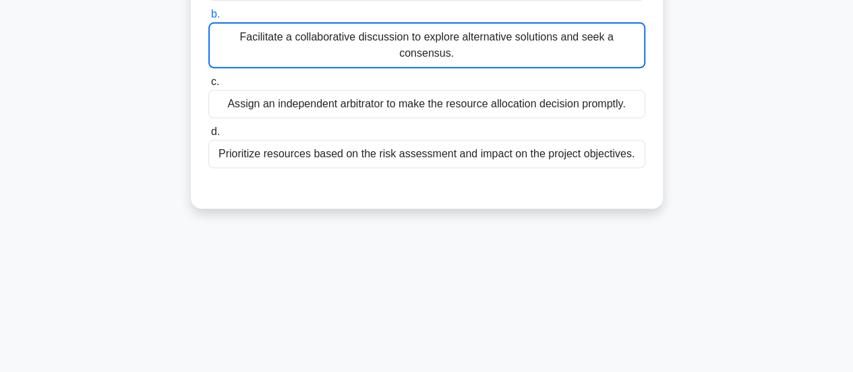
scroll to position [268, 0]
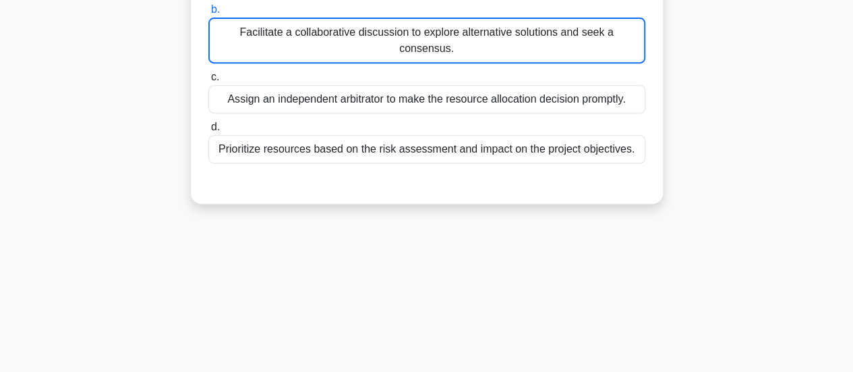
click at [541, 90] on div "Assign an independent arbitrator to make the resource allocation decision promp…" at bounding box center [426, 99] width 437 height 28
click at [208, 82] on input "c. Assign an independent arbitrator to make the resource allocation decision pr…" at bounding box center [208, 77] width 0 height 9
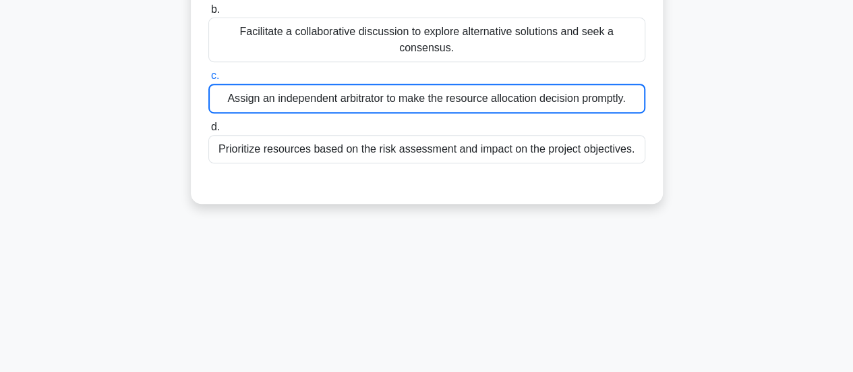
click at [504, 38] on div "Facilitate a collaborative discussion to explore alternative solutions and seek…" at bounding box center [426, 40] width 437 height 45
click at [208, 14] on input "b. Facilitate a collaborative discussion to explore alternative solutions and s…" at bounding box center [208, 9] width 0 height 9
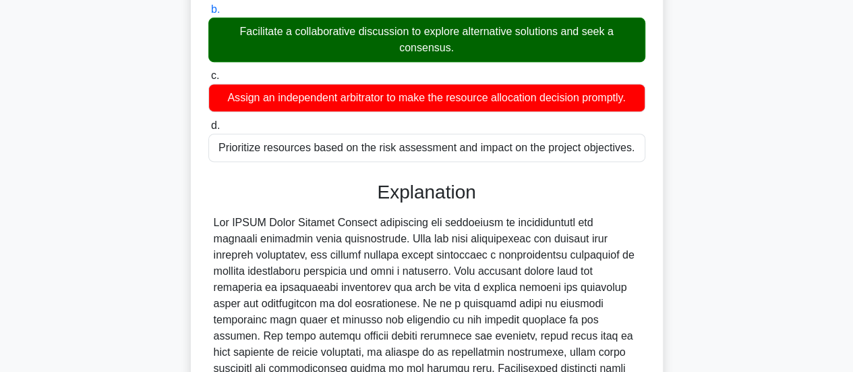
click at [504, 38] on div "Facilitate a collaborative discussion to explore alternative solutions and seek…" at bounding box center [426, 40] width 437 height 45
click at [208, 14] on input "b. Facilitate a collaborative discussion to explore alternative solutions and s…" at bounding box center [208, 9] width 0 height 9
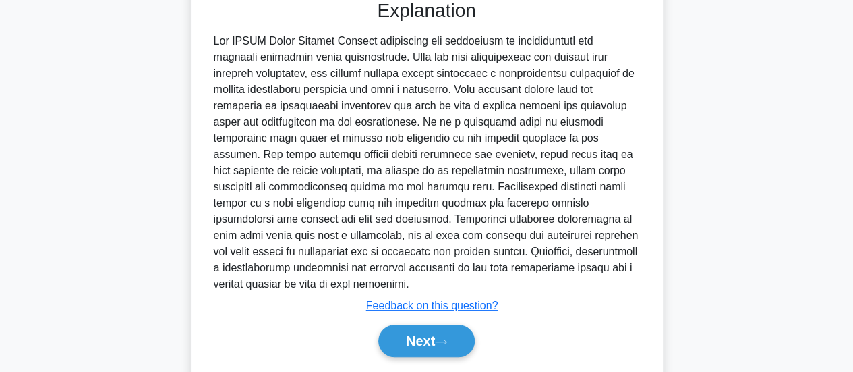
scroll to position [464, 0]
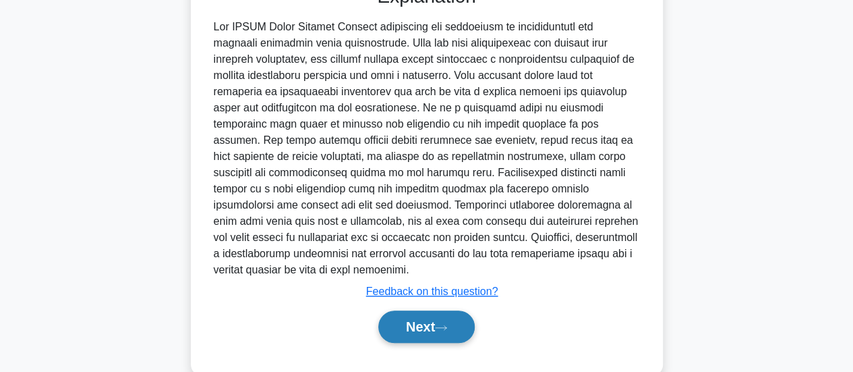
click at [433, 320] on button "Next" at bounding box center [426, 326] width 96 height 32
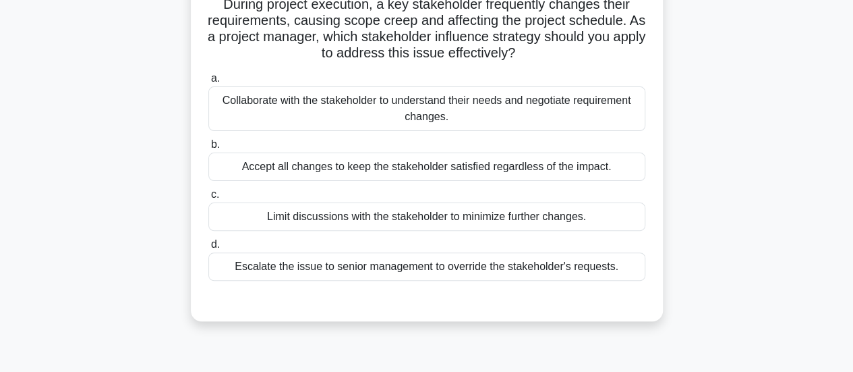
scroll to position [105, 0]
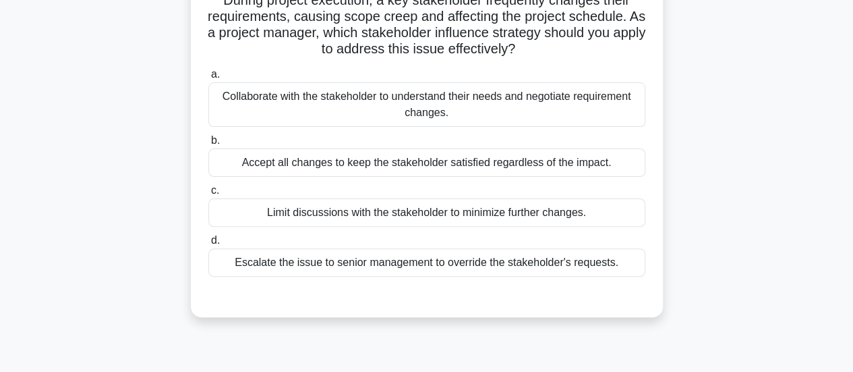
click at [421, 117] on div "Collaborate with the stakeholder to understand their needs and negotiate requir…" at bounding box center [426, 104] width 437 height 45
click at [208, 79] on input "a. Collaborate with the stakeholder to understand their needs and negotiate req…" at bounding box center [208, 74] width 0 height 9
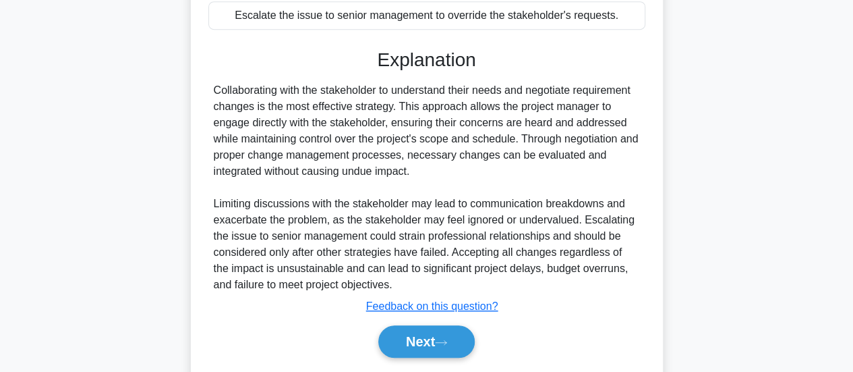
scroll to position [365, 0]
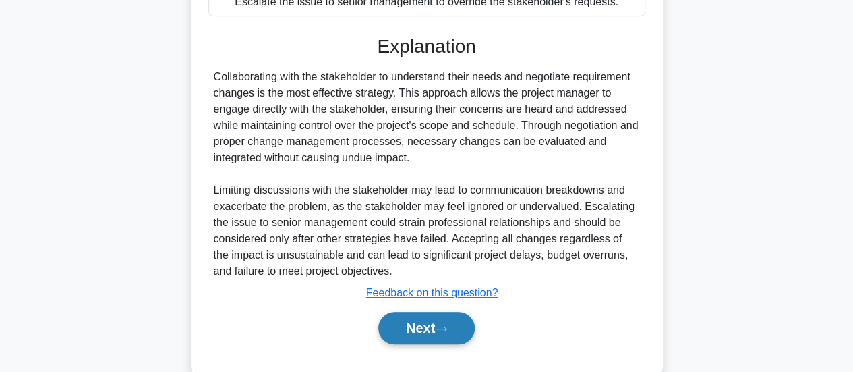
click at [422, 330] on button "Next" at bounding box center [426, 328] width 96 height 32
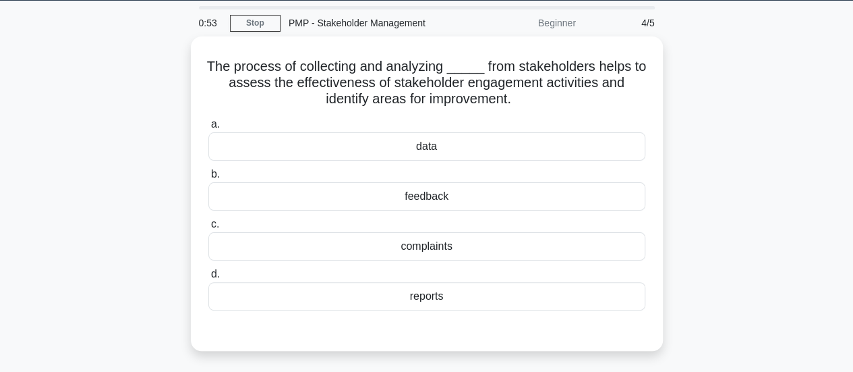
scroll to position [47, 0]
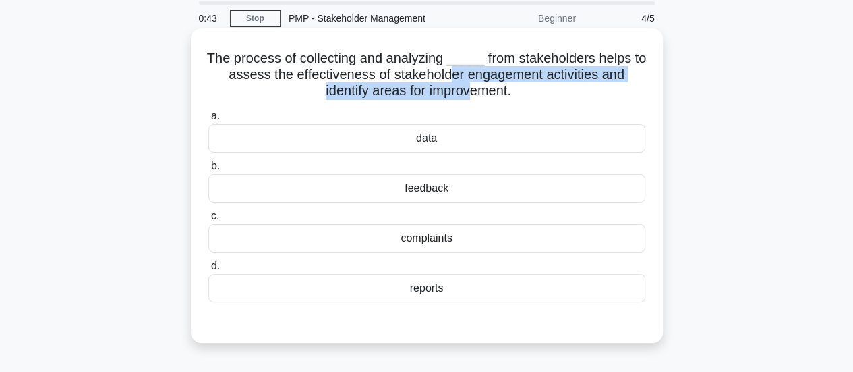
drag, startPoint x: 449, startPoint y: 75, endPoint x: 467, endPoint y: 87, distance: 21.9
click at [467, 87] on h5 "The process of collecting and analyzing _____ from stakeholders helps to assess…" at bounding box center [427, 75] width 440 height 50
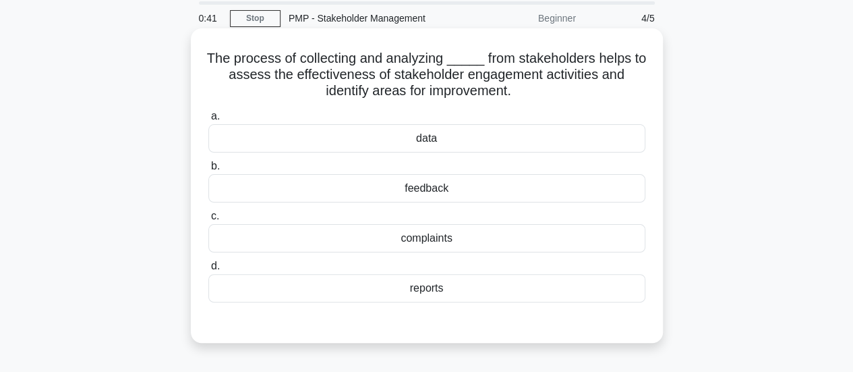
click at [427, 191] on div "feedback" at bounding box center [426, 188] width 437 height 28
click at [208, 171] on input "b. feedback" at bounding box center [208, 166] width 0 height 9
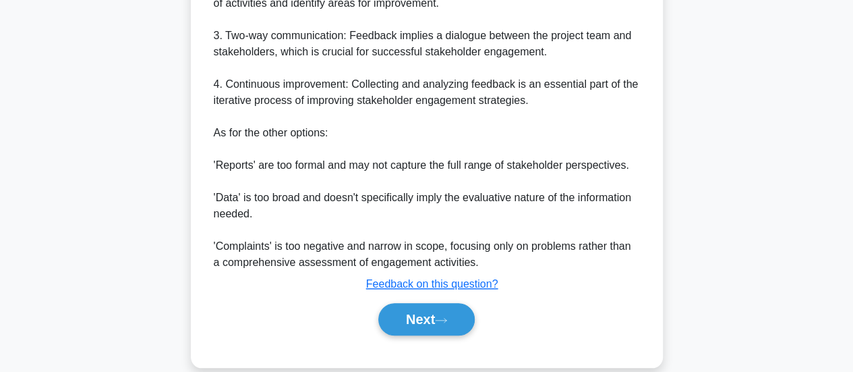
scroll to position [571, 0]
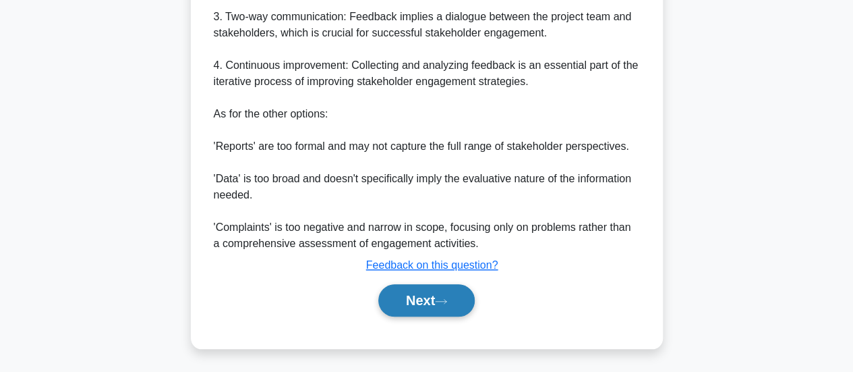
click at [432, 309] on button "Next" at bounding box center [426, 300] width 96 height 32
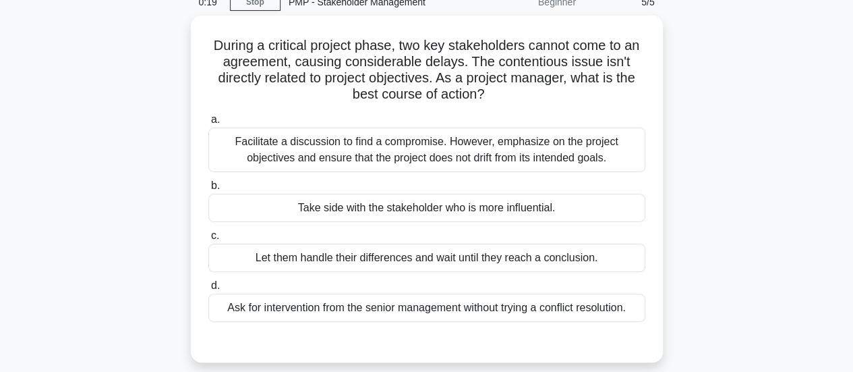
scroll to position [66, 0]
